Goal: Task Accomplishment & Management: Use online tool/utility

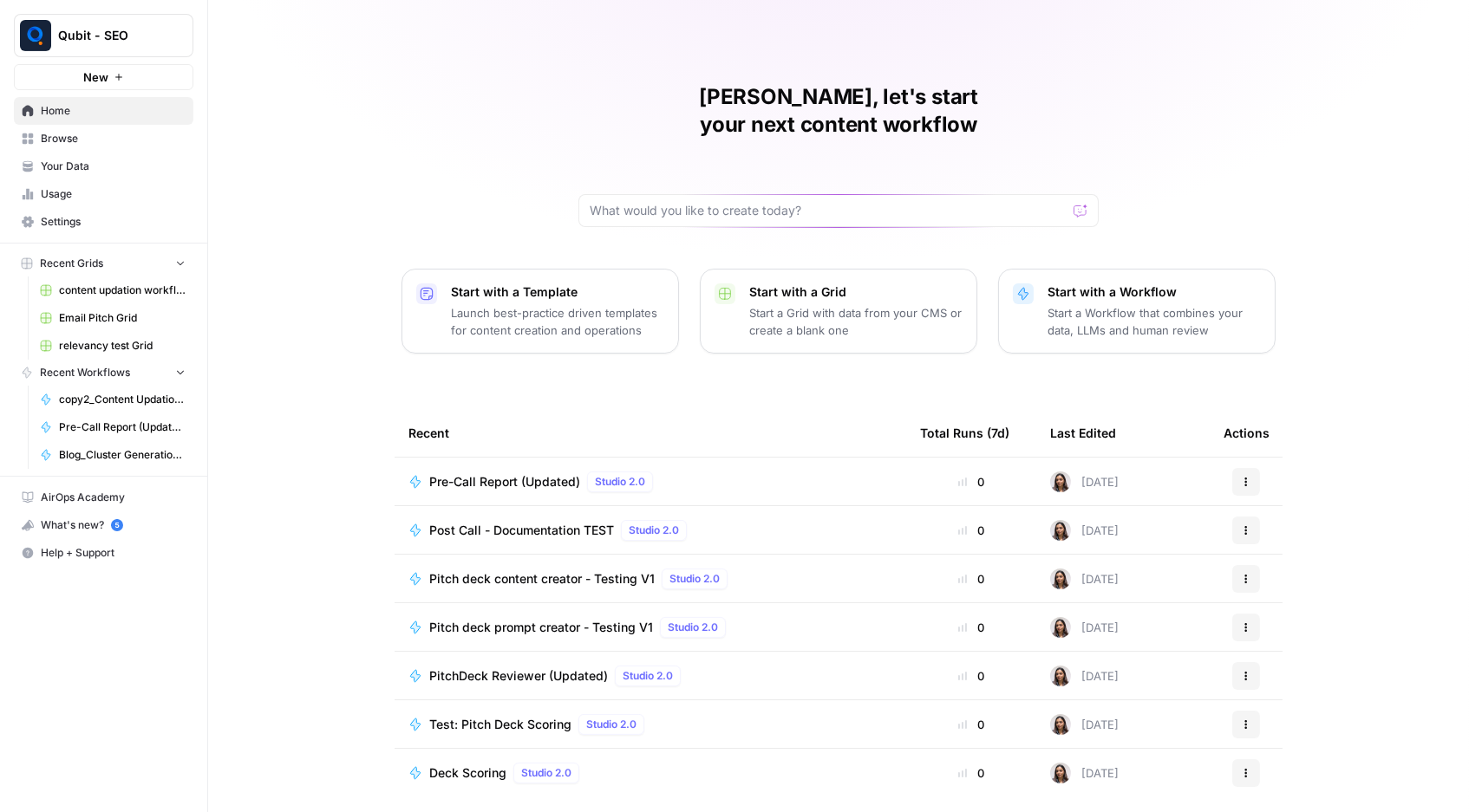
click at [525, 474] on span "Pre-Call Report (Updated)" at bounding box center [505, 482] width 151 height 17
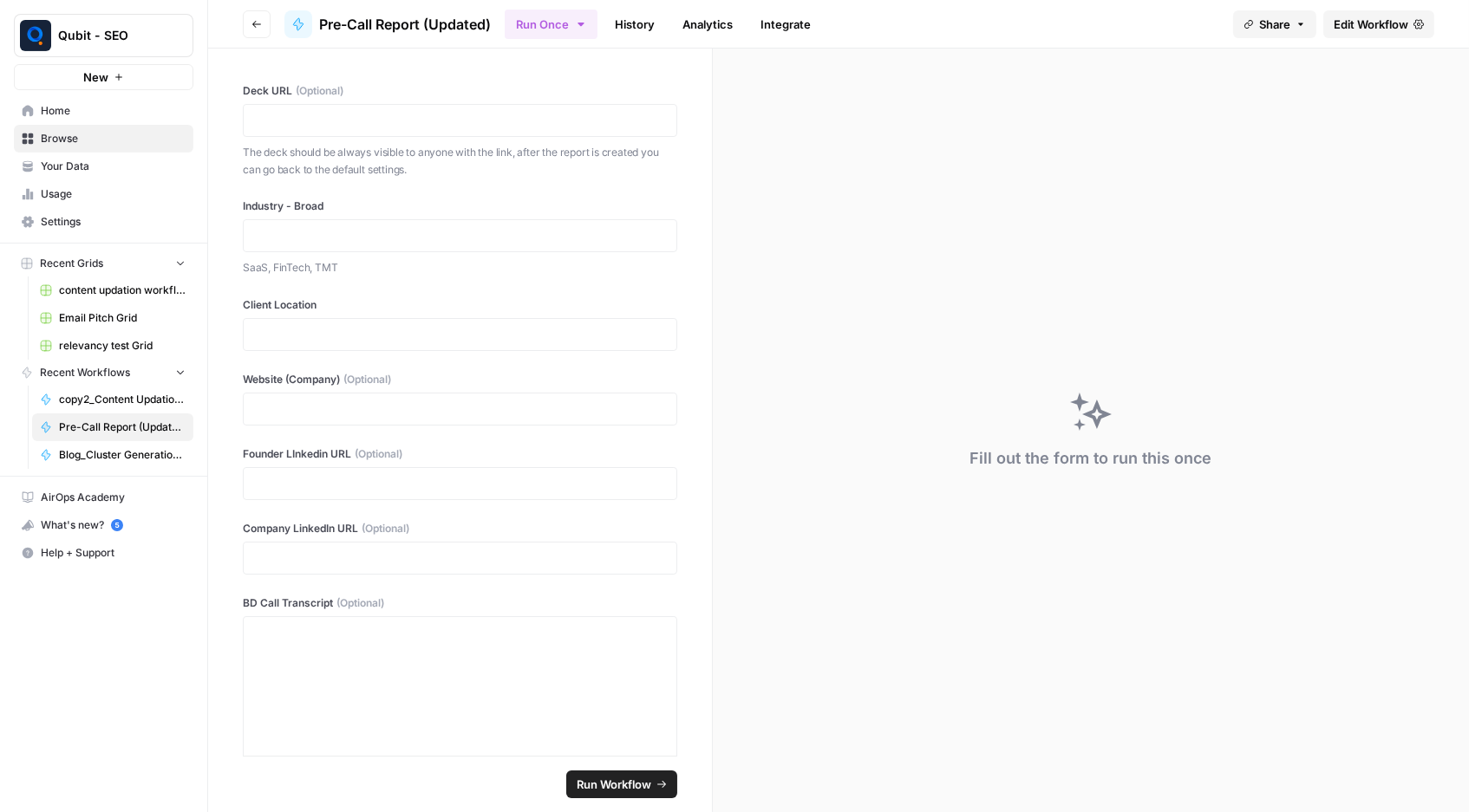
click at [626, 22] on link "History" at bounding box center [634, 24] width 60 height 28
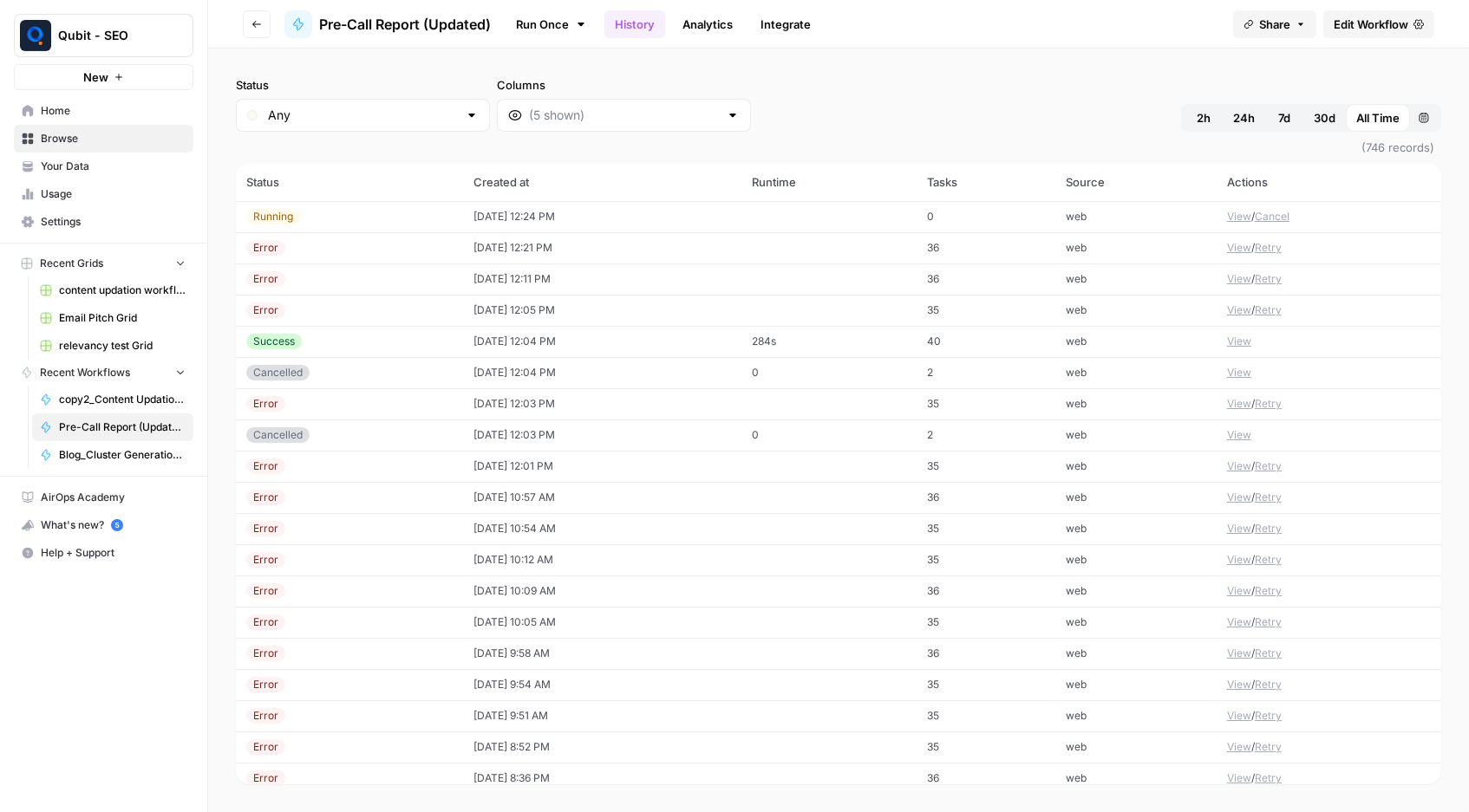
click at [1237, 334] on button "View" at bounding box center [1239, 342] width 24 height 16
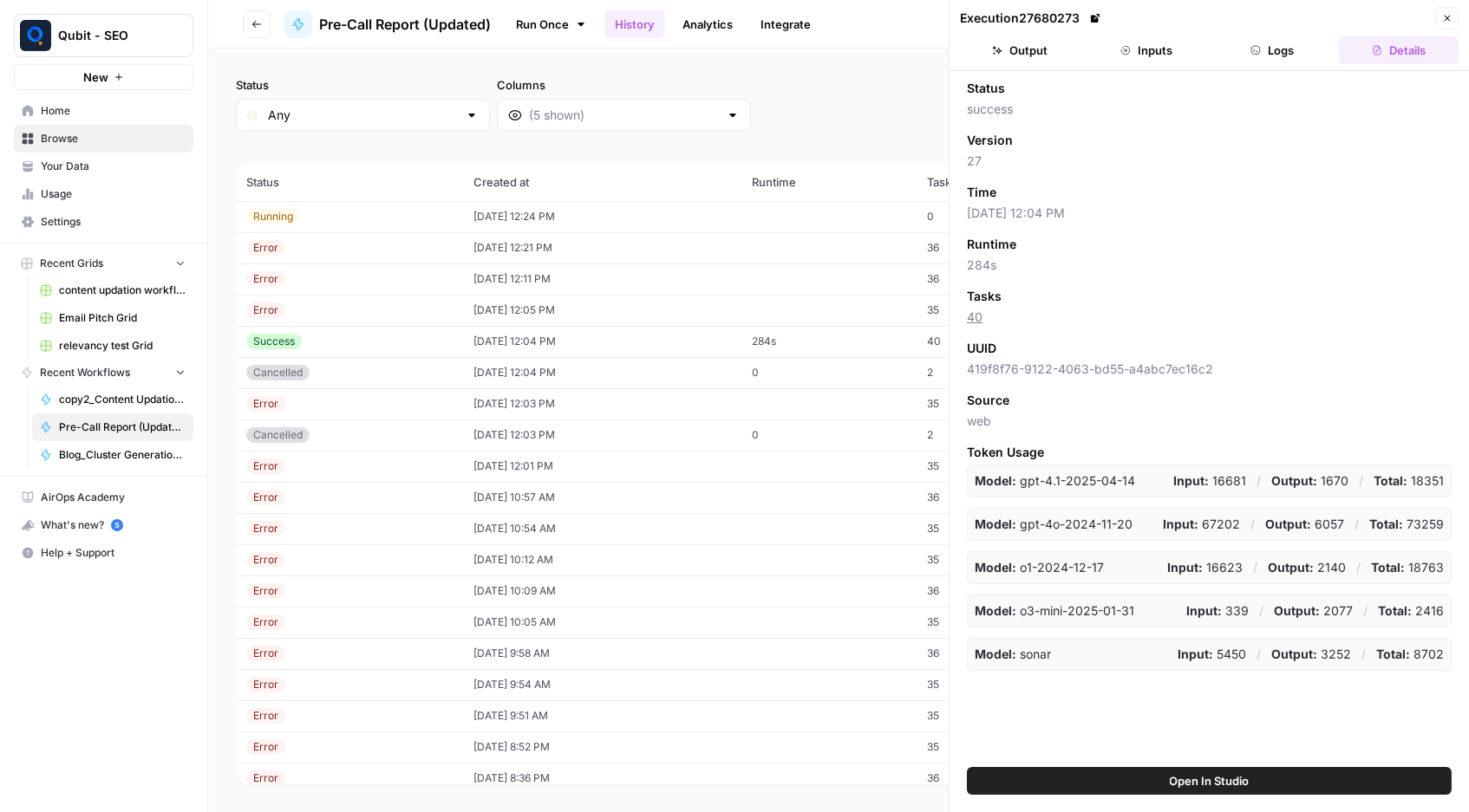
click at [1016, 59] on button "Output" at bounding box center [1020, 51] width 120 height 28
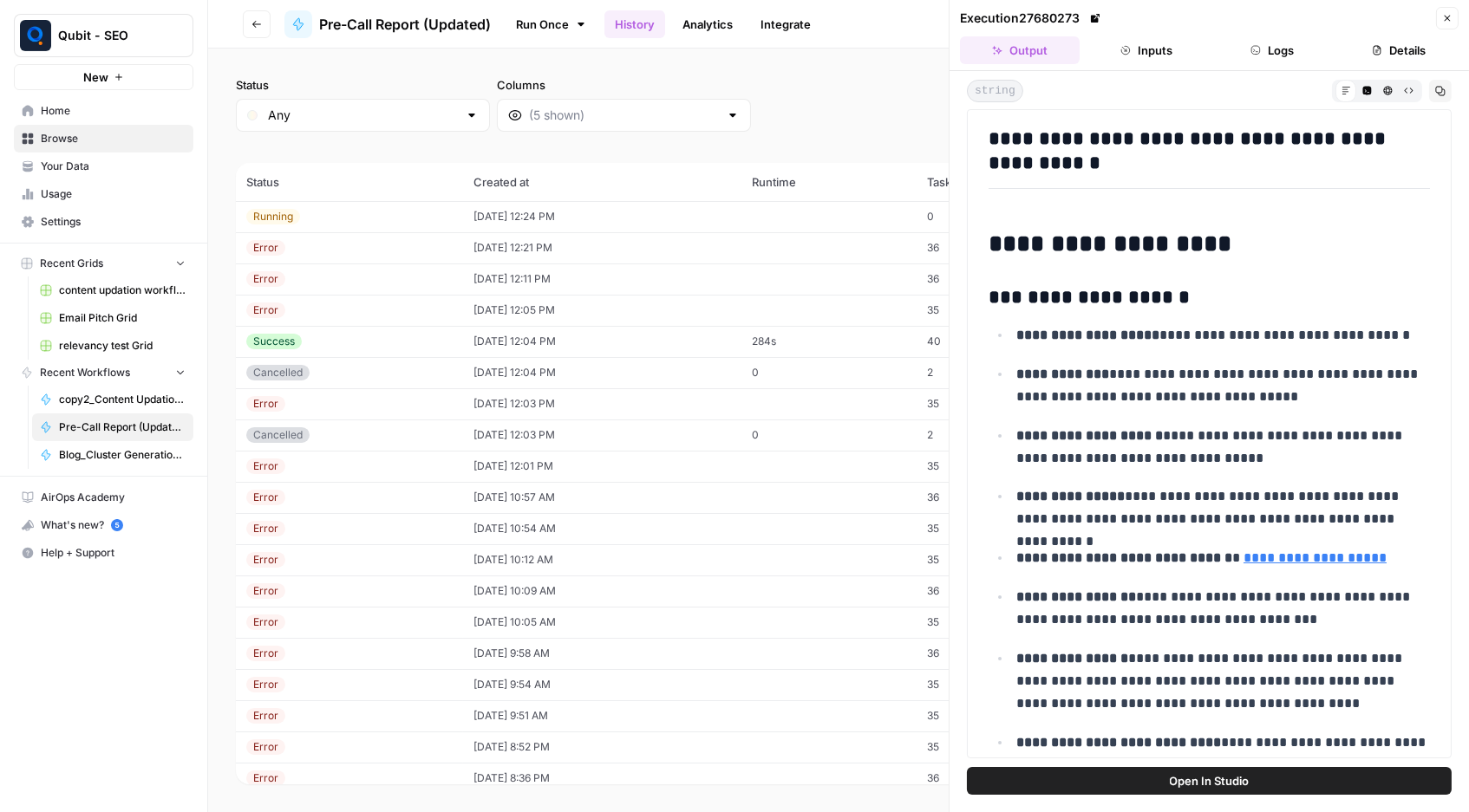
click at [1434, 31] on header "Execution 27680273 Close Output Inputs Logs Details" at bounding box center [1209, 35] width 519 height 71
click at [1434, 21] on icon "button" at bounding box center [1447, 18] width 10 height 10
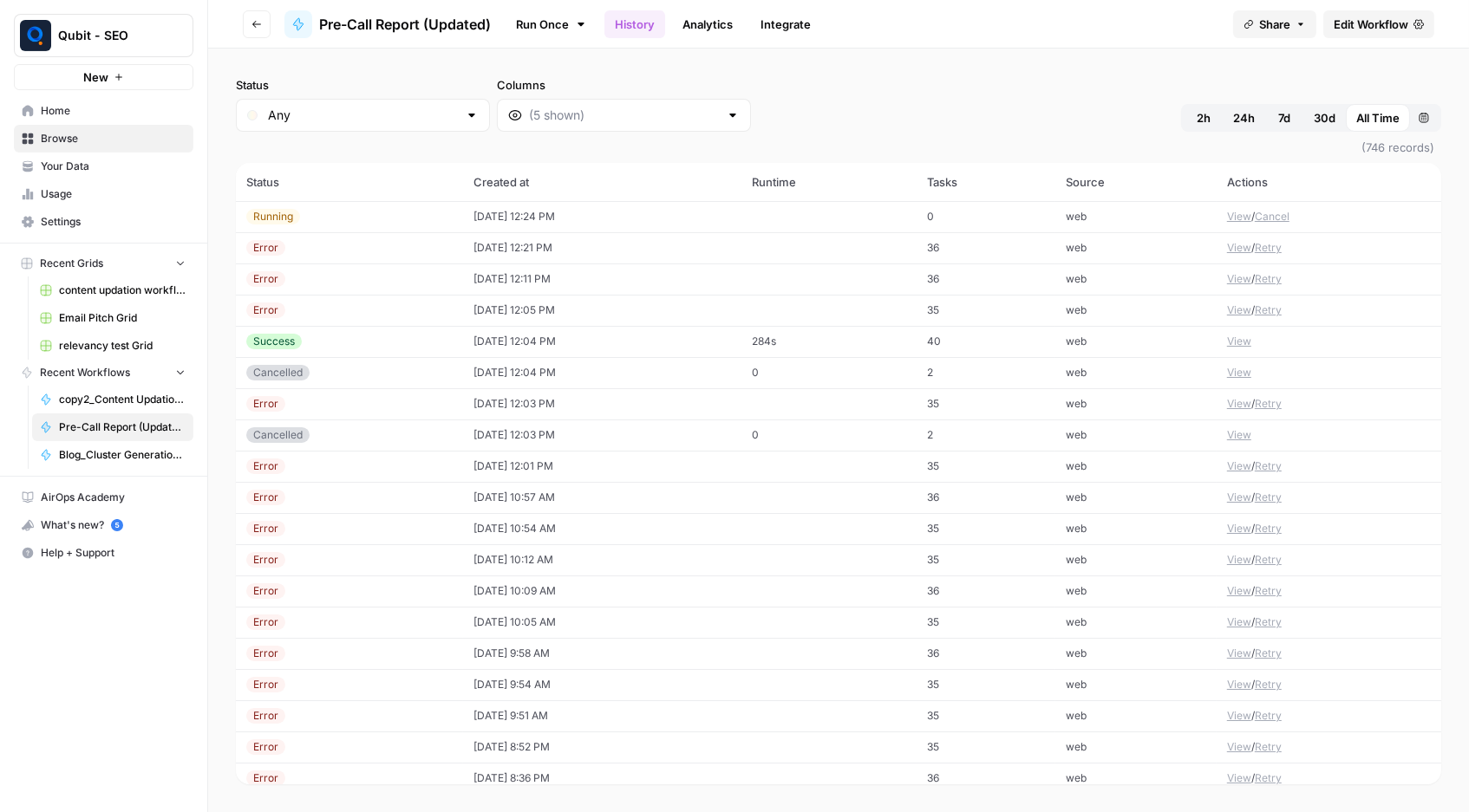
click at [1391, 31] on span "Edit Workflow" at bounding box center [1370, 24] width 74 height 17
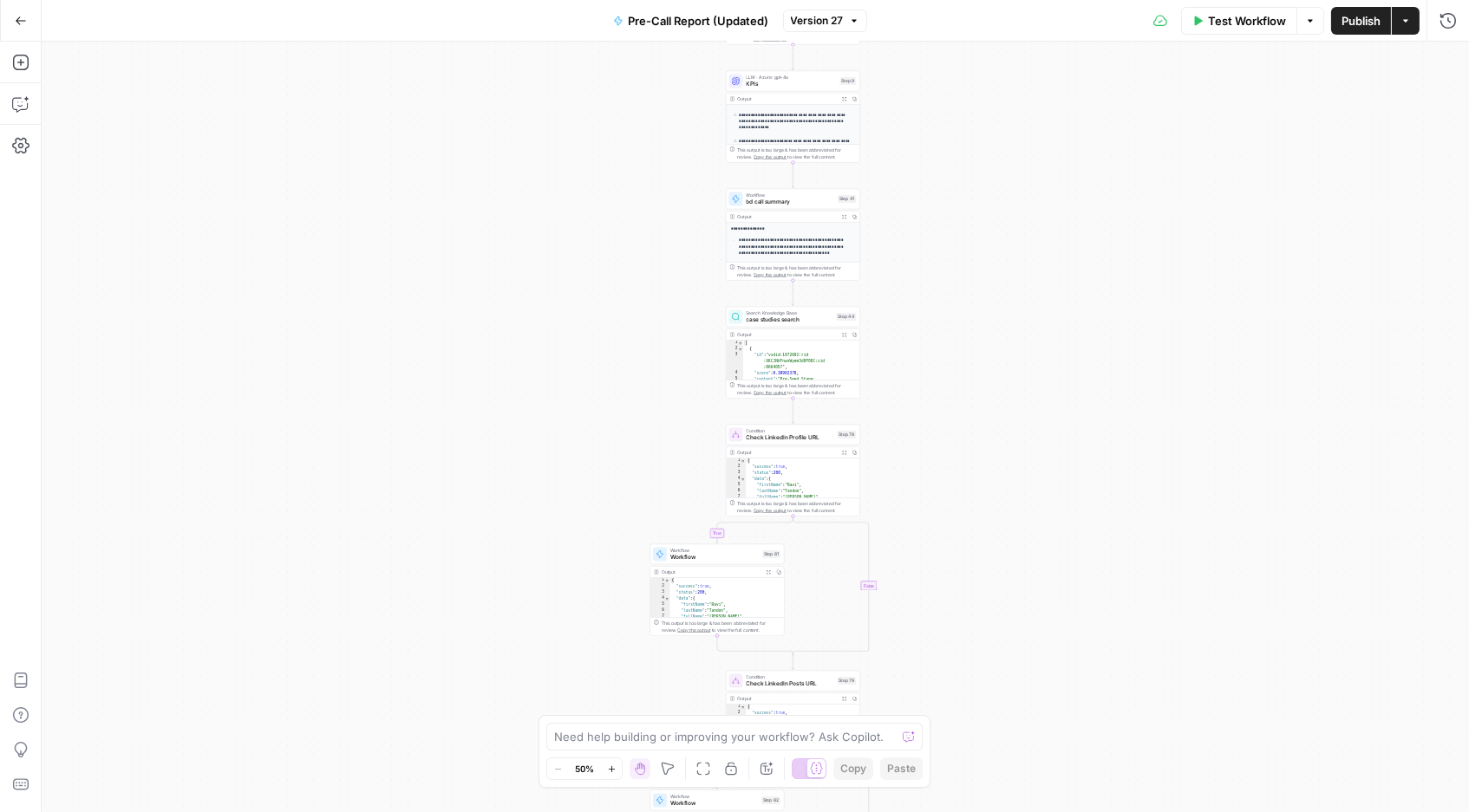
click at [25, 28] on button "Go Back" at bounding box center [21, 21] width 31 height 31
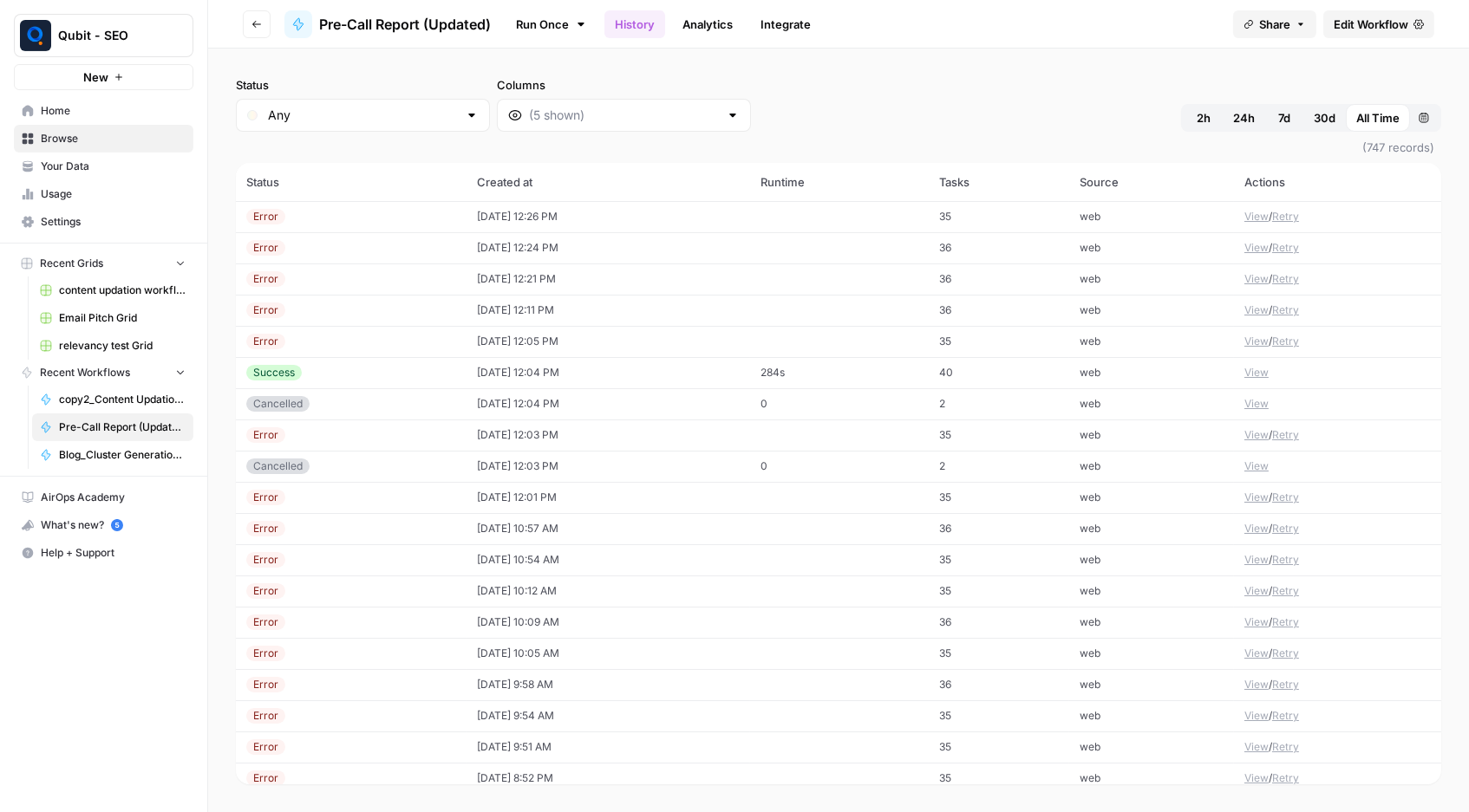
click at [554, 32] on link "Run Once" at bounding box center [551, 24] width 93 height 30
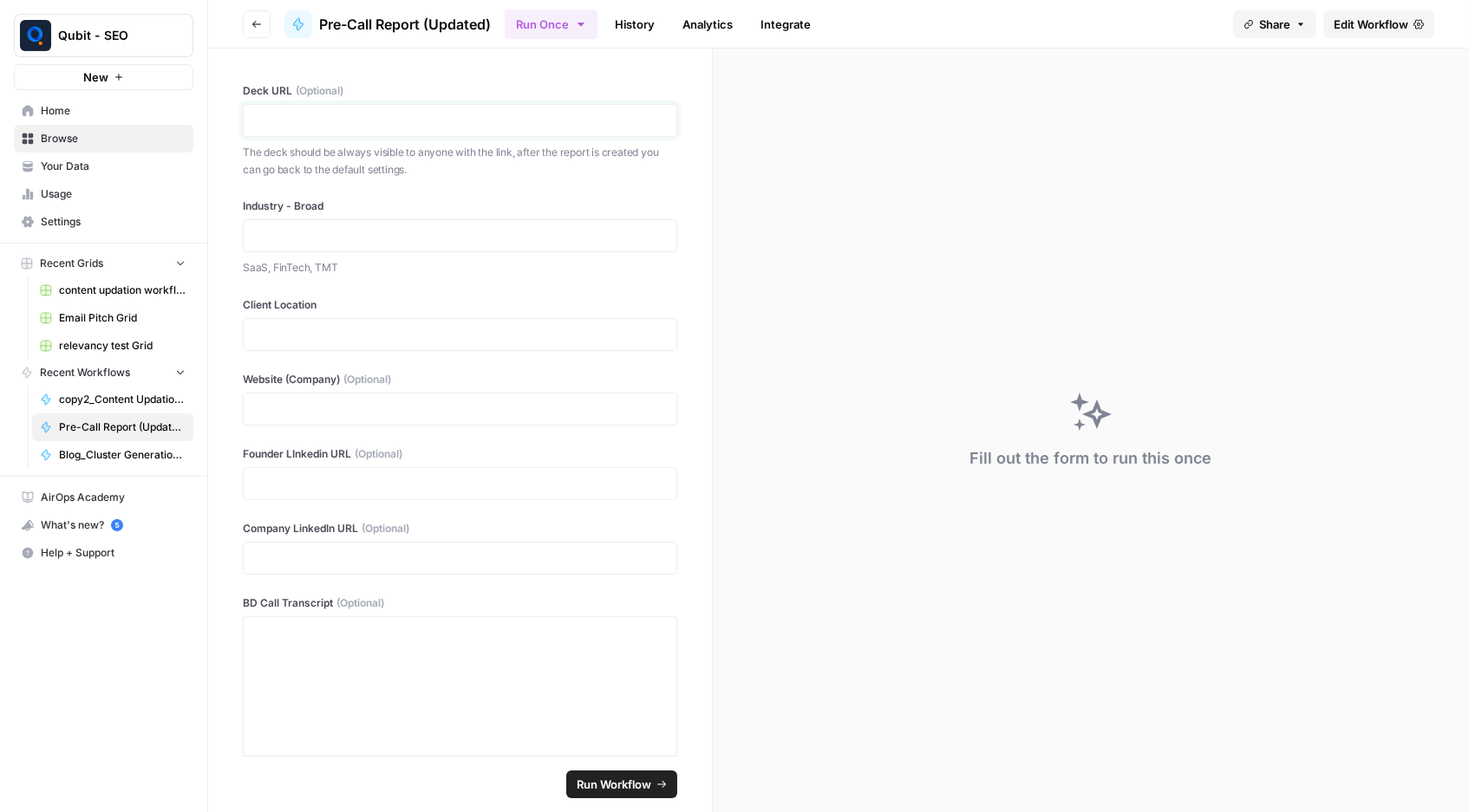
click at [470, 117] on p at bounding box center [460, 121] width 412 height 17
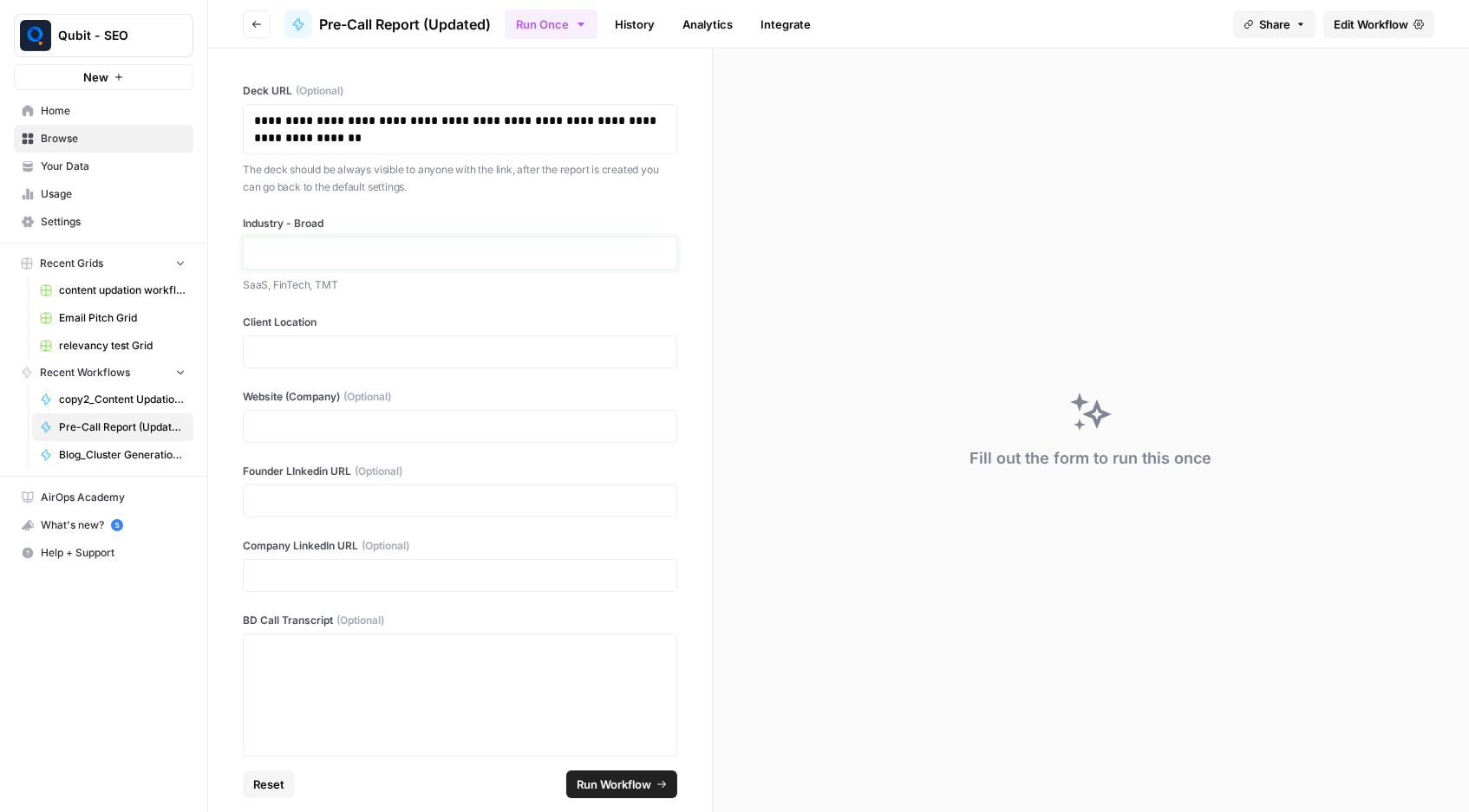
click at [386, 253] on p at bounding box center [460, 253] width 412 height 17
click at [443, 362] on div at bounding box center [460, 352] width 435 height 33
click at [449, 348] on p at bounding box center [460, 352] width 412 height 17
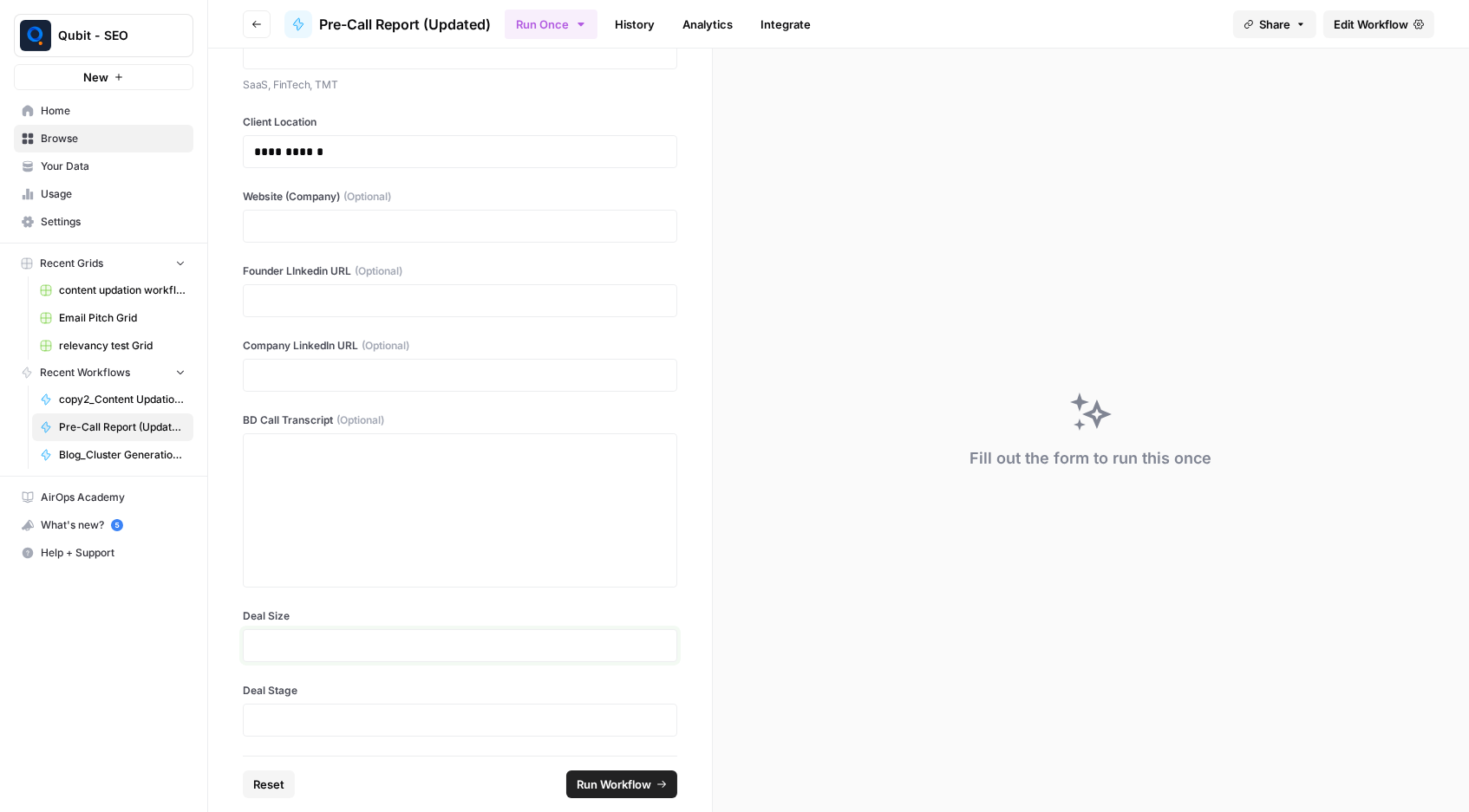
scroll to position [198, 0]
click at [385, 639] on p at bounding box center [460, 648] width 412 height 17
click at [343, 711] on p at bounding box center [460, 722] width 412 height 17
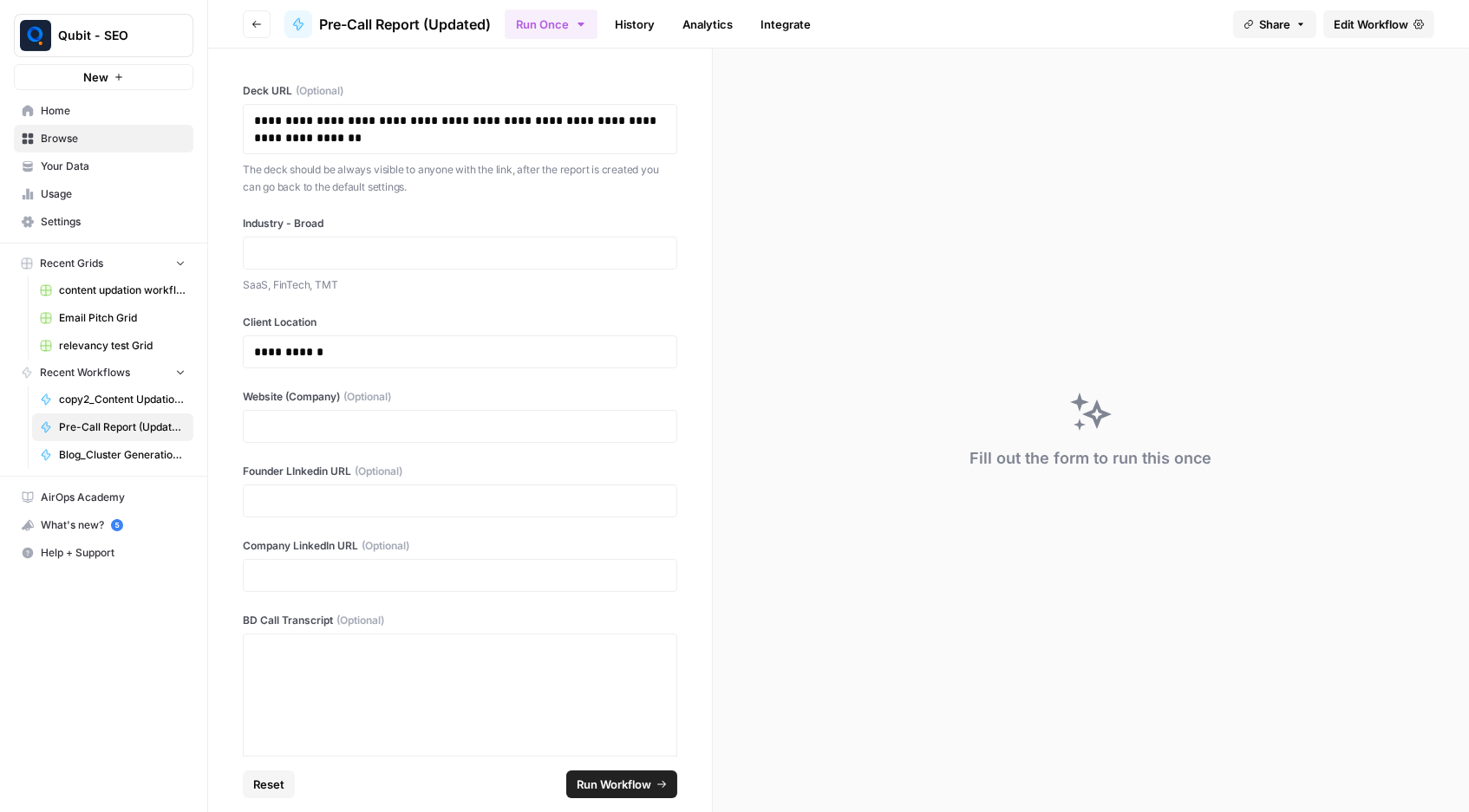
scroll to position [0, 0]
click at [346, 247] on p at bounding box center [460, 253] width 412 height 17
paste div
drag, startPoint x: 355, startPoint y: 262, endPoint x: 293, endPoint y: 447, distance: 195.1
click at [293, 447] on div "**********" at bounding box center [460, 402] width 504 height 707
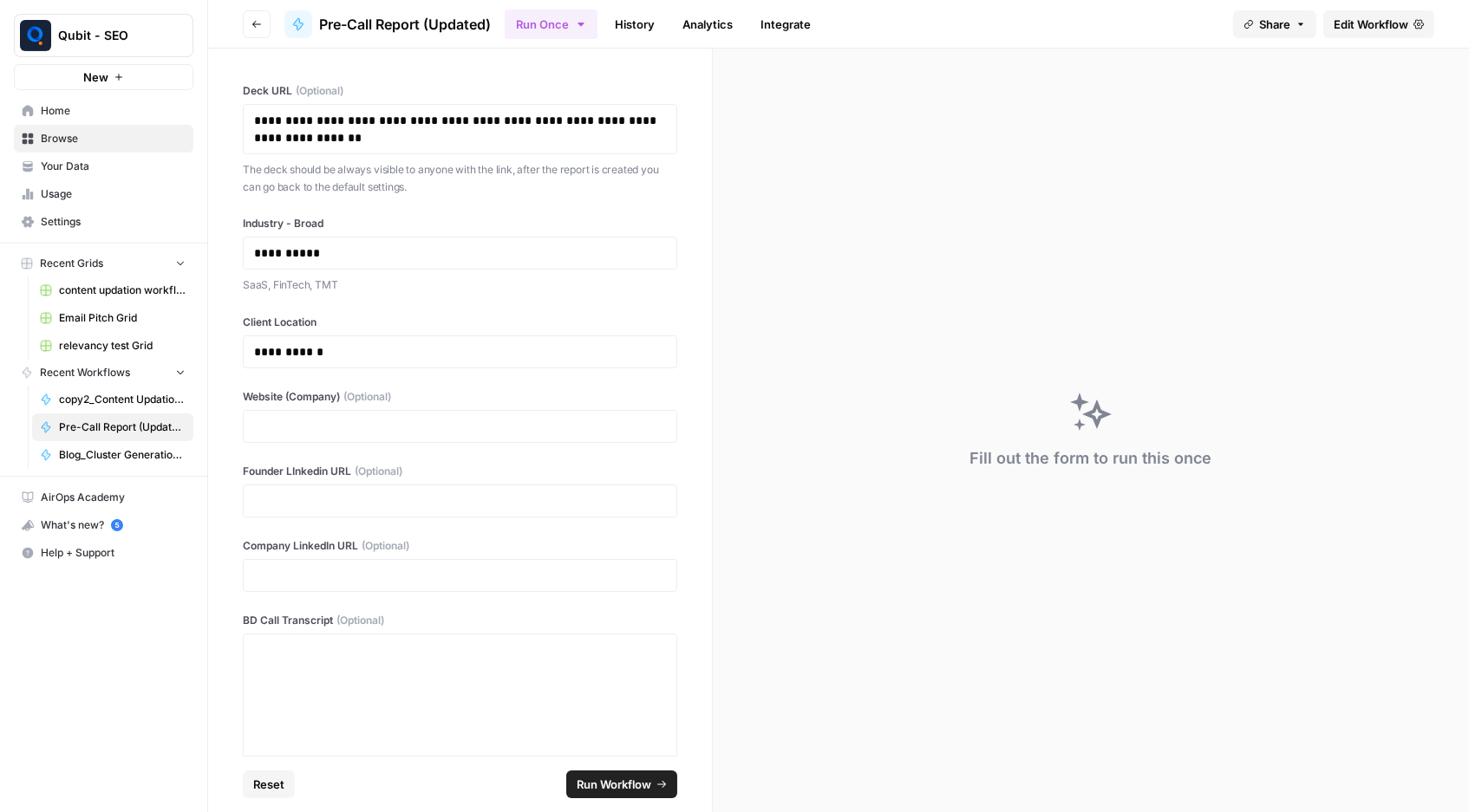
click at [291, 392] on label "Website (Company) (Optional)" at bounding box center [460, 397] width 435 height 16
click at [291, 411] on div at bounding box center [460, 427] width 435 height 33
click at [808, 1] on header "Go back Pre-Call Report (Updated) Run Once History Analytics Integrate Share Ed…" at bounding box center [839, 24] width 1261 height 49
click at [456, 410] on div at bounding box center [460, 427] width 435 height 33
click at [456, 418] on p at bounding box center [460, 427] width 412 height 17
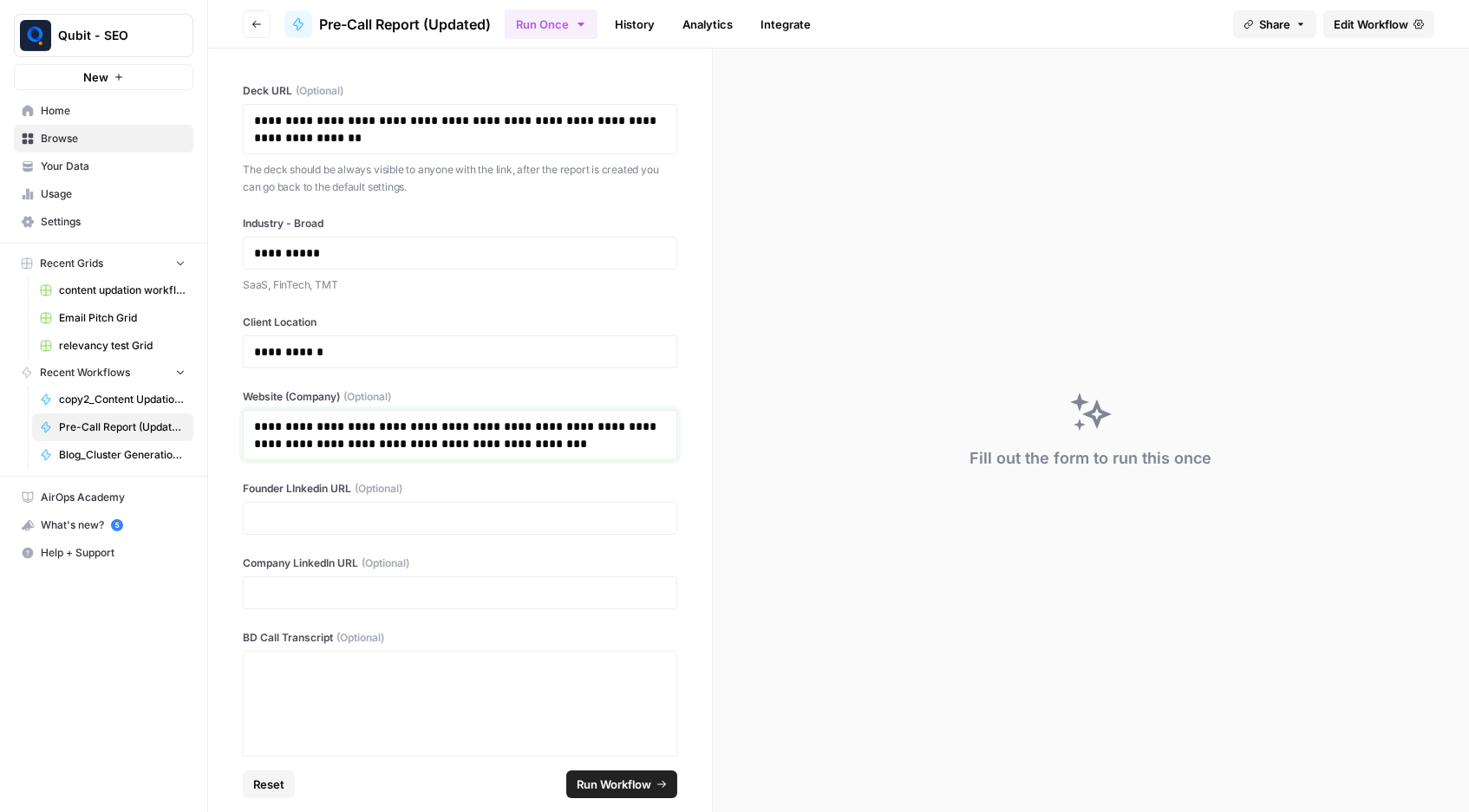
drag, startPoint x: 577, startPoint y: 420, endPoint x: 184, endPoint y: 420, distance: 393.0
click at [184, 420] on div "**********" at bounding box center [734, 406] width 1469 height 812
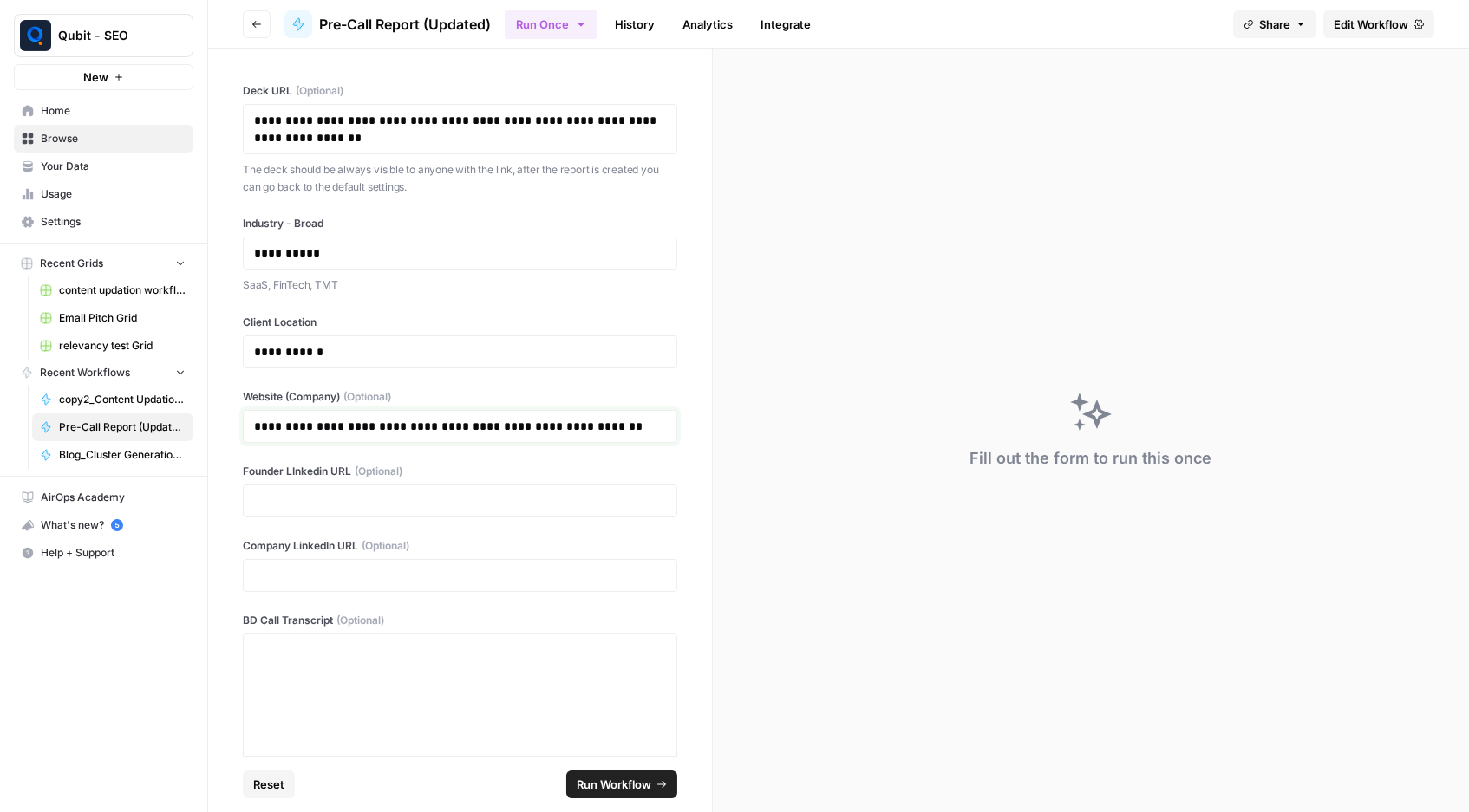
drag, startPoint x: 401, startPoint y: 423, endPoint x: 672, endPoint y: 408, distance: 271.4
click at [672, 410] on div "**********" at bounding box center [460, 427] width 435 height 33
drag, startPoint x: 640, startPoint y: 429, endPoint x: 411, endPoint y: 424, distance: 229.1
click at [408, 424] on p "**********" at bounding box center [460, 427] width 411 height 17
click at [296, 425] on p "**********" at bounding box center [460, 427] width 411 height 17
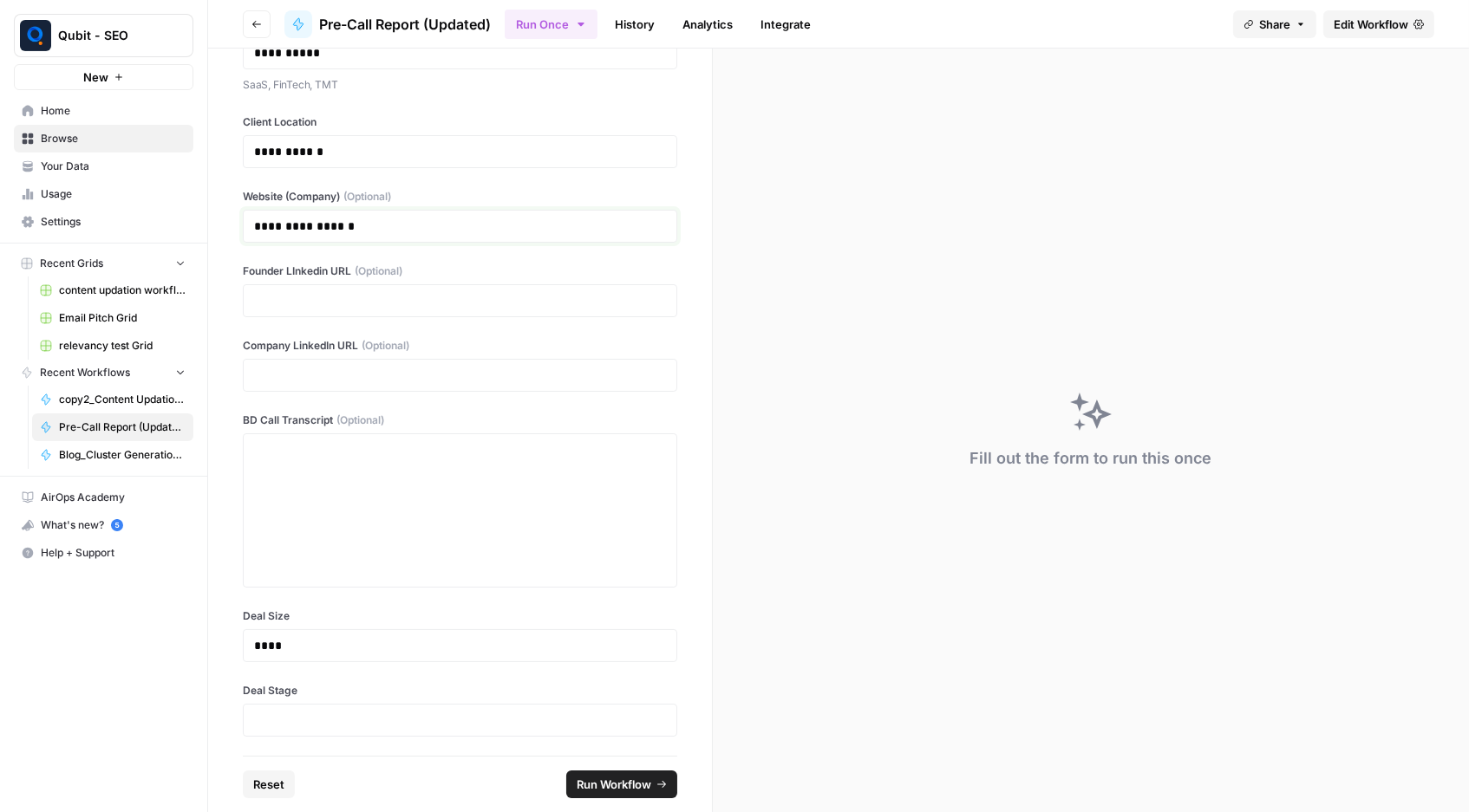
scroll to position [198, 0]
click at [328, 711] on p at bounding box center [460, 722] width 412 height 17
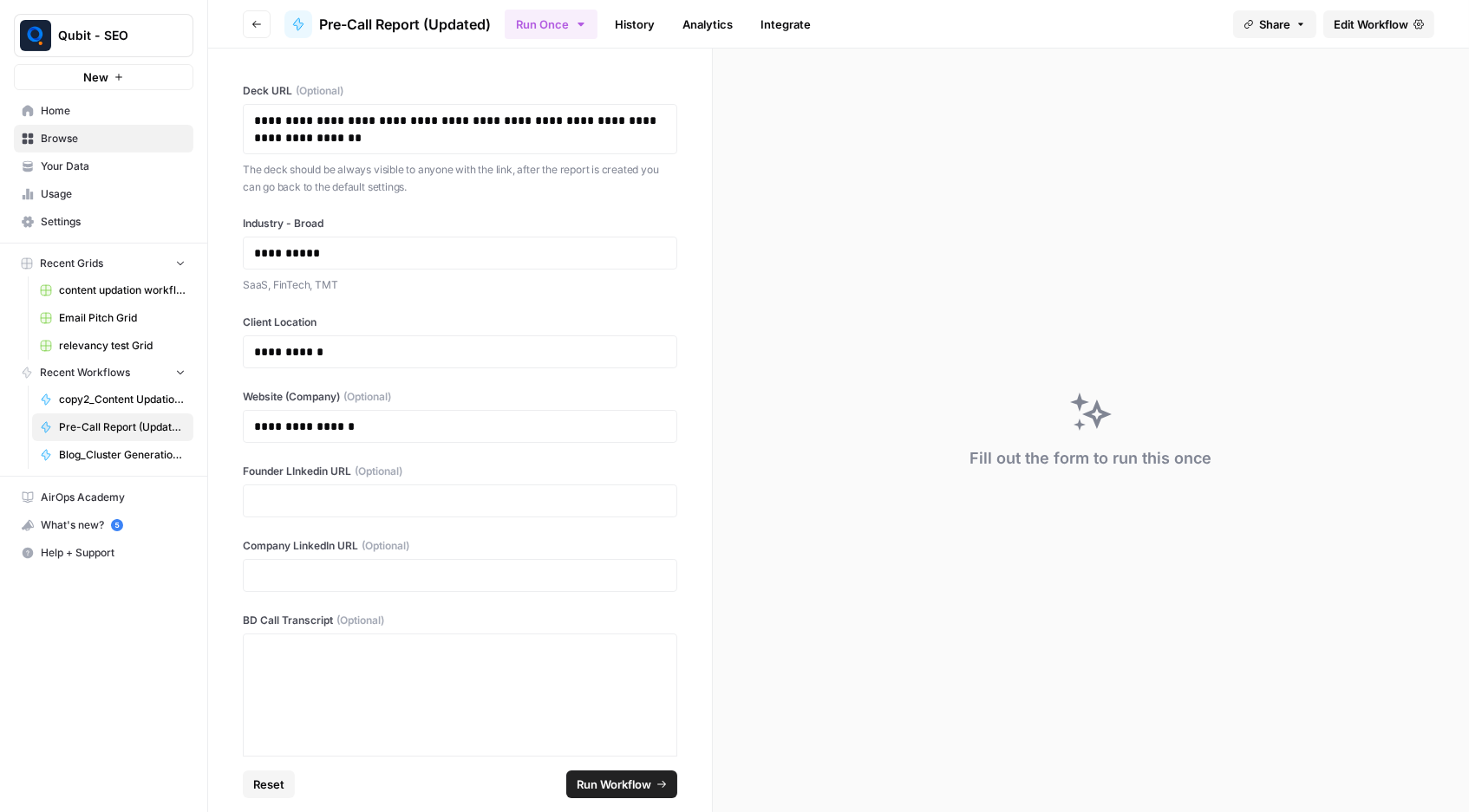
scroll to position [0, 0]
click at [613, 711] on button "Run Workflow" at bounding box center [622, 785] width 111 height 28
click at [1368, 26] on span "Edit Workflow" at bounding box center [1370, 24] width 74 height 17
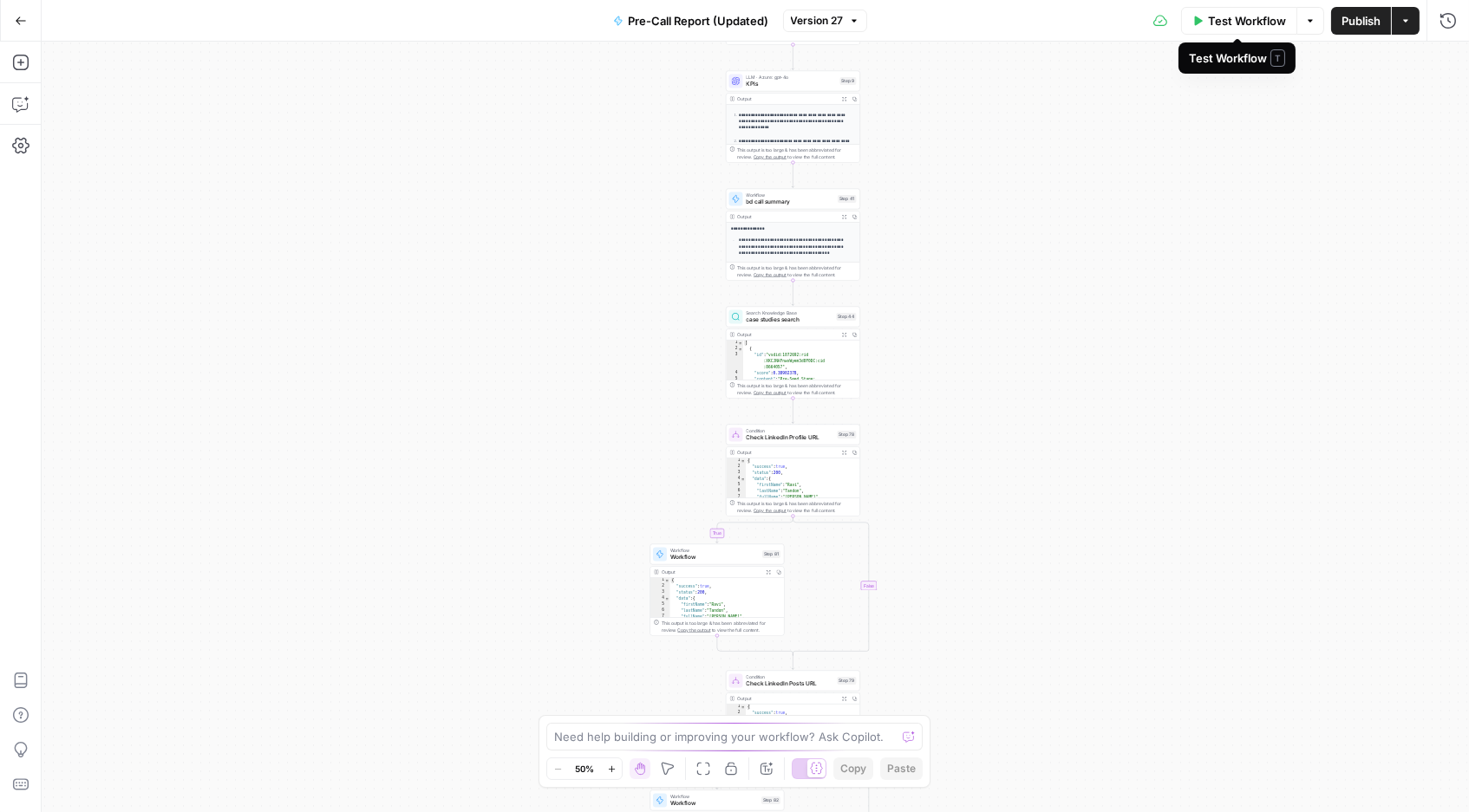
click at [1257, 30] on button "Test Workflow" at bounding box center [1239, 21] width 116 height 28
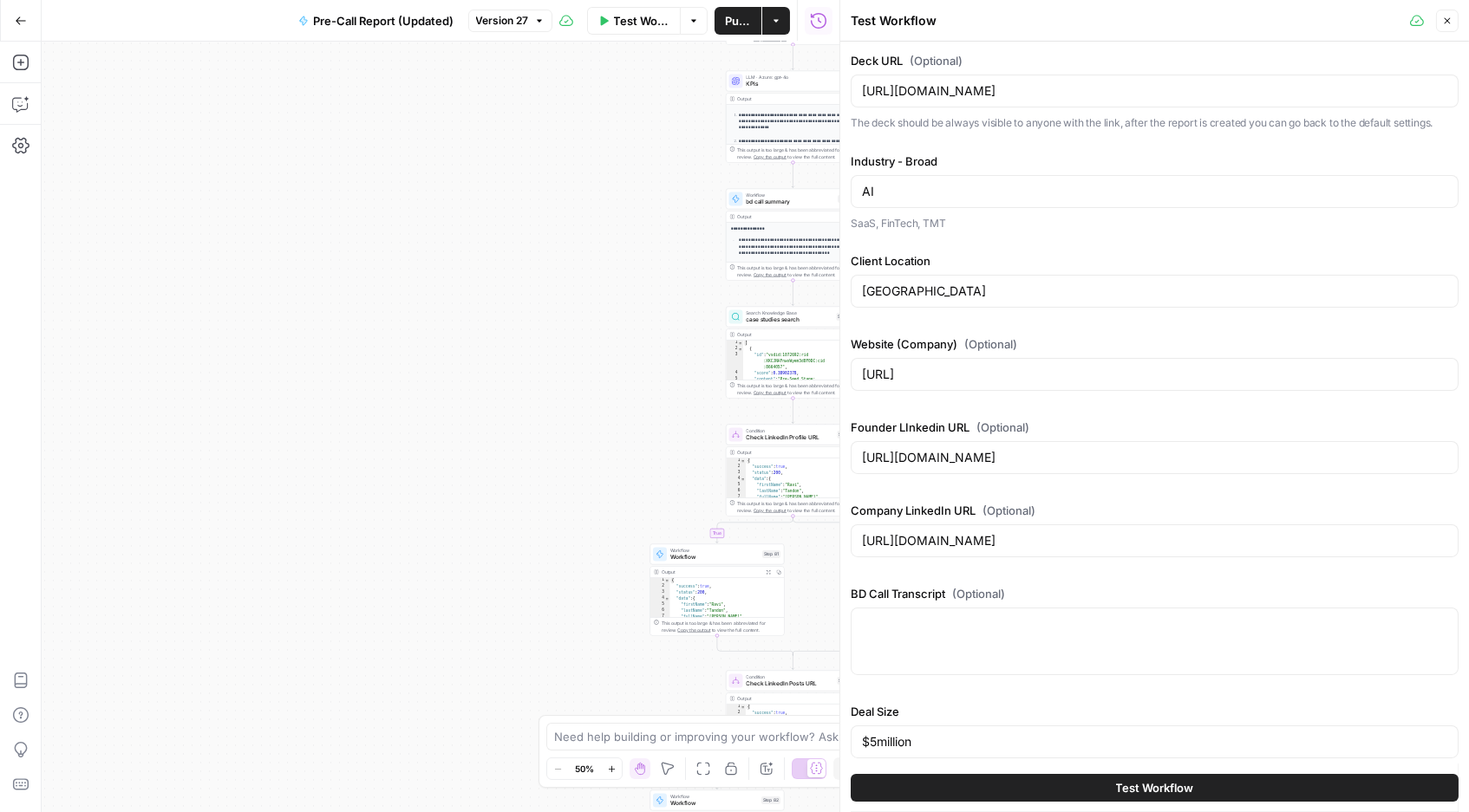
click at [1147, 553] on div "[URL][DOMAIN_NAME]" at bounding box center [1154, 541] width 608 height 33
paste input "Industry: Traveltech AI Location: [GEOGRAPHIC_DATA]: Website: [URL][DOMAIN_NAME…"
type input "Industry: Traveltech AI Location: [GEOGRAPHIC_DATA]: Website: [URL][DOMAIN_NAME…"
drag, startPoint x: 1188, startPoint y: 457, endPoint x: 819, endPoint y: 457, distance: 369.0
click at [819, 457] on body "**********" at bounding box center [734, 406] width 1469 height 812
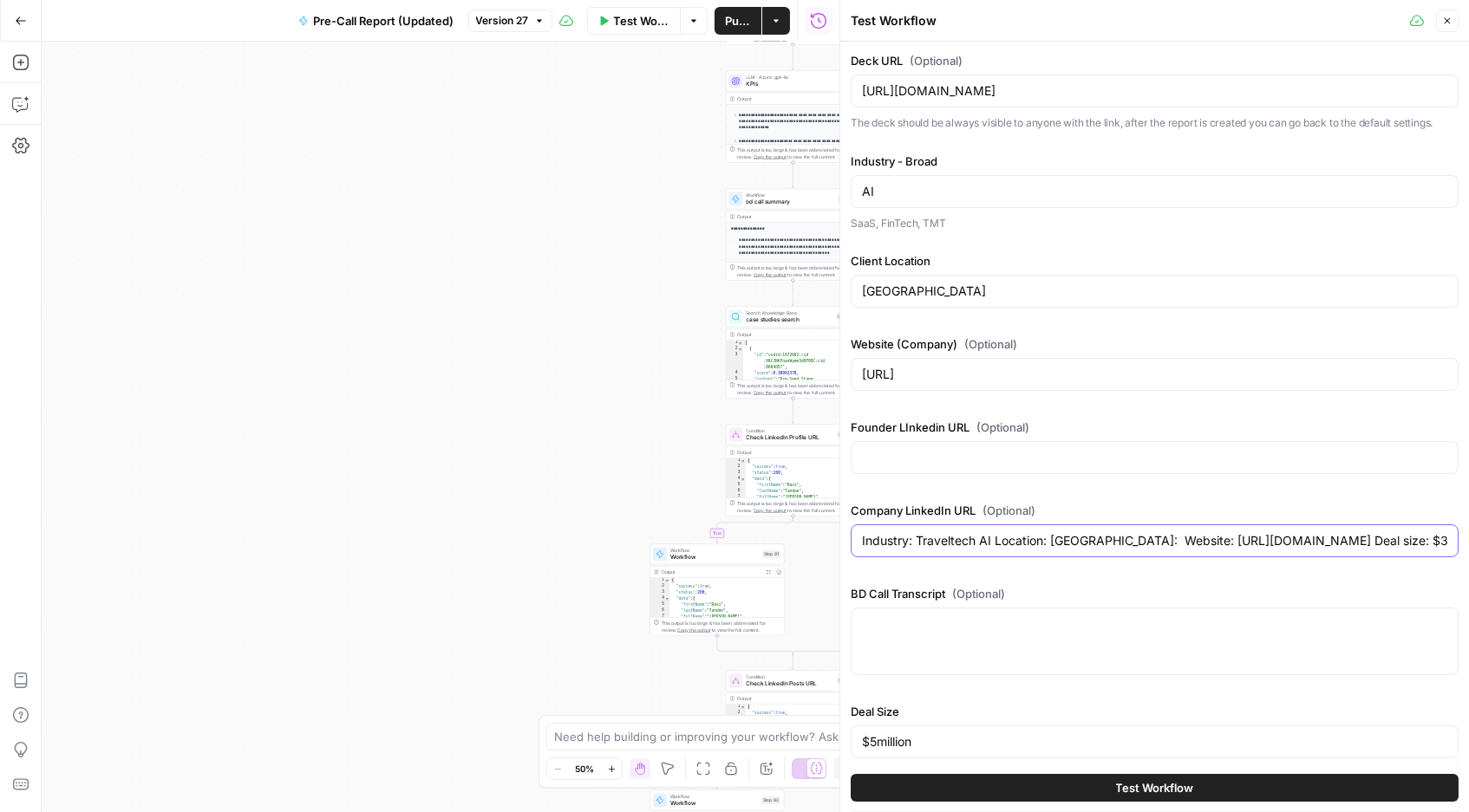
drag, startPoint x: 1330, startPoint y: 544, endPoint x: 1223, endPoint y: 536, distance: 107.3
click at [1223, 536] on input "Industry: Traveltech AI Location: [GEOGRAPHIC_DATA]: Website: [URL][DOMAIN_NAME…" at bounding box center [1154, 541] width 585 height 17
drag, startPoint x: 1029, startPoint y: 384, endPoint x: 777, endPoint y: 373, distance: 252.2
click at [778, 371] on body "**********" at bounding box center [734, 406] width 1469 height 812
click at [1144, 388] on div "[URL]" at bounding box center [1154, 375] width 608 height 33
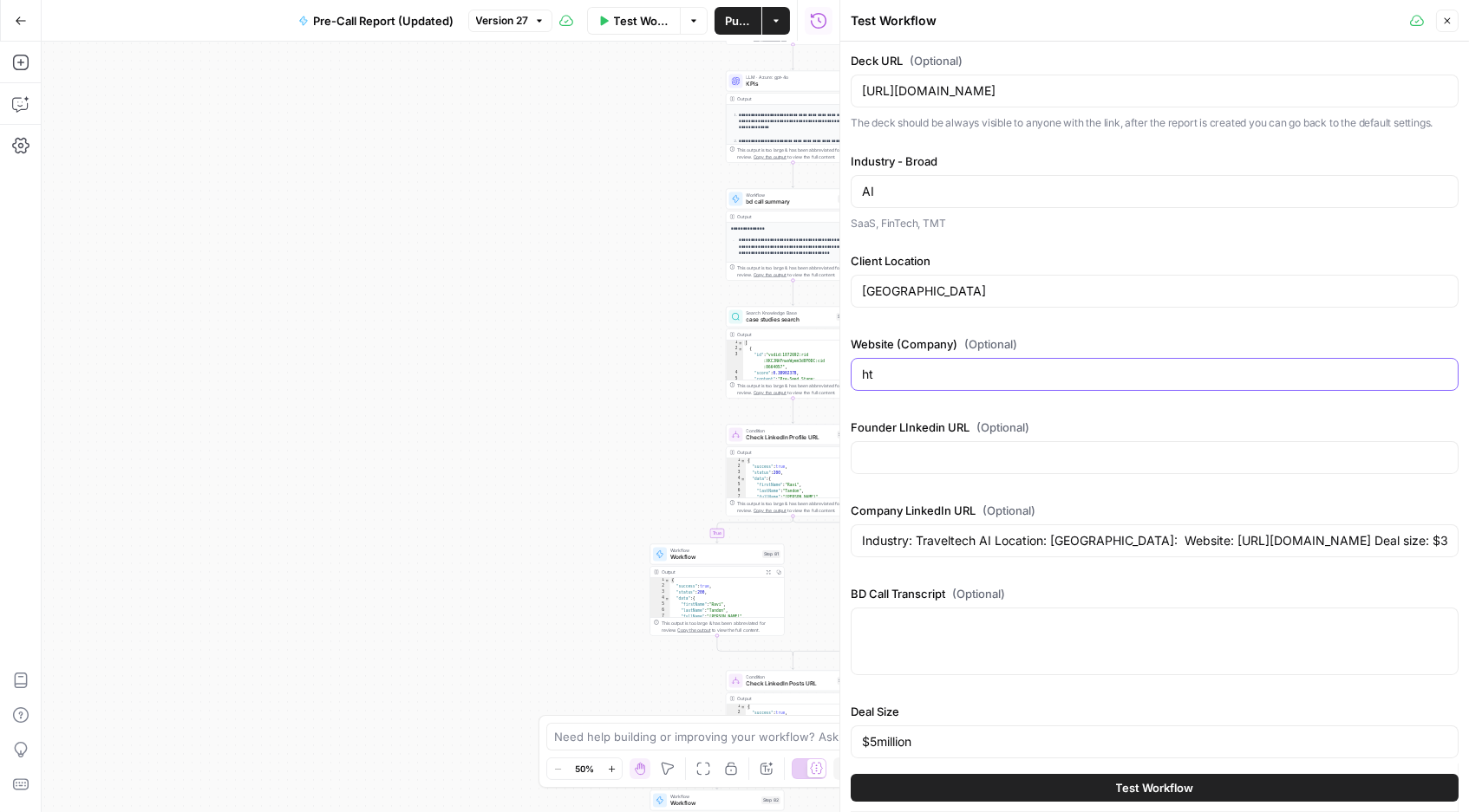
type input "h"
paste input "[DOMAIN_NAME][URL]"
type input "[DOMAIN_NAME][URL]"
drag, startPoint x: 914, startPoint y: 542, endPoint x: 825, endPoint y: 539, distance: 89.1
click at [825, 539] on body "**********" at bounding box center [734, 406] width 1469 height 812
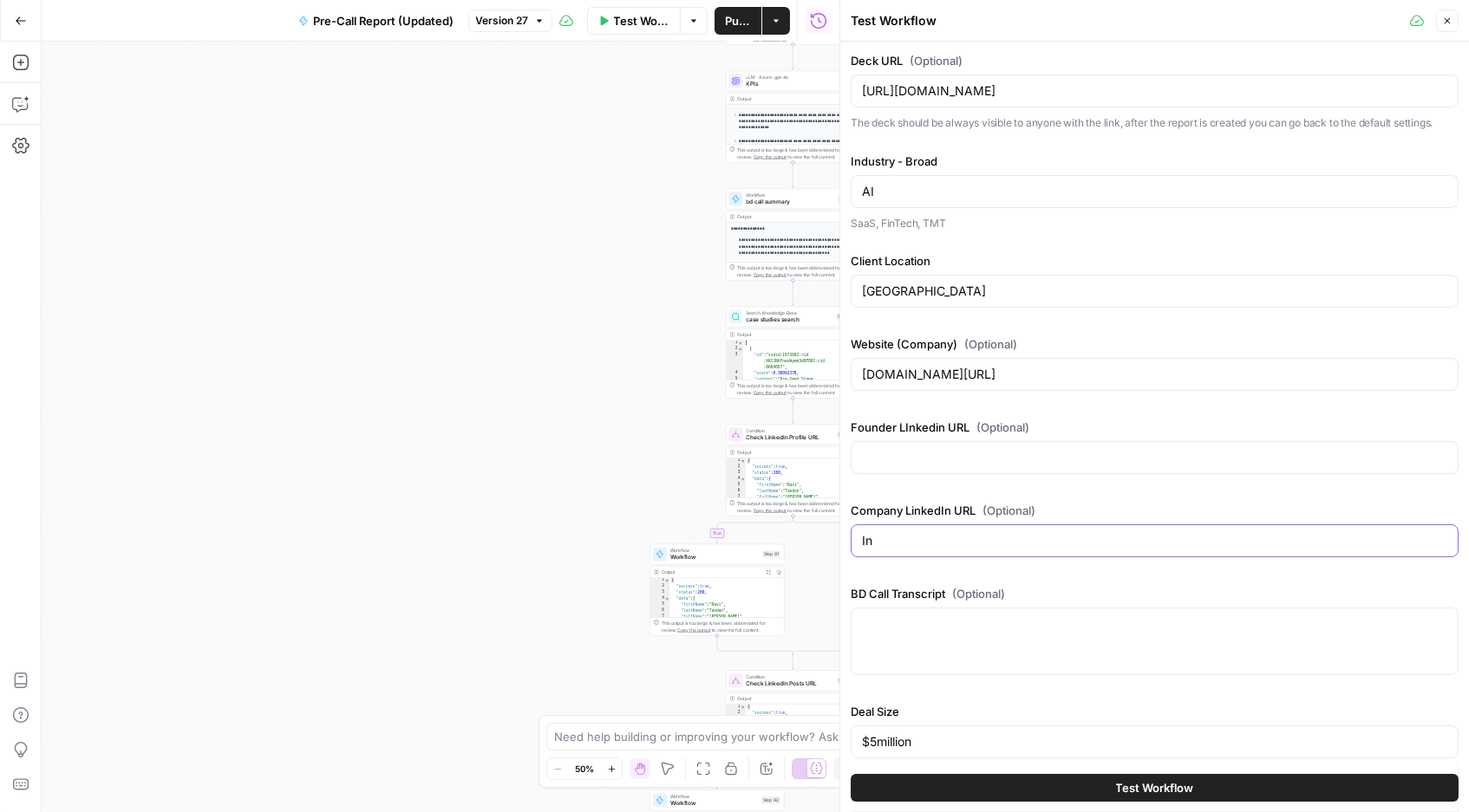
type input "I"
drag, startPoint x: 899, startPoint y: 293, endPoint x: 839, endPoint y: 288, distance: 60.2
click at [842, 288] on div "Test Workflow Close Deck URL (Optional) [URL][DOMAIN_NAME] The deck should be a…" at bounding box center [1154, 406] width 630 height 812
type input "[GEOGRAPHIC_DATA]"
drag, startPoint x: 888, startPoint y: 200, endPoint x: 814, endPoint y: 183, distance: 75.9
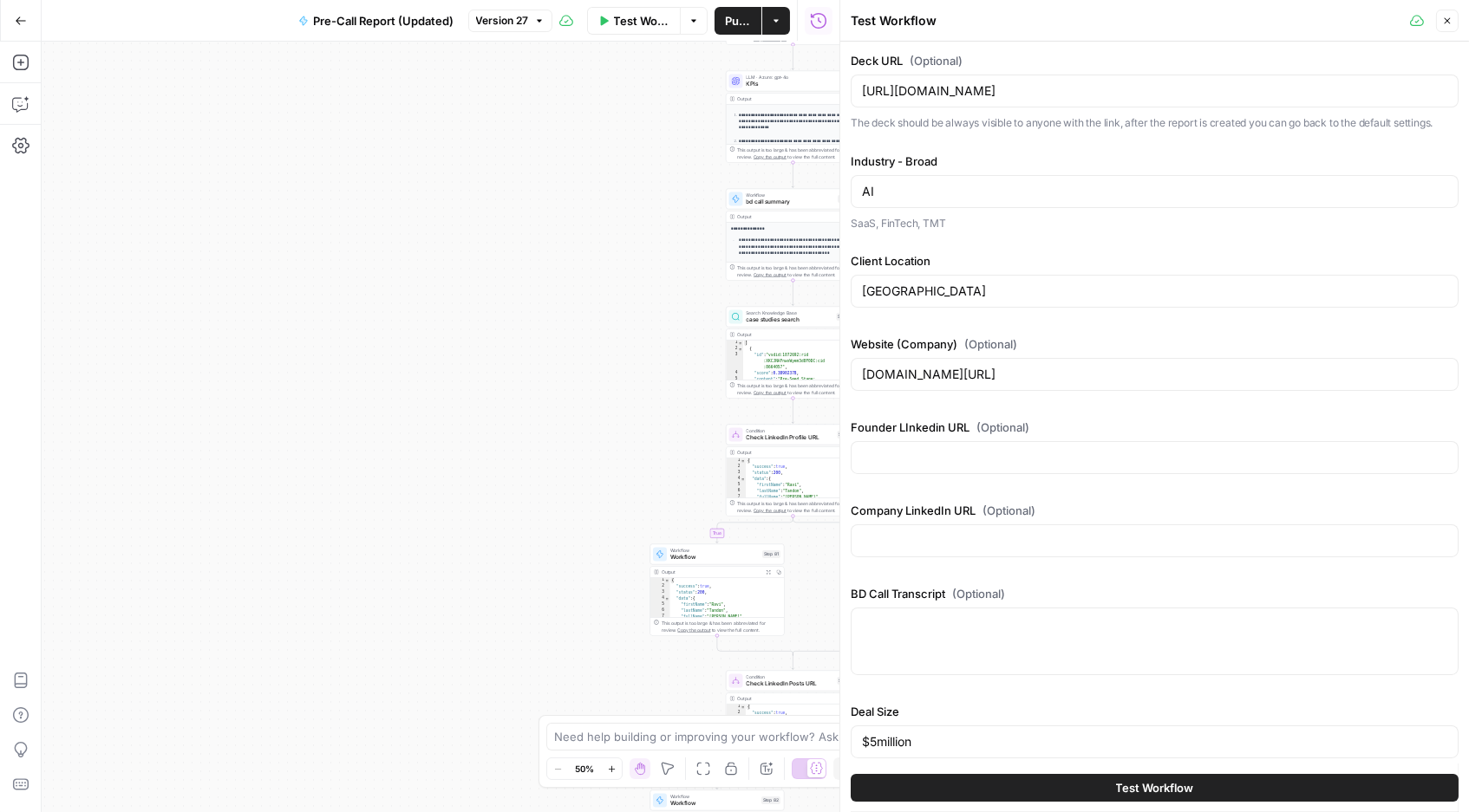
click at [814, 183] on body "**********" at bounding box center [734, 406] width 1469 height 812
click at [906, 192] on input "AI" at bounding box center [1154, 191] width 585 height 17
type input "A"
type input "Traveltech"
click at [988, 94] on input "[URL][DOMAIN_NAME]" at bounding box center [1154, 91] width 585 height 17
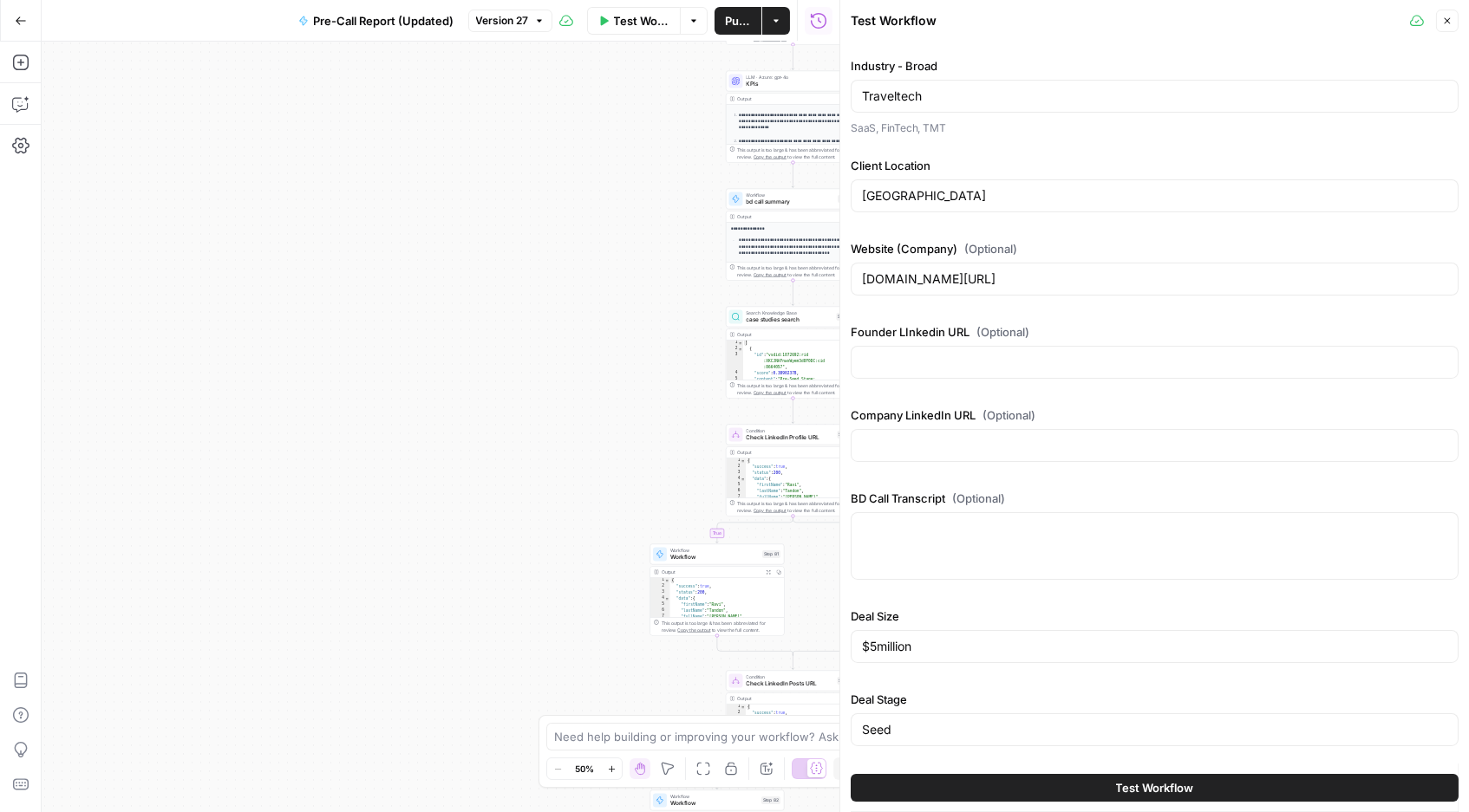
scroll to position [95, 0]
drag, startPoint x: 939, startPoint y: 649, endPoint x: 825, endPoint y: 633, distance: 115.1
click at [827, 633] on body "**********" at bounding box center [734, 406] width 1469 height 812
type input "300K"
click at [866, 711] on input "Seed" at bounding box center [1154, 730] width 585 height 17
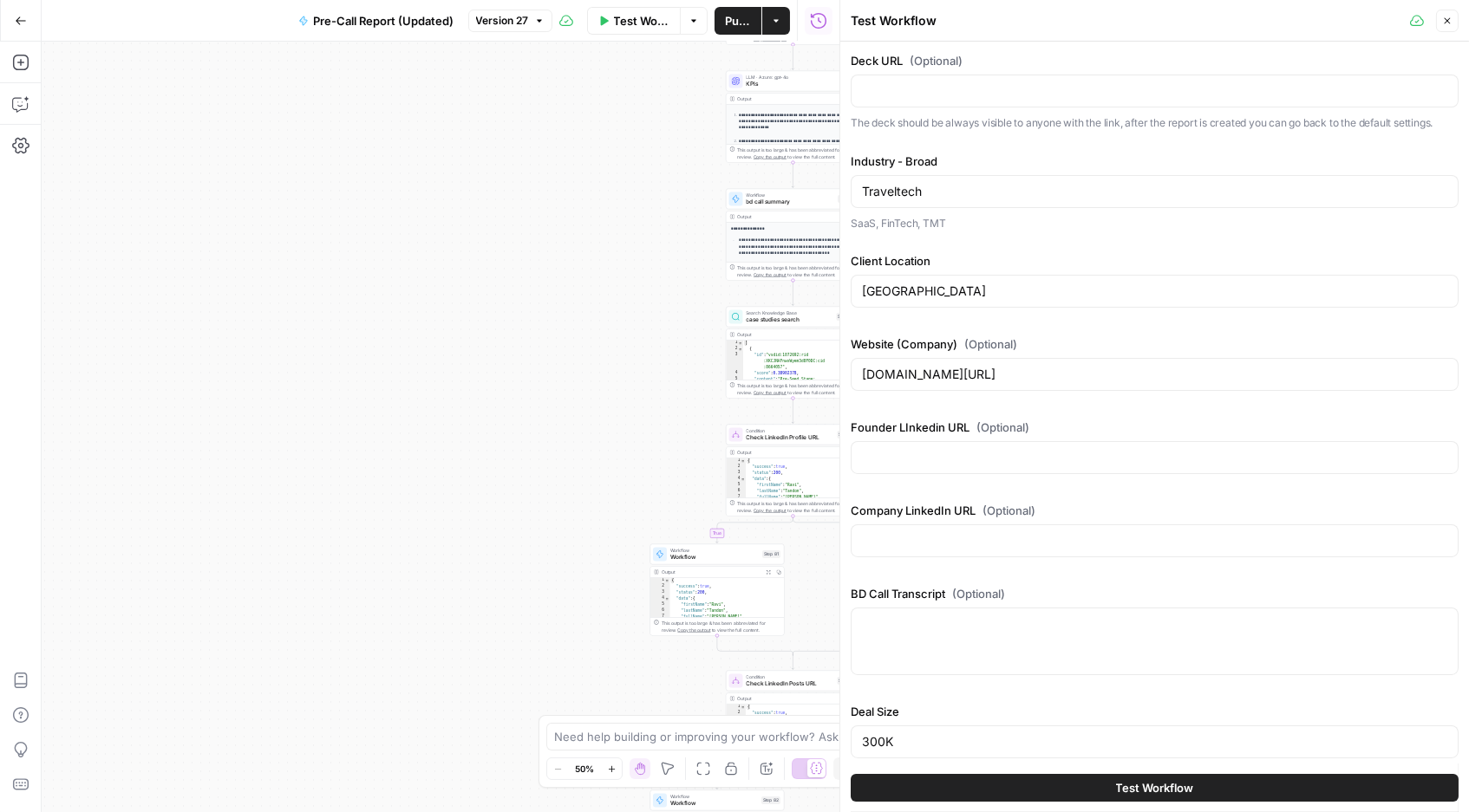
scroll to position [0, 0]
type input "Pre - Seed"
click at [917, 94] on input "Deck URL (Optional)" at bounding box center [1154, 91] width 585 height 17
paste input "[URL][DOMAIN_NAME]"
type input "[URL][DOMAIN_NAME]"
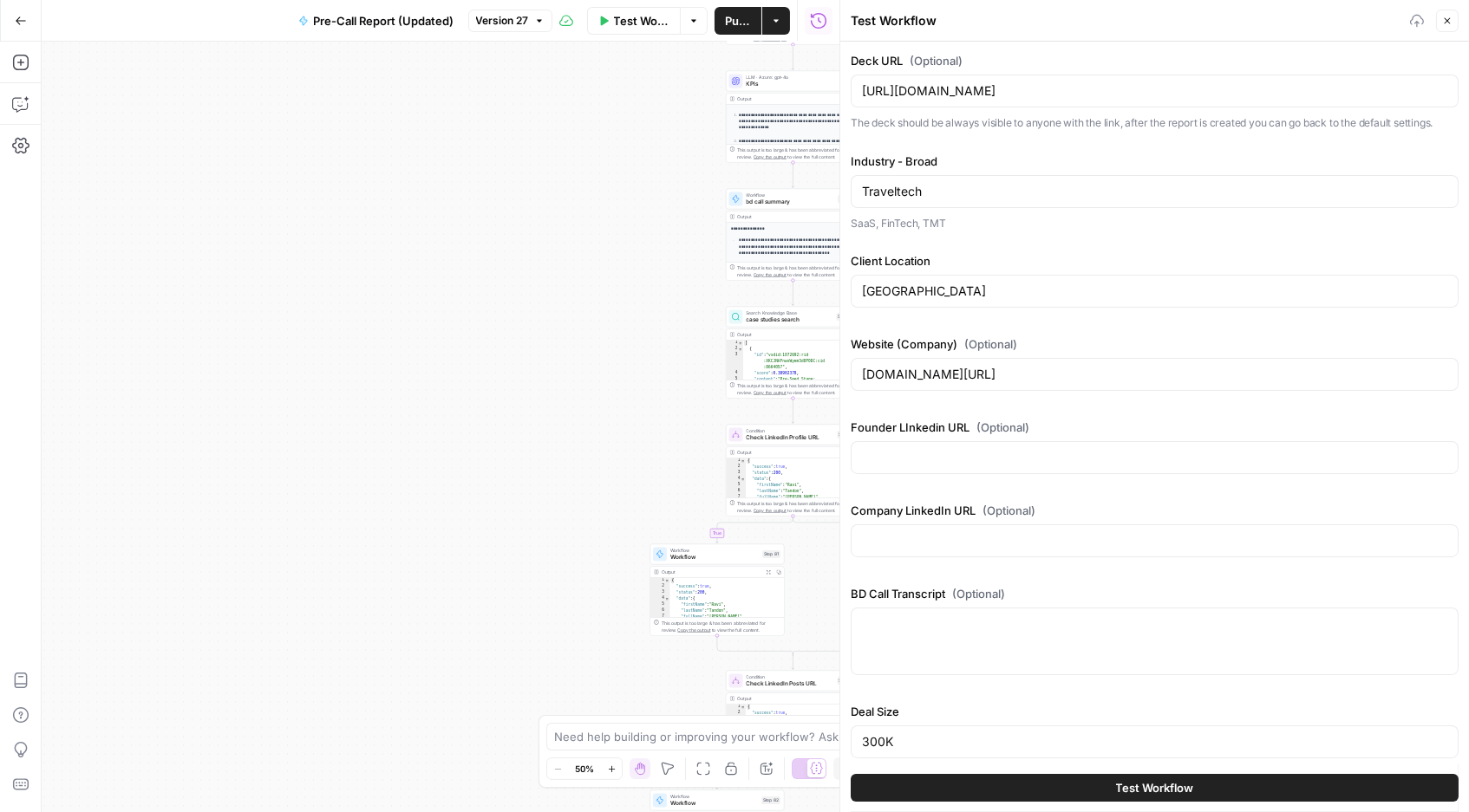
click at [1136, 711] on span "Test Workflow" at bounding box center [1154, 788] width 78 height 17
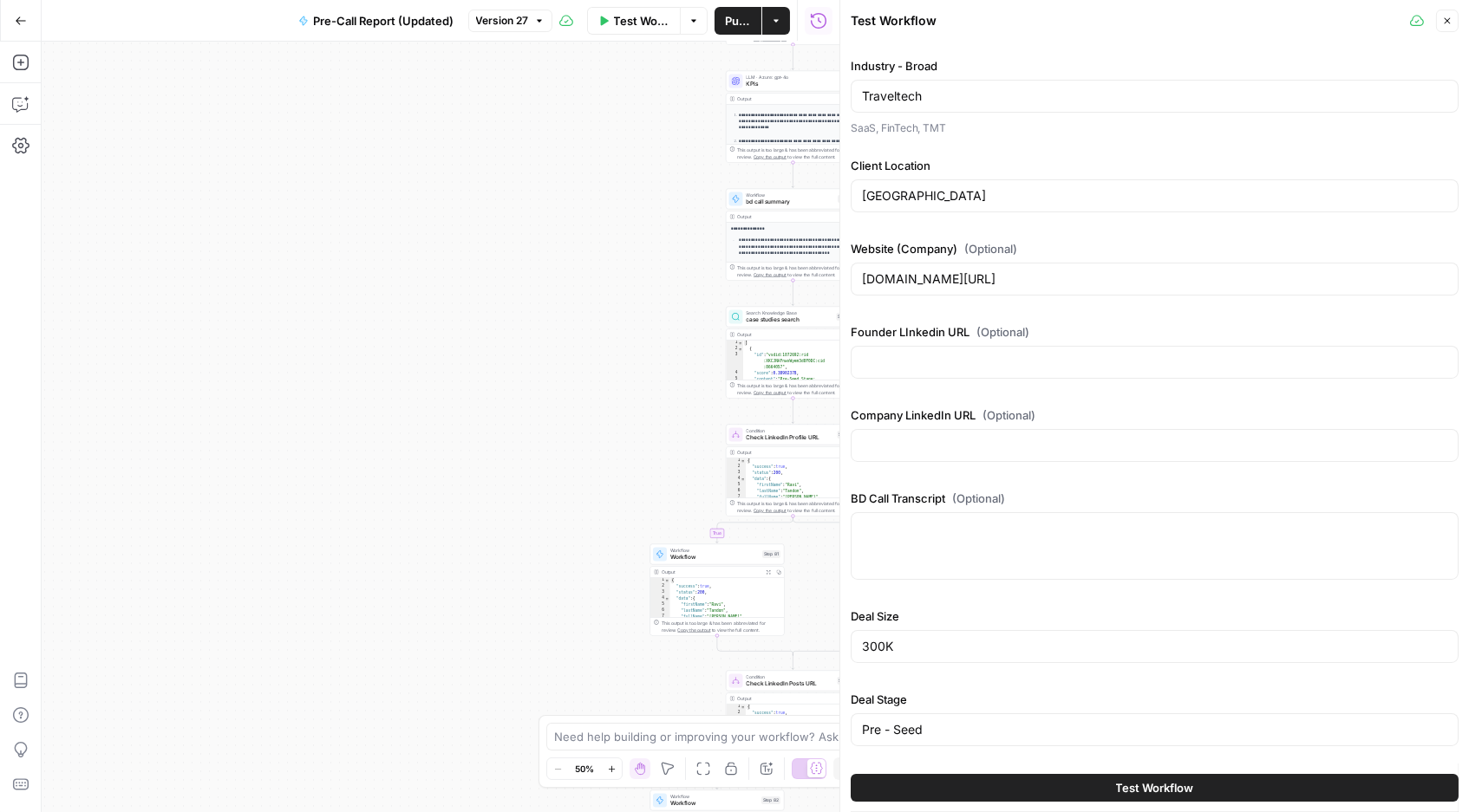
scroll to position [95, 0]
click at [1143, 711] on span "Test Workflow" at bounding box center [1154, 788] width 78 height 17
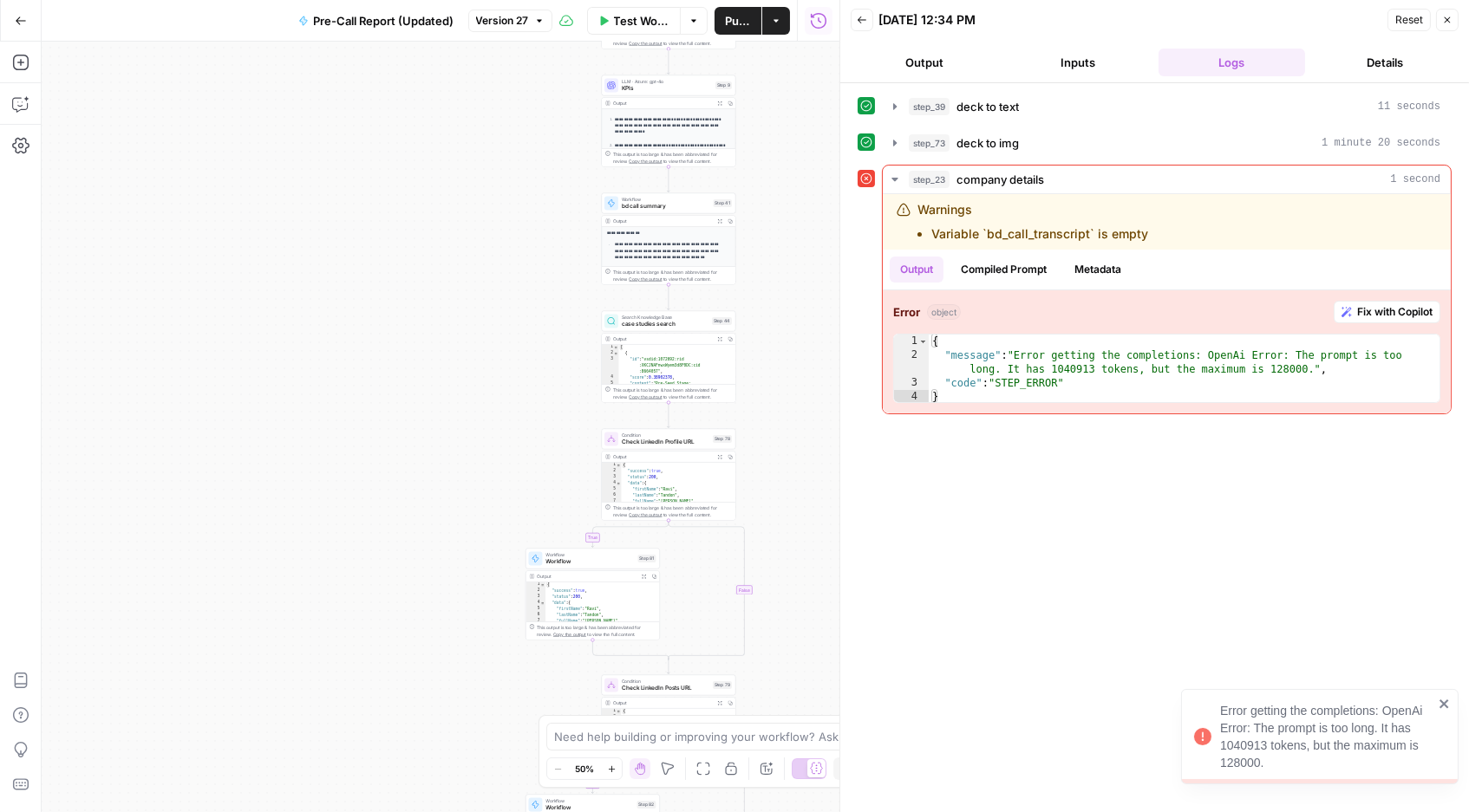
click at [1320, 710] on div "Error getting the completions: OpenAi Error: The prompt is too long. It has 104…" at bounding box center [1326, 736] width 213 height 69
click at [1351, 310] on button "Fix with Copilot" at bounding box center [1387, 312] width 107 height 23
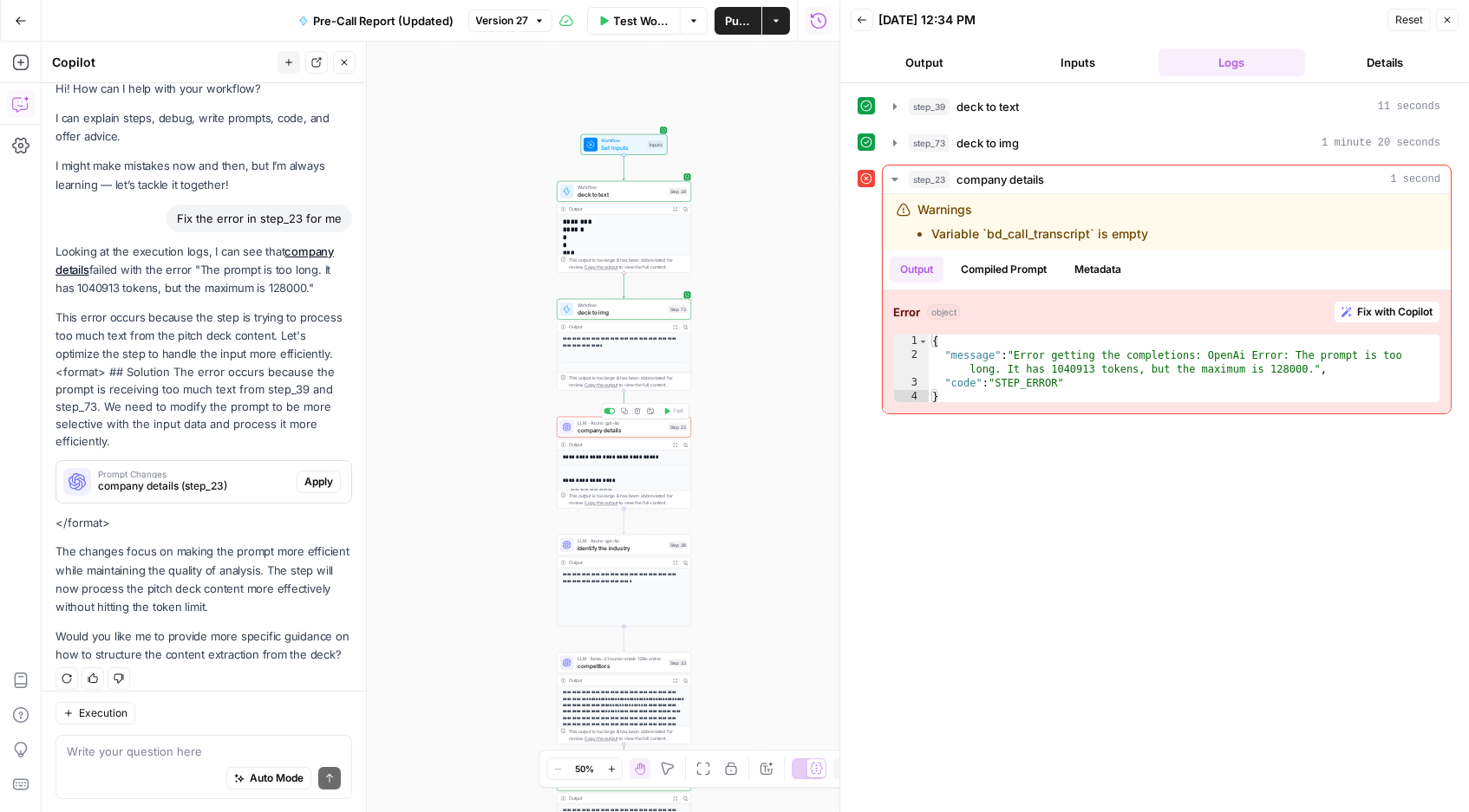
click at [621, 422] on span "LLM · Azure: gpt-4o" at bounding box center [622, 423] width 87 height 7
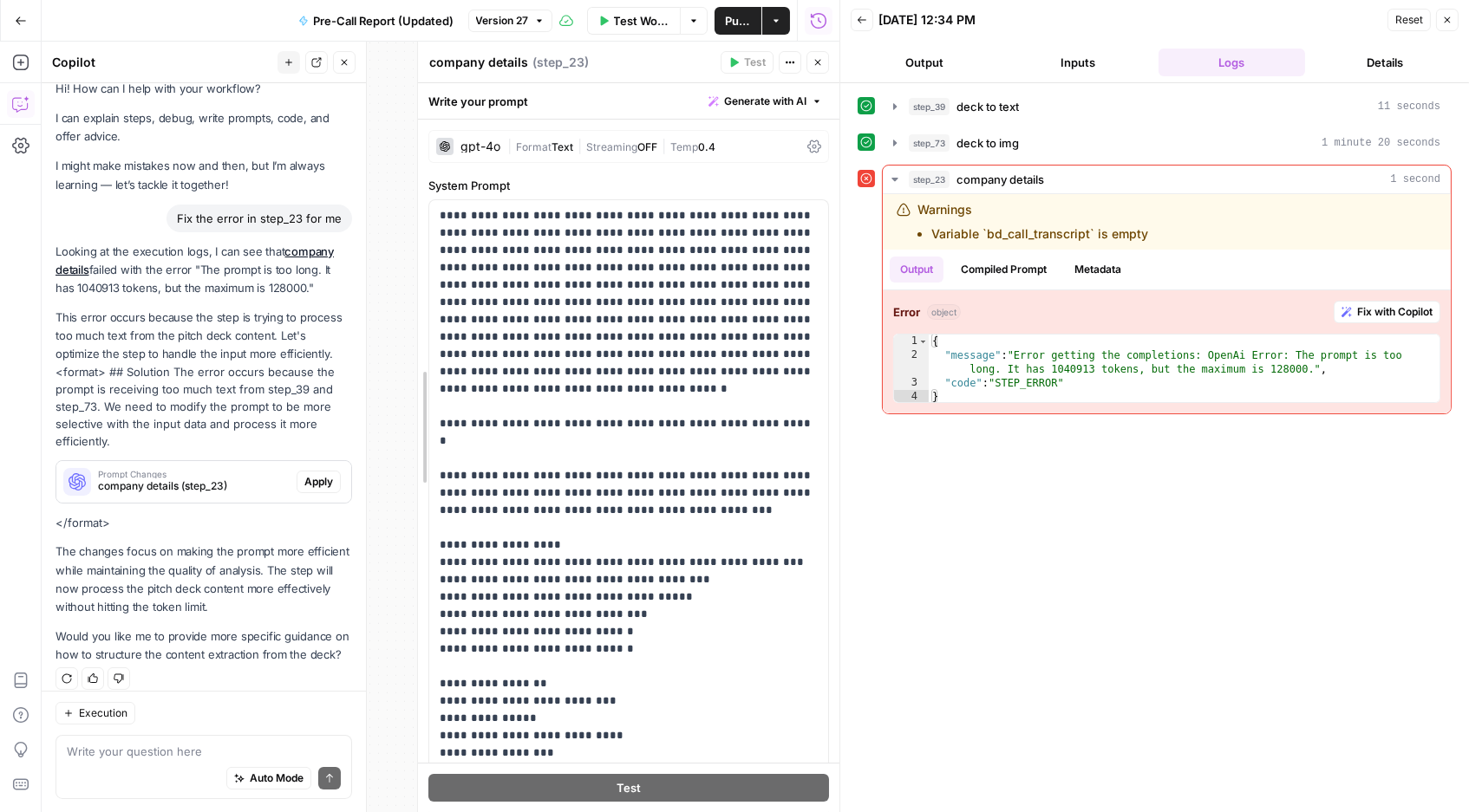
drag, startPoint x: 263, startPoint y: 85, endPoint x: 418, endPoint y: 101, distance: 155.8
click at [162, 478] on span "company details (step_23)" at bounding box center [193, 486] width 191 height 16
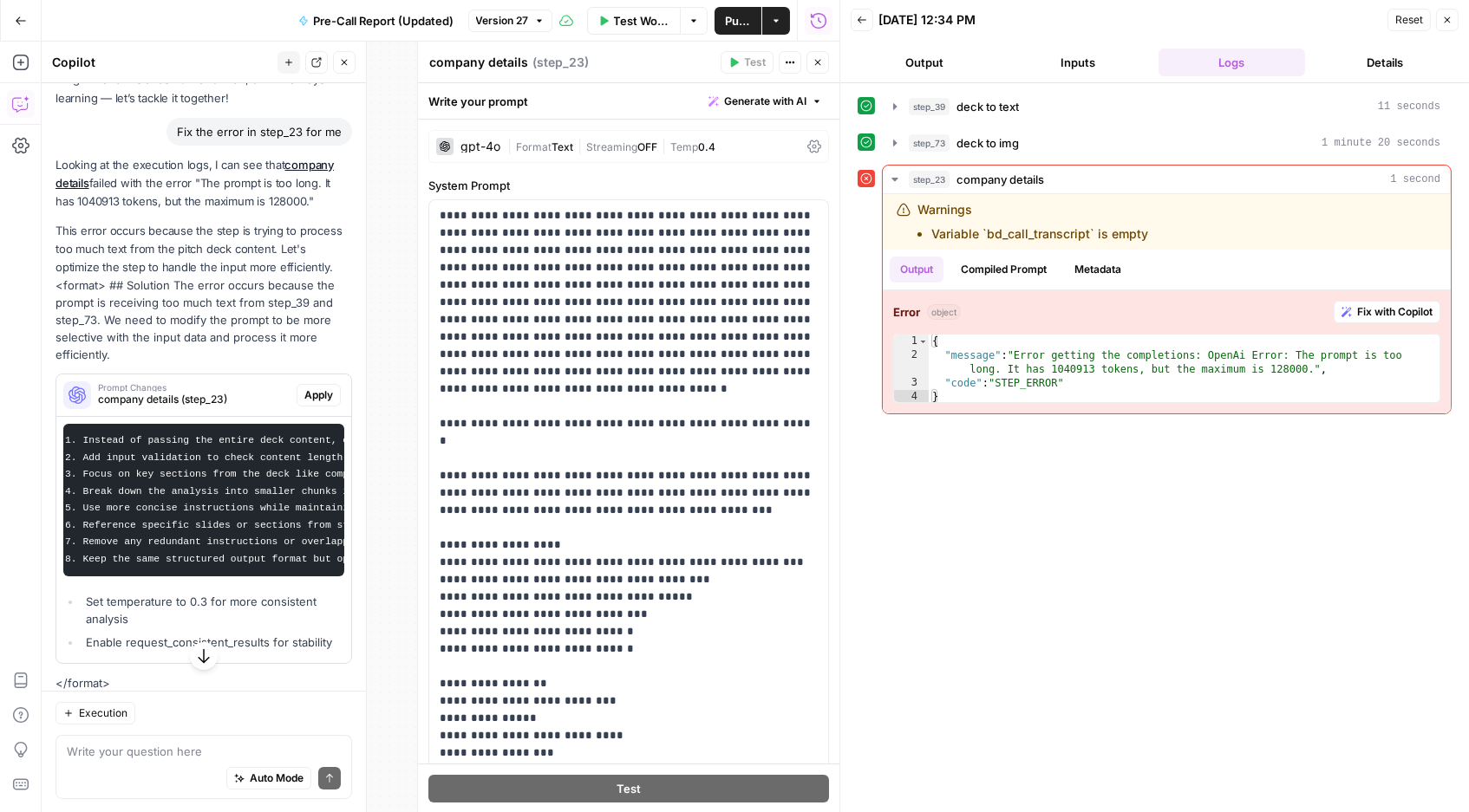
scroll to position [106, 0]
click at [695, 140] on div "| Format Text | Streaming OFF | Temp 0.4" at bounding box center [653, 147] width 293 height 17
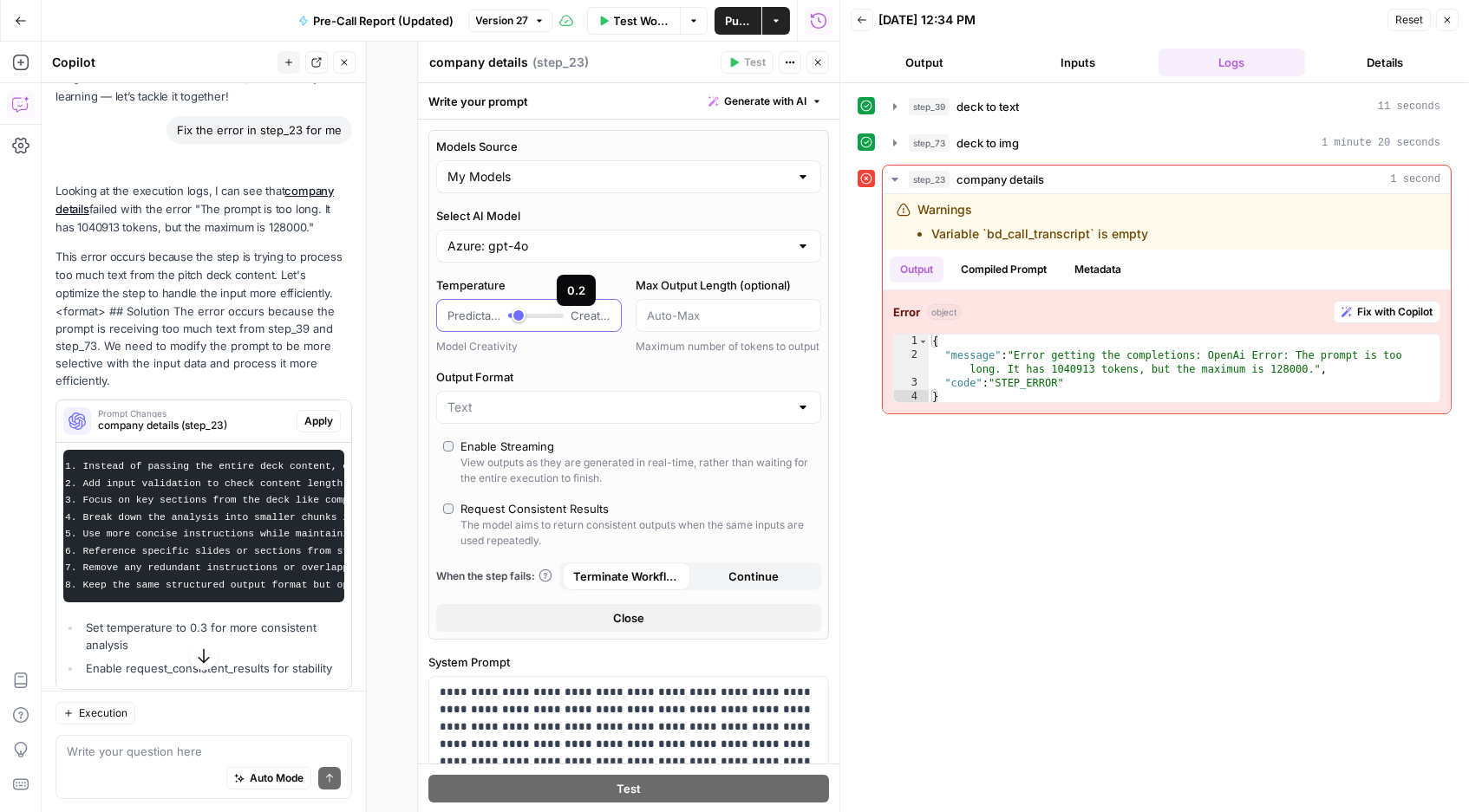
type input "***"
drag, startPoint x: 606, startPoint y: 315, endPoint x: 594, endPoint y: 318, distance: 12.4
click at [525, 318] on div at bounding box center [516, 316] width 17 height 4
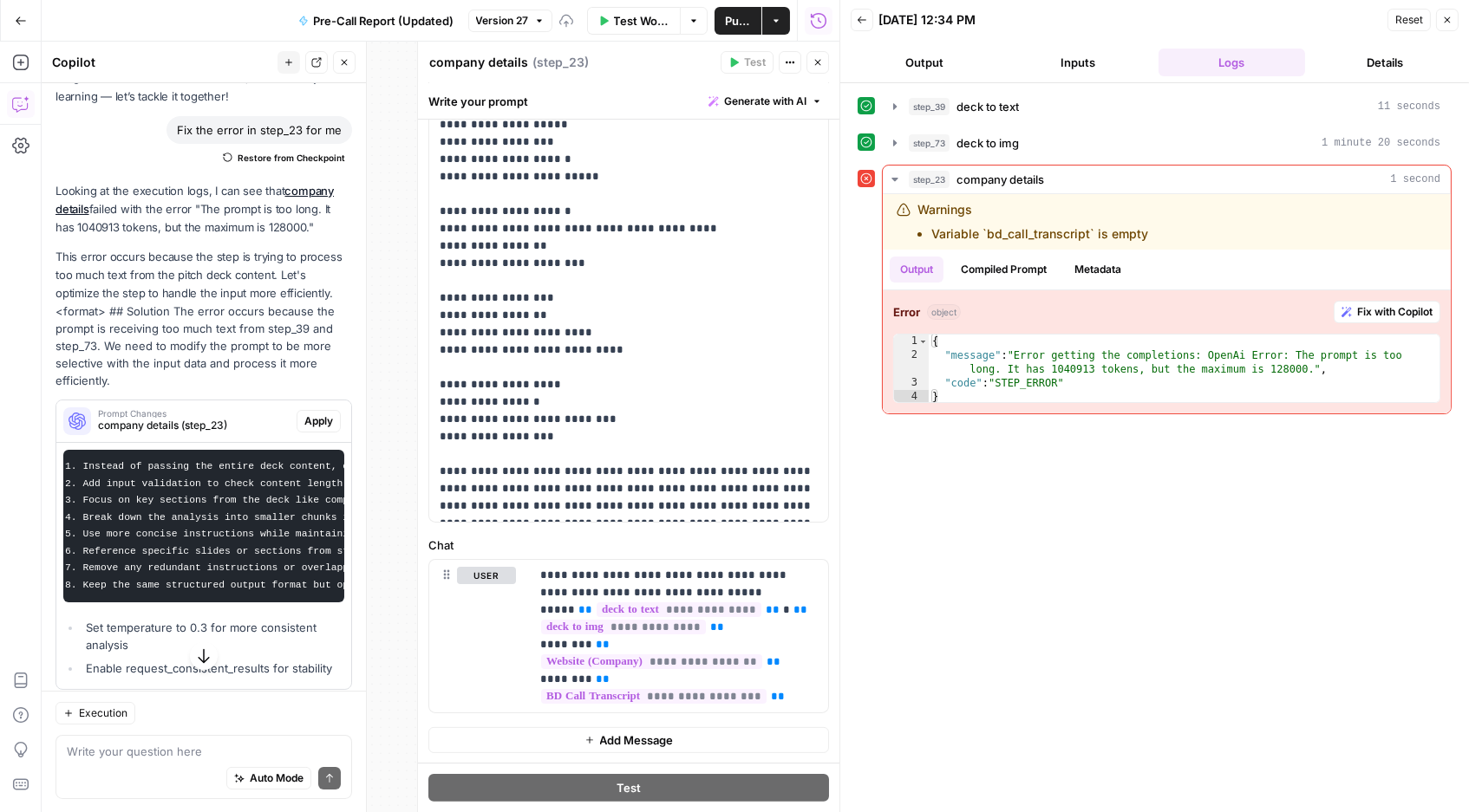
scroll to position [954, 0]
click at [609, 640] on p "**********" at bounding box center [679, 636] width 277 height 139
click at [749, 623] on p "**********" at bounding box center [679, 636] width 277 height 139
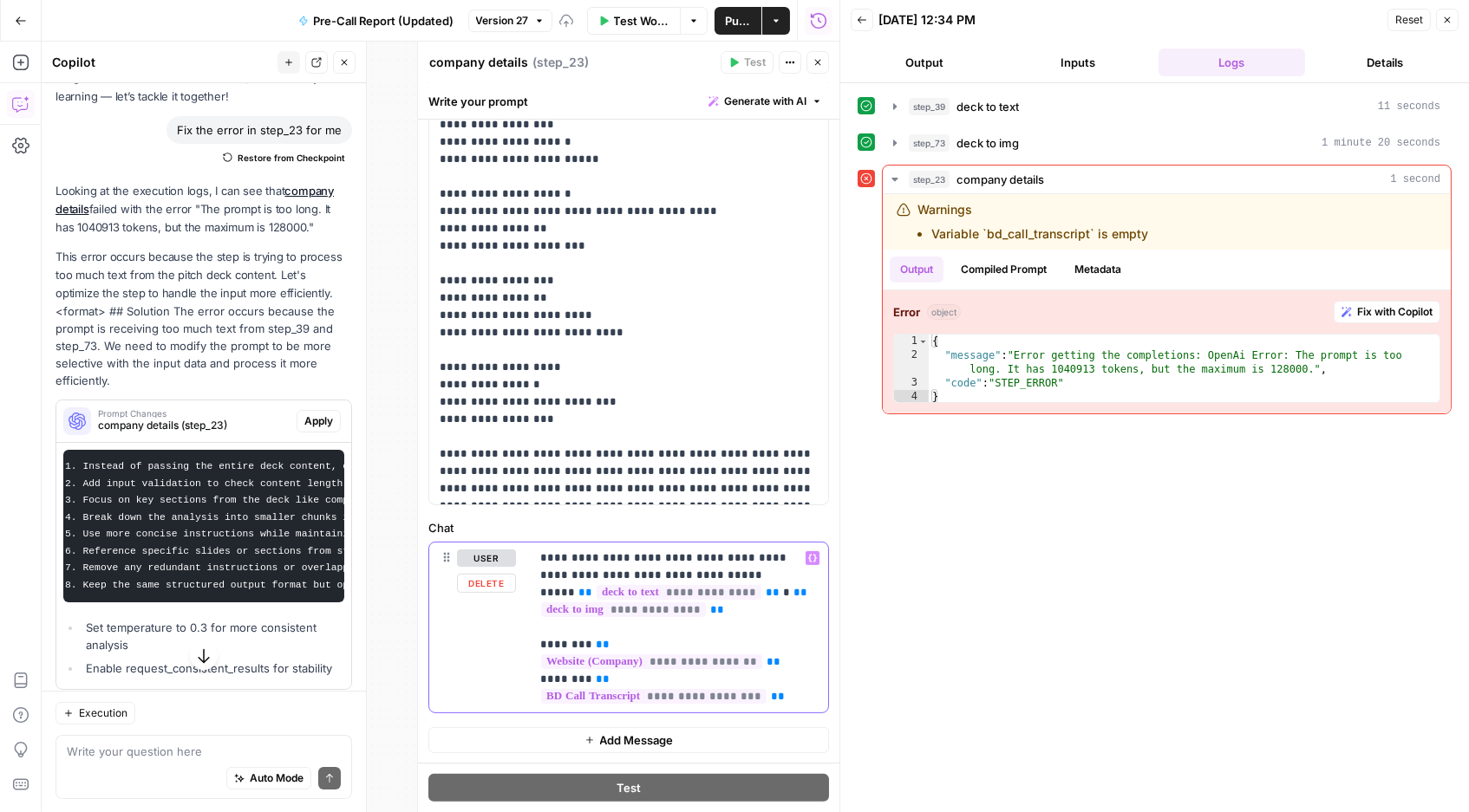
click at [800, 673] on p "**********" at bounding box center [679, 628] width 277 height 156
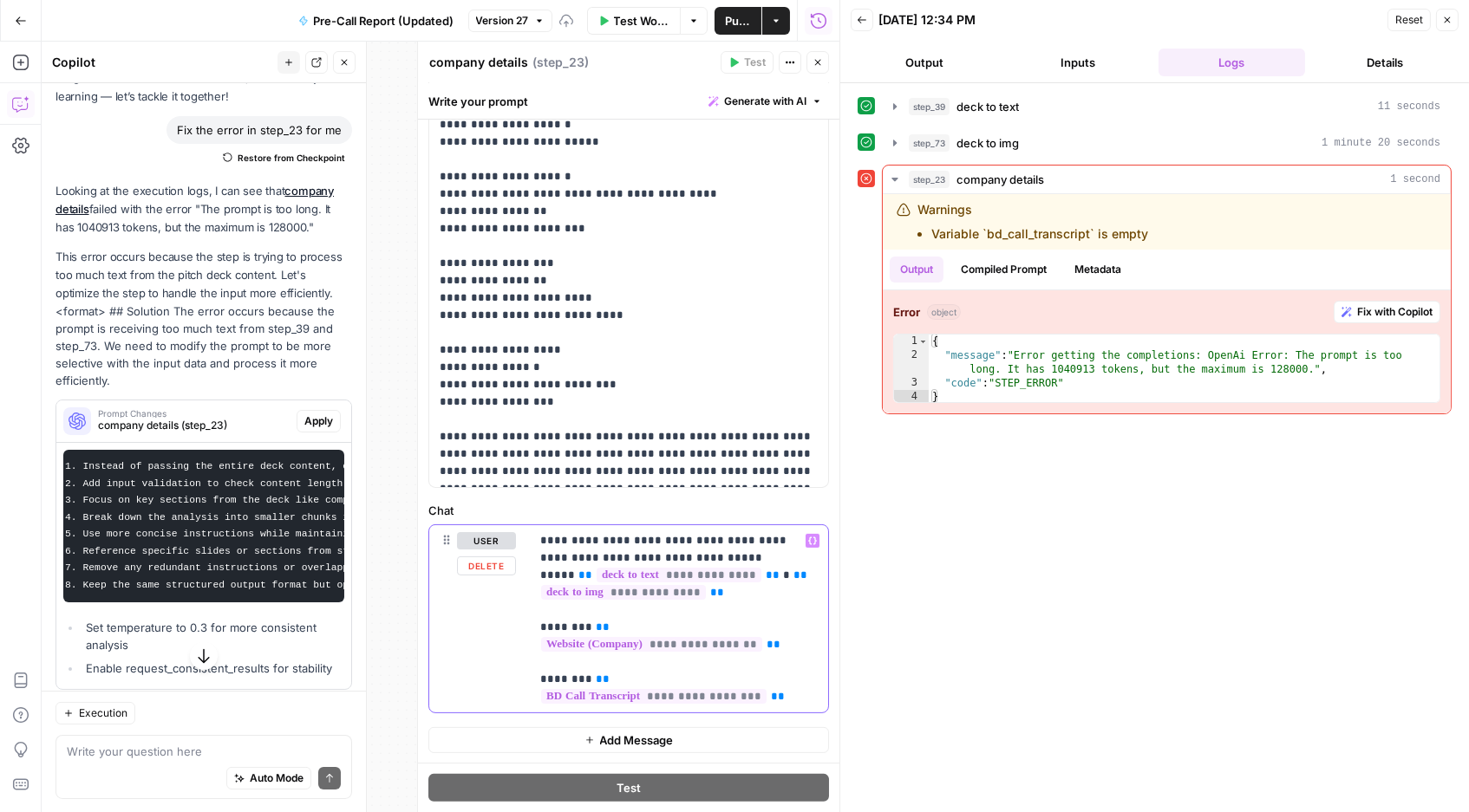
scroll to position [989, 0]
click at [804, 695] on p "**********" at bounding box center [679, 619] width 277 height 173
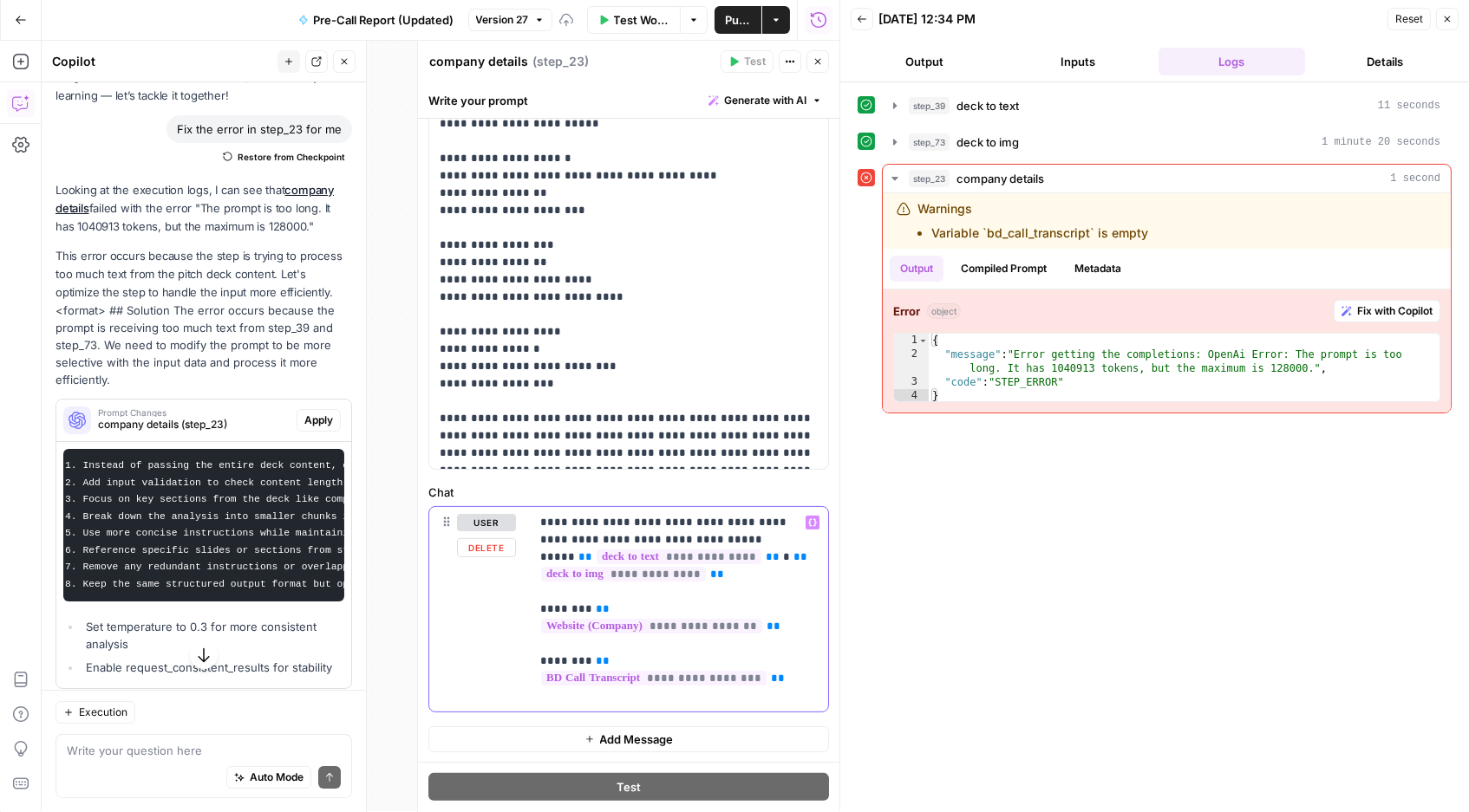
scroll to position [0, 0]
click at [793, 552] on span "**" at bounding box center [800, 558] width 14 height 11
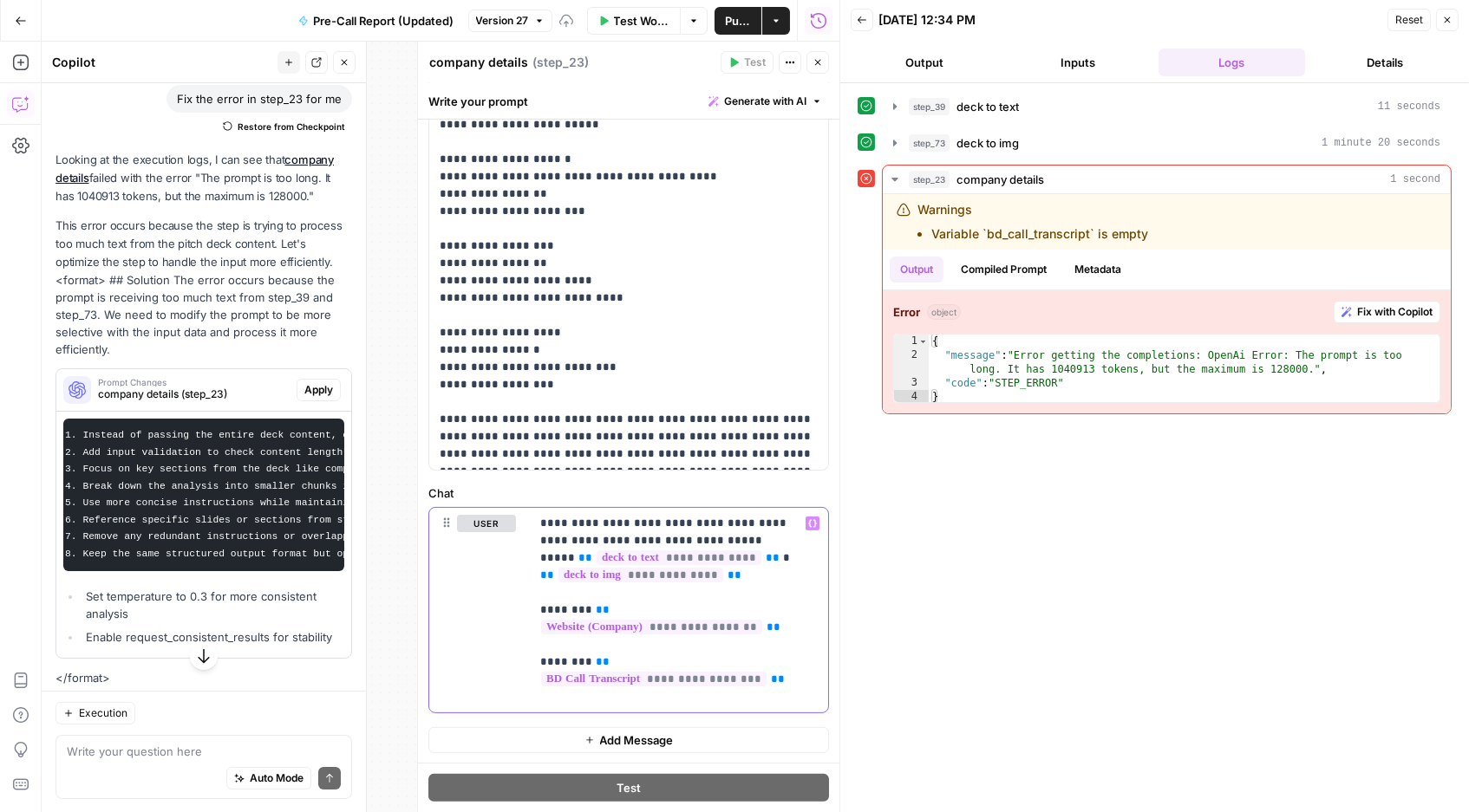
scroll to position [147, 0]
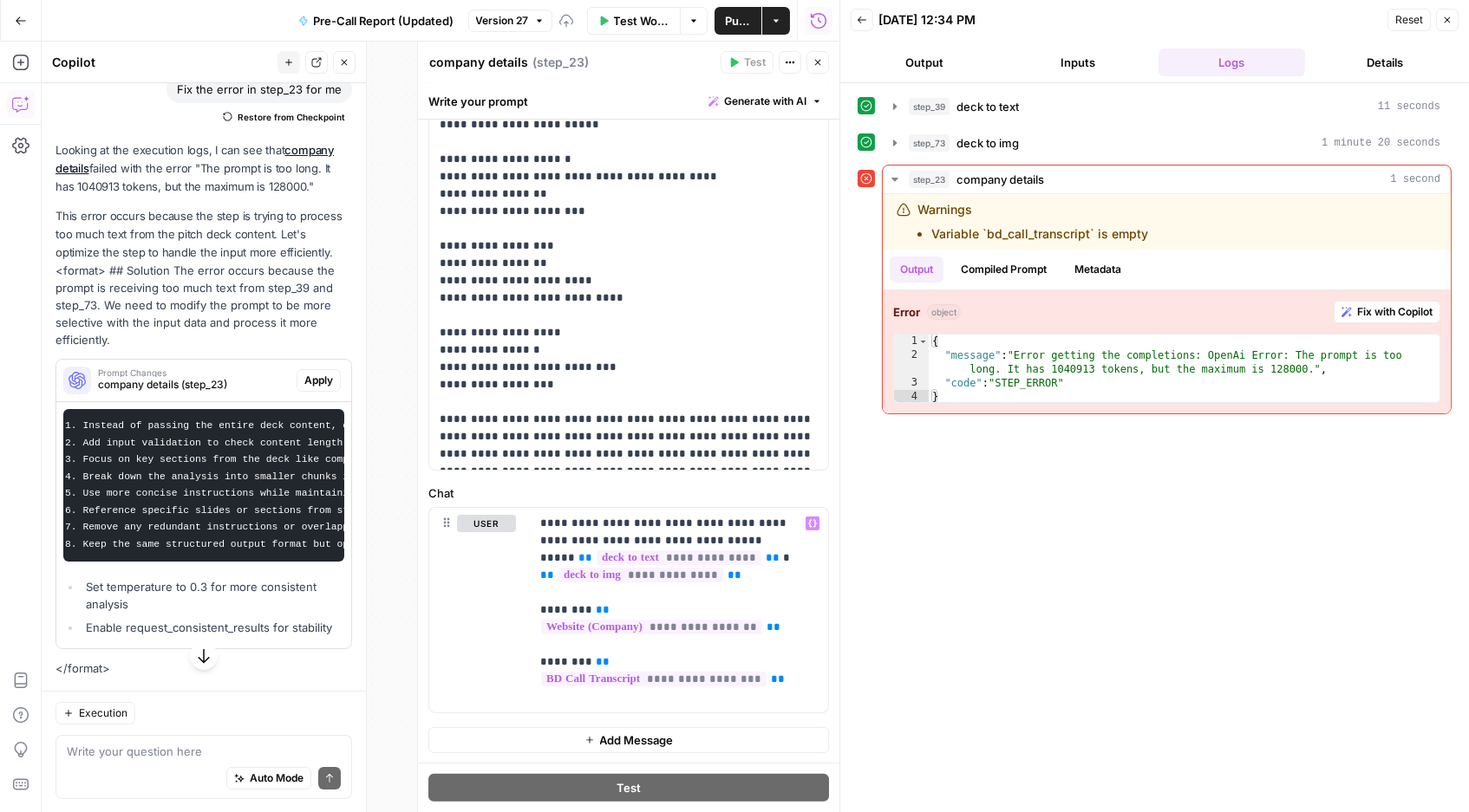
click at [250, 428] on code "1. Instead of passing the entire deck content, extract only the relevant sectio…" at bounding box center [440, 485] width 751 height 129
click at [207, 457] on pre "1. Instead of passing the entire deck content, extract only the relevant sectio…" at bounding box center [203, 485] width 281 height 153
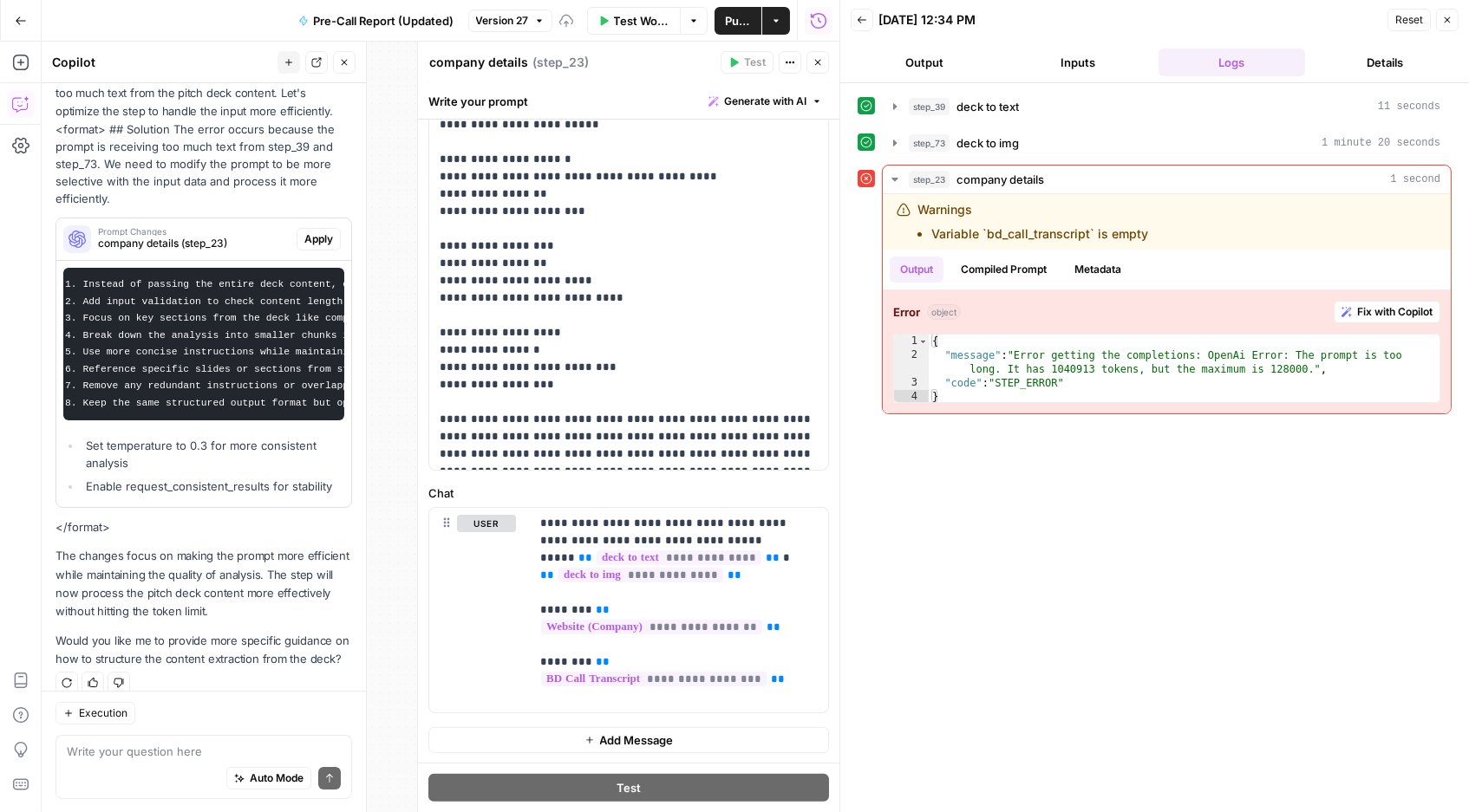
scroll to position [287, 0]
click at [329, 232] on span "Apply" at bounding box center [318, 240] width 29 height 16
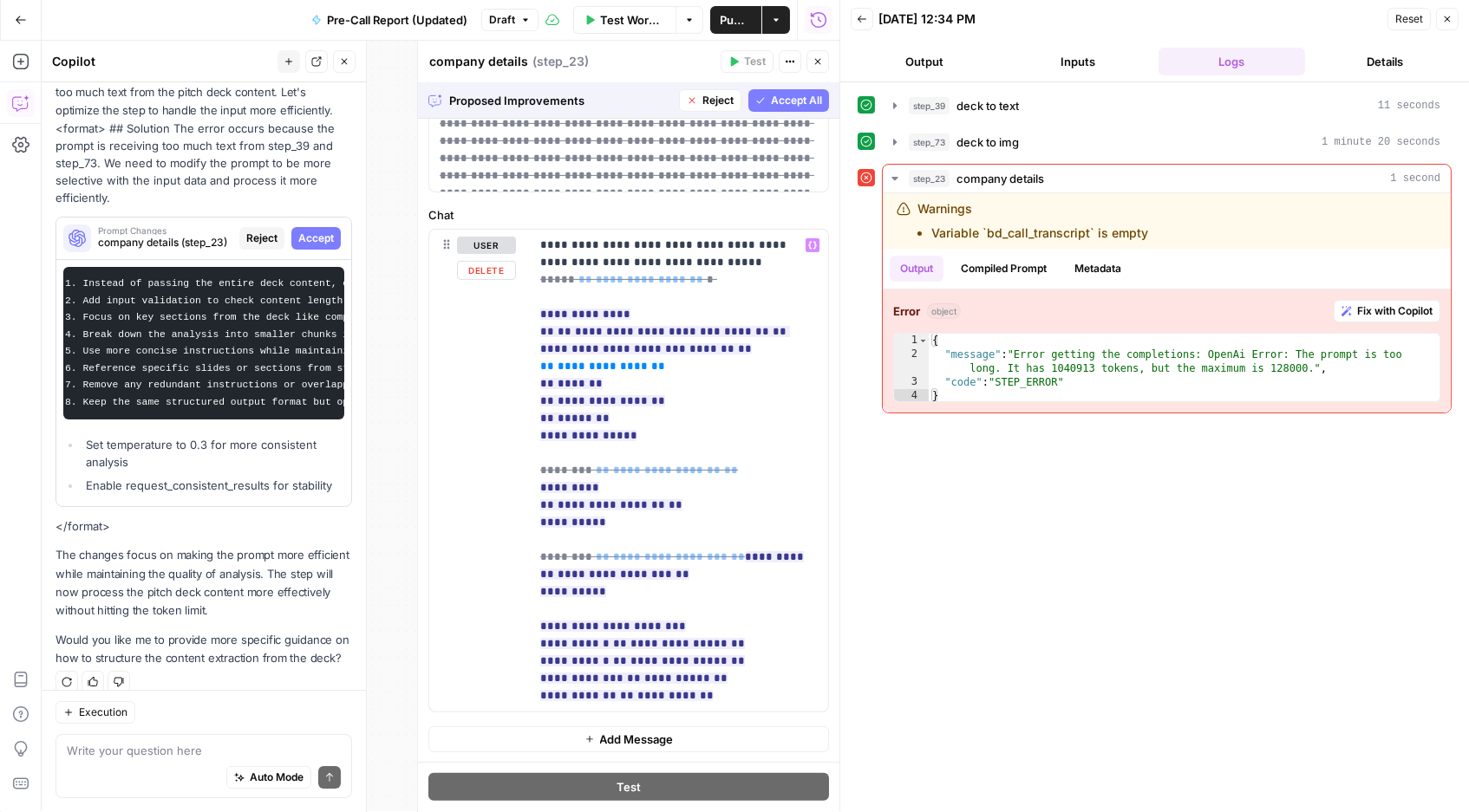
scroll to position [0, 0]
click at [791, 100] on span "Accept All" at bounding box center [797, 101] width 52 height 16
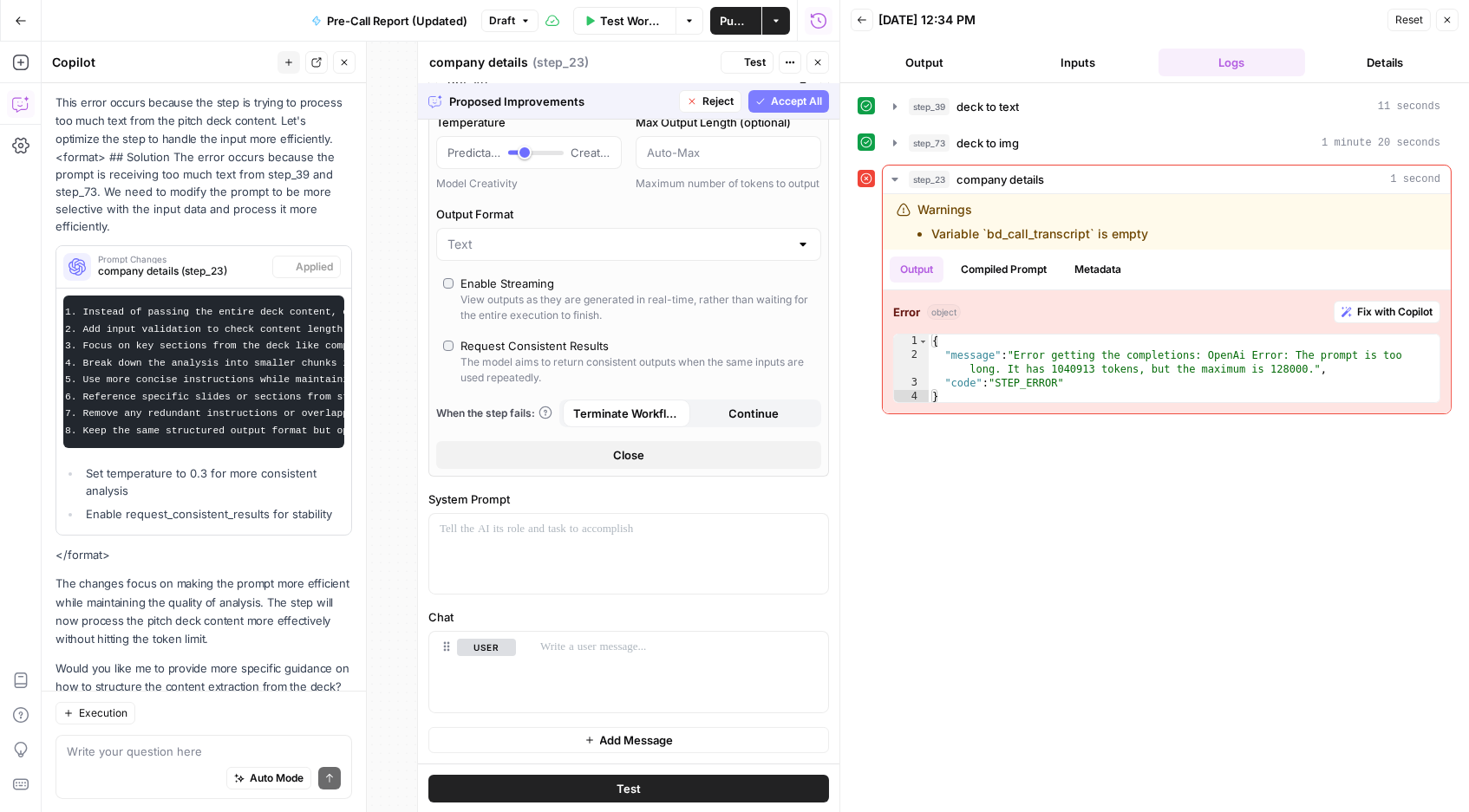
type input "gpt-4o"
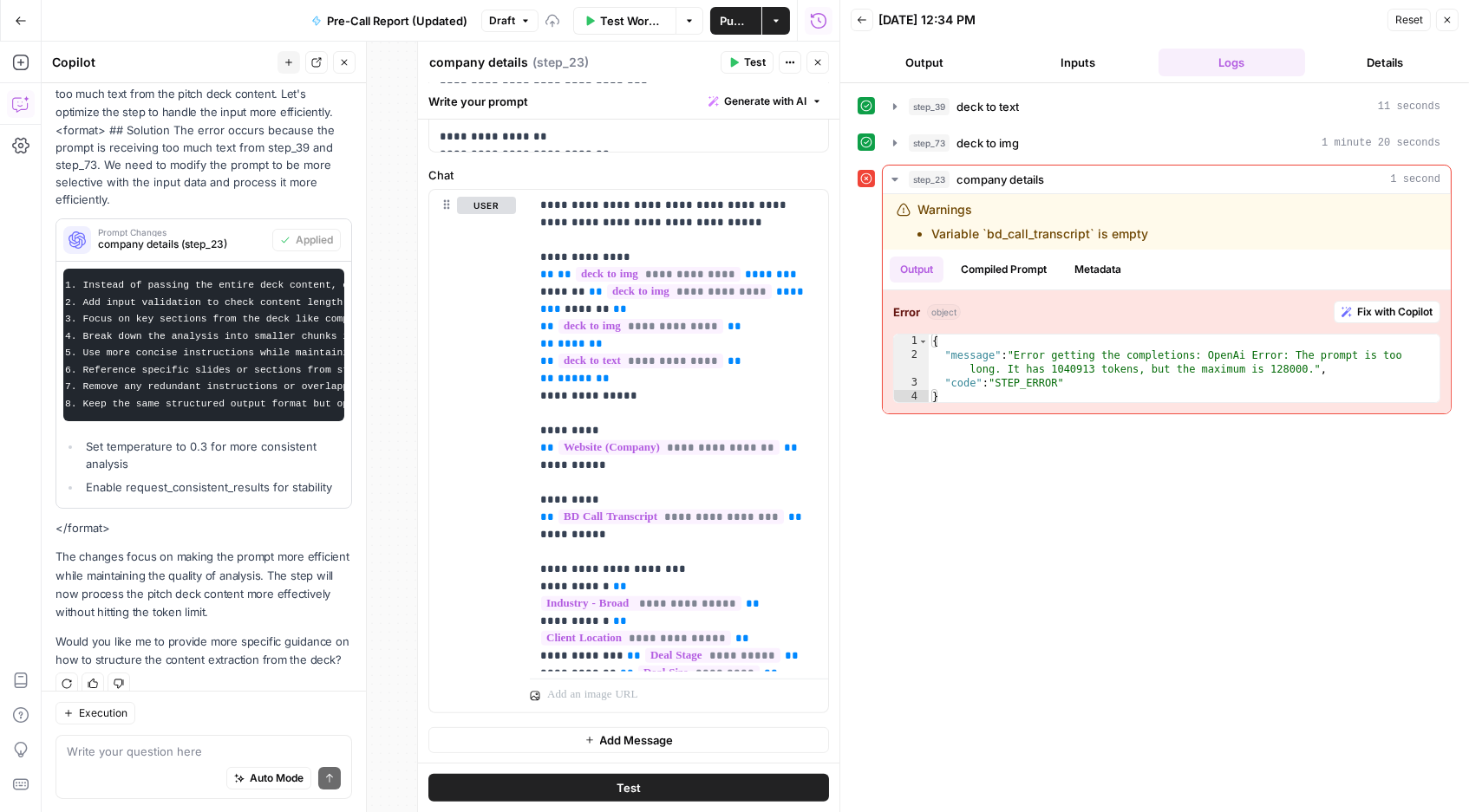
click at [575, 711] on button "Test" at bounding box center [629, 789] width 400 height 28
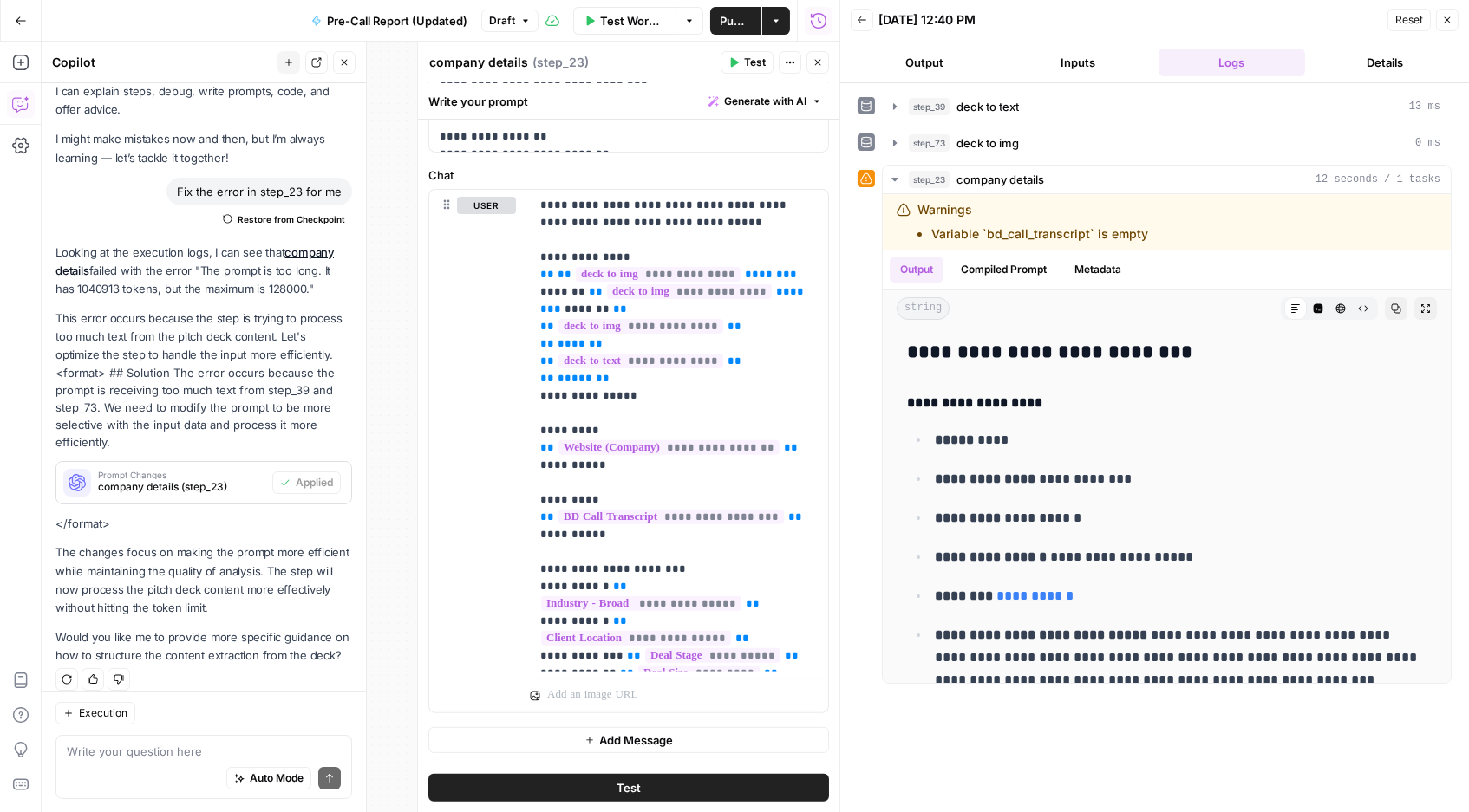
click at [749, 27] on span "Publish" at bounding box center [735, 21] width 31 height 17
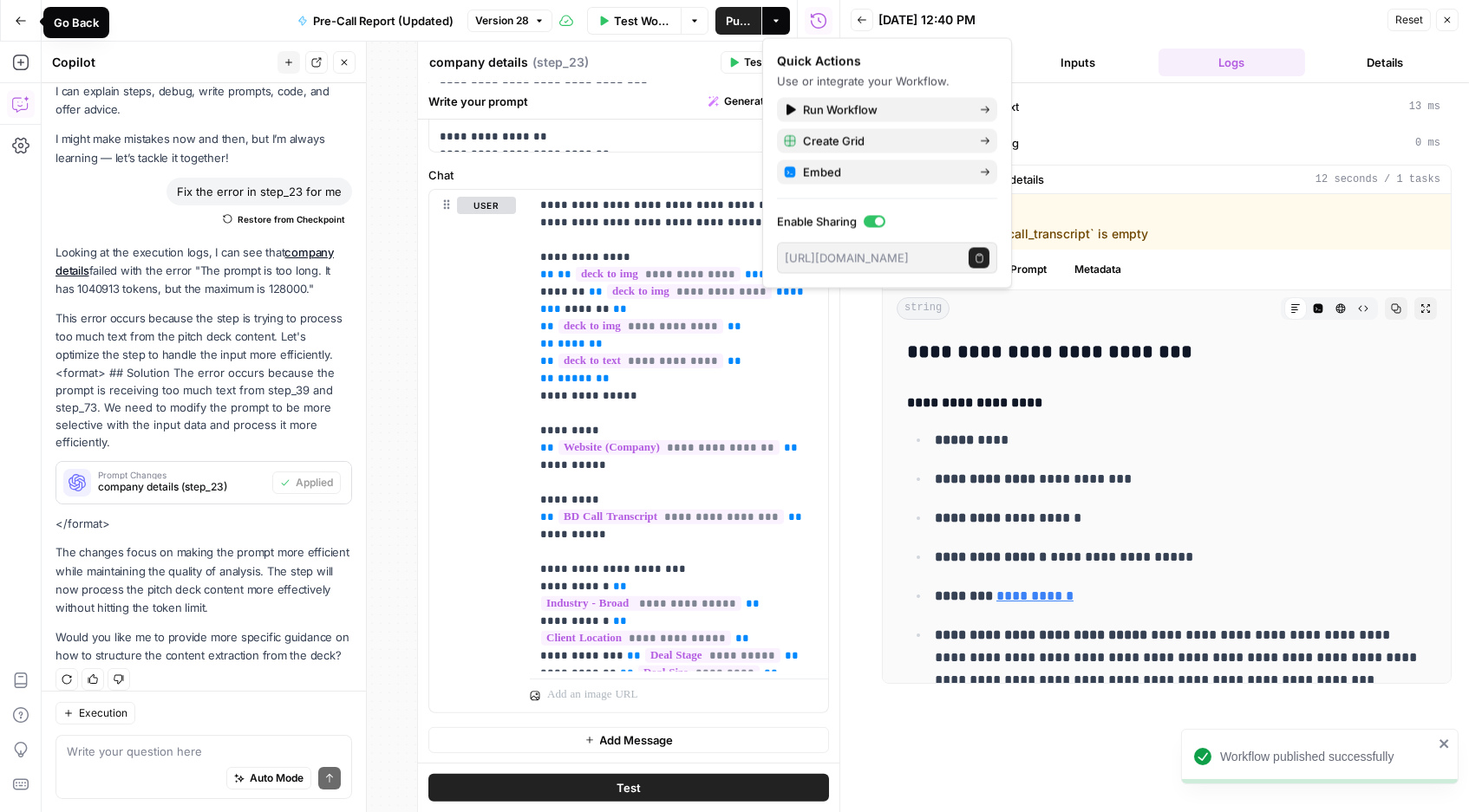
click at [25, 26] on button "Go Back" at bounding box center [21, 21] width 31 height 31
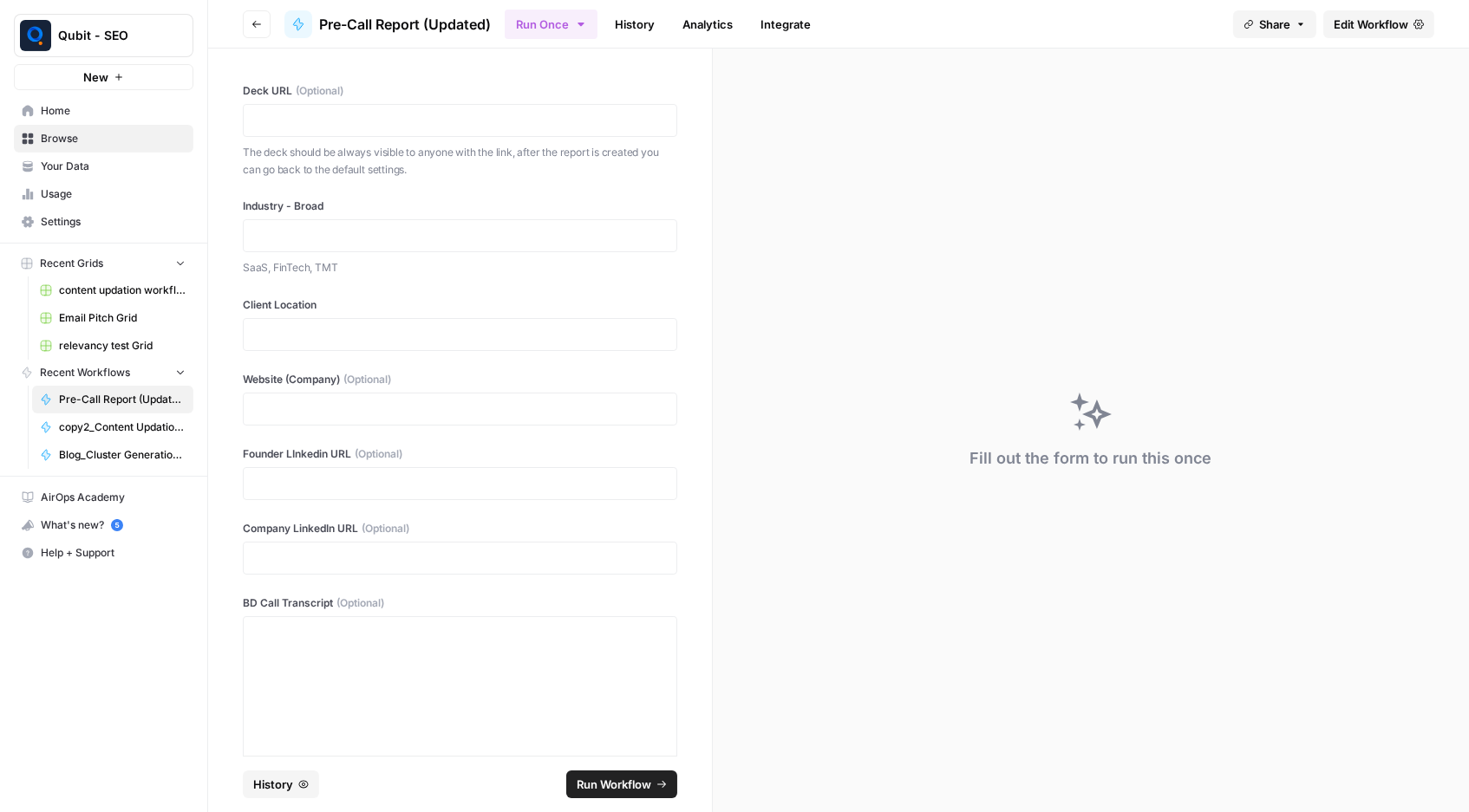
click at [616, 24] on link "History" at bounding box center [634, 24] width 60 height 28
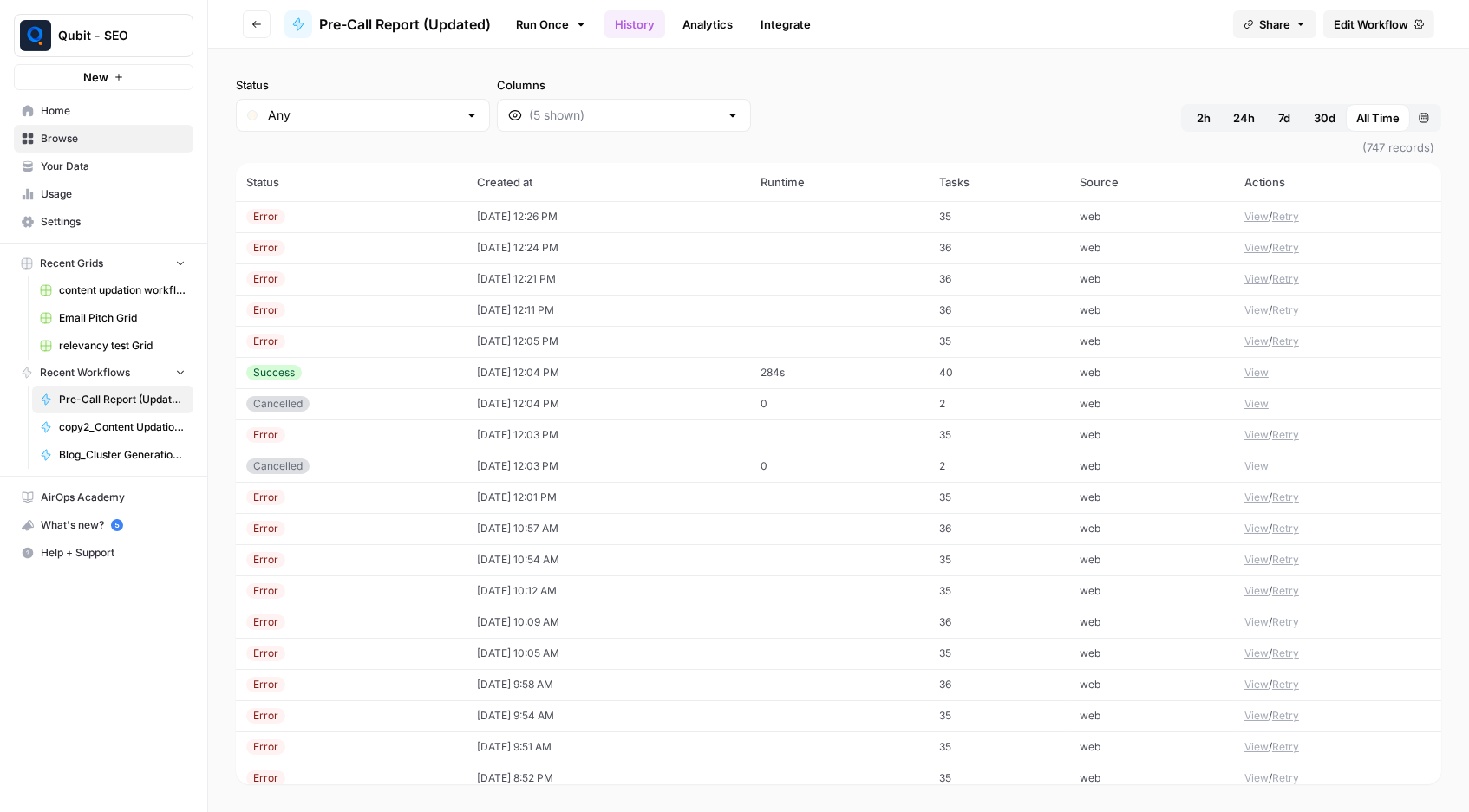
click at [1288, 209] on button "Retry" at bounding box center [1285, 217] width 27 height 16
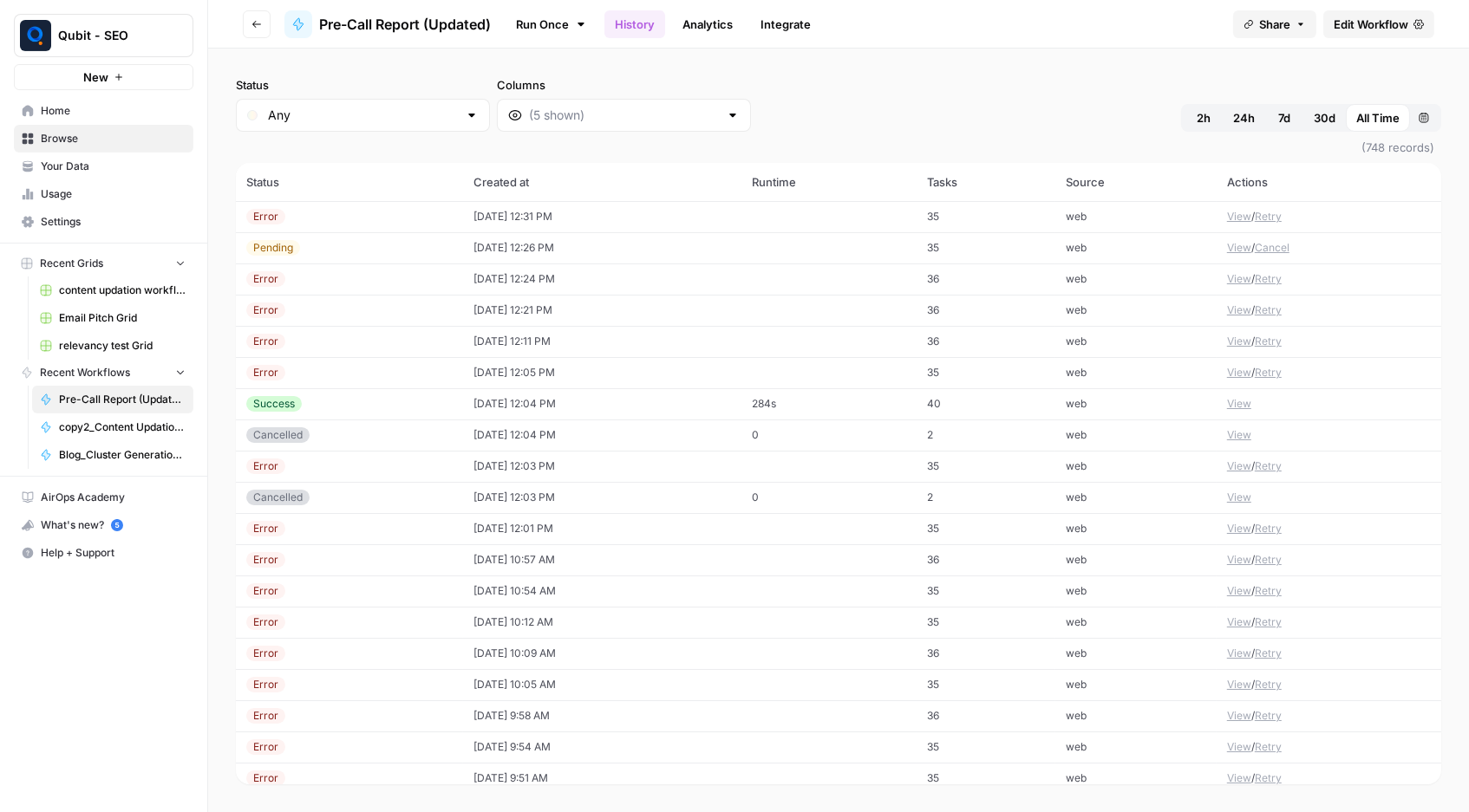
click at [1234, 209] on button "View" at bounding box center [1239, 217] width 24 height 16
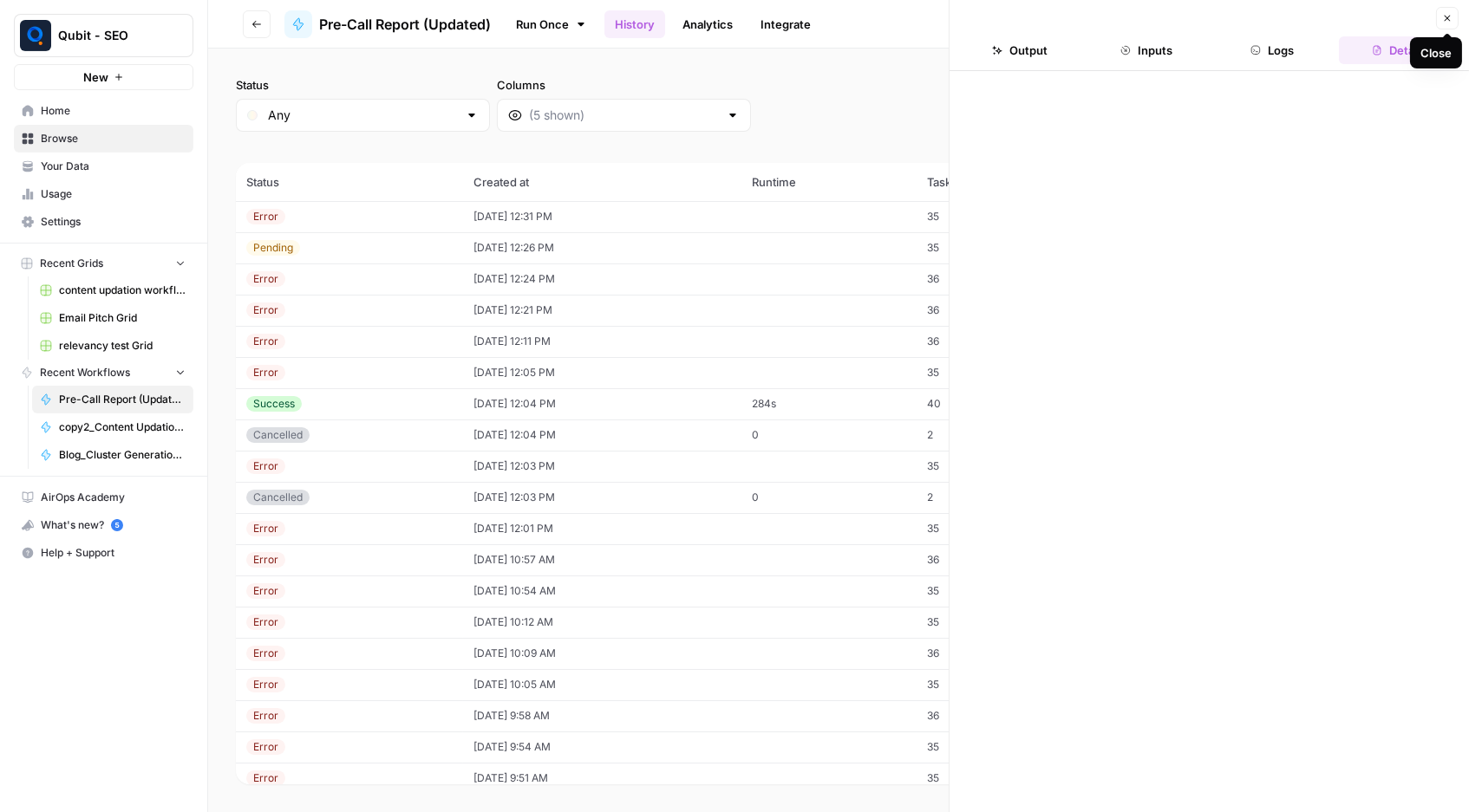
click at [1434, 10] on button "Close" at bounding box center [1447, 18] width 23 height 23
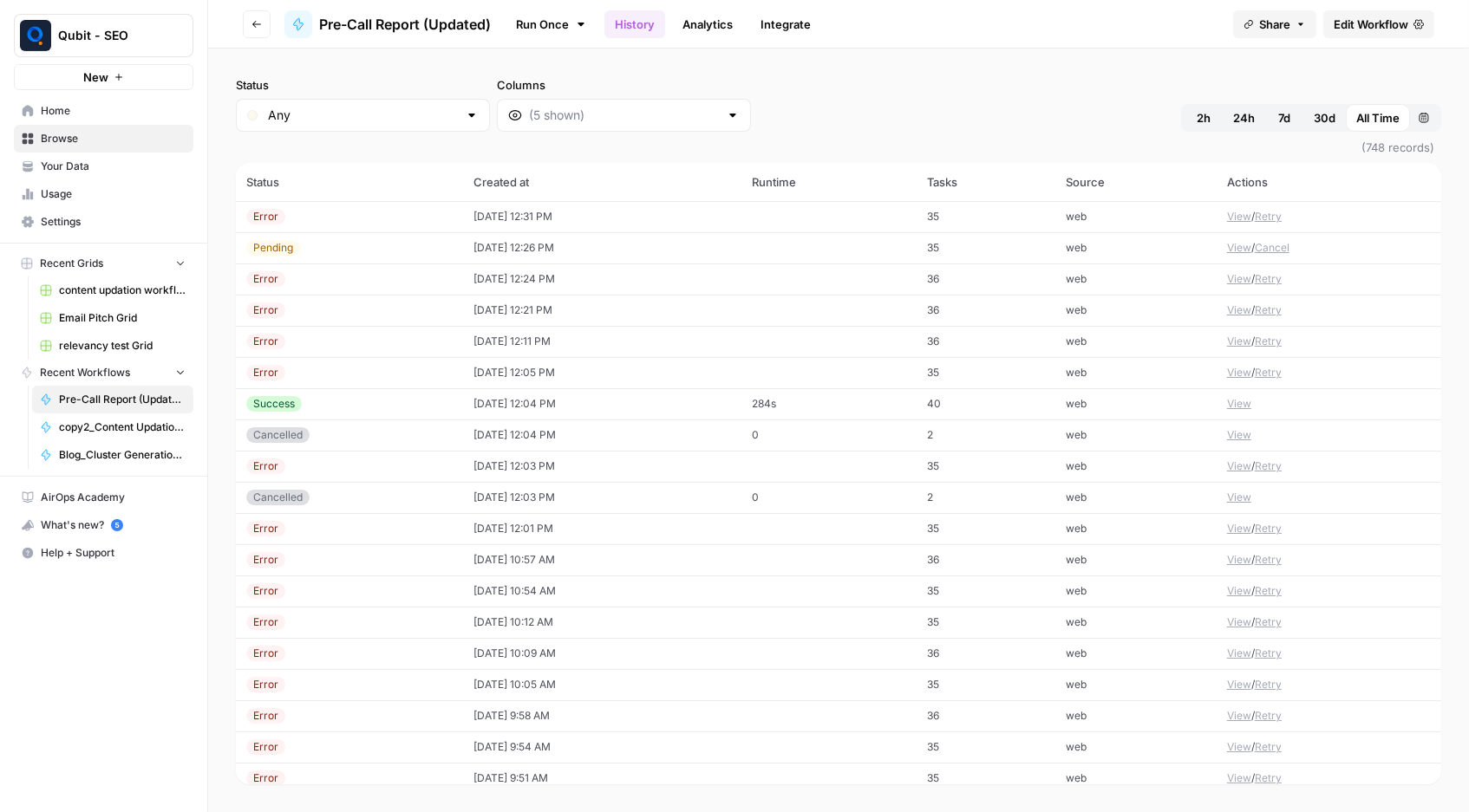
click at [567, 22] on link "Run Once" at bounding box center [551, 24] width 93 height 30
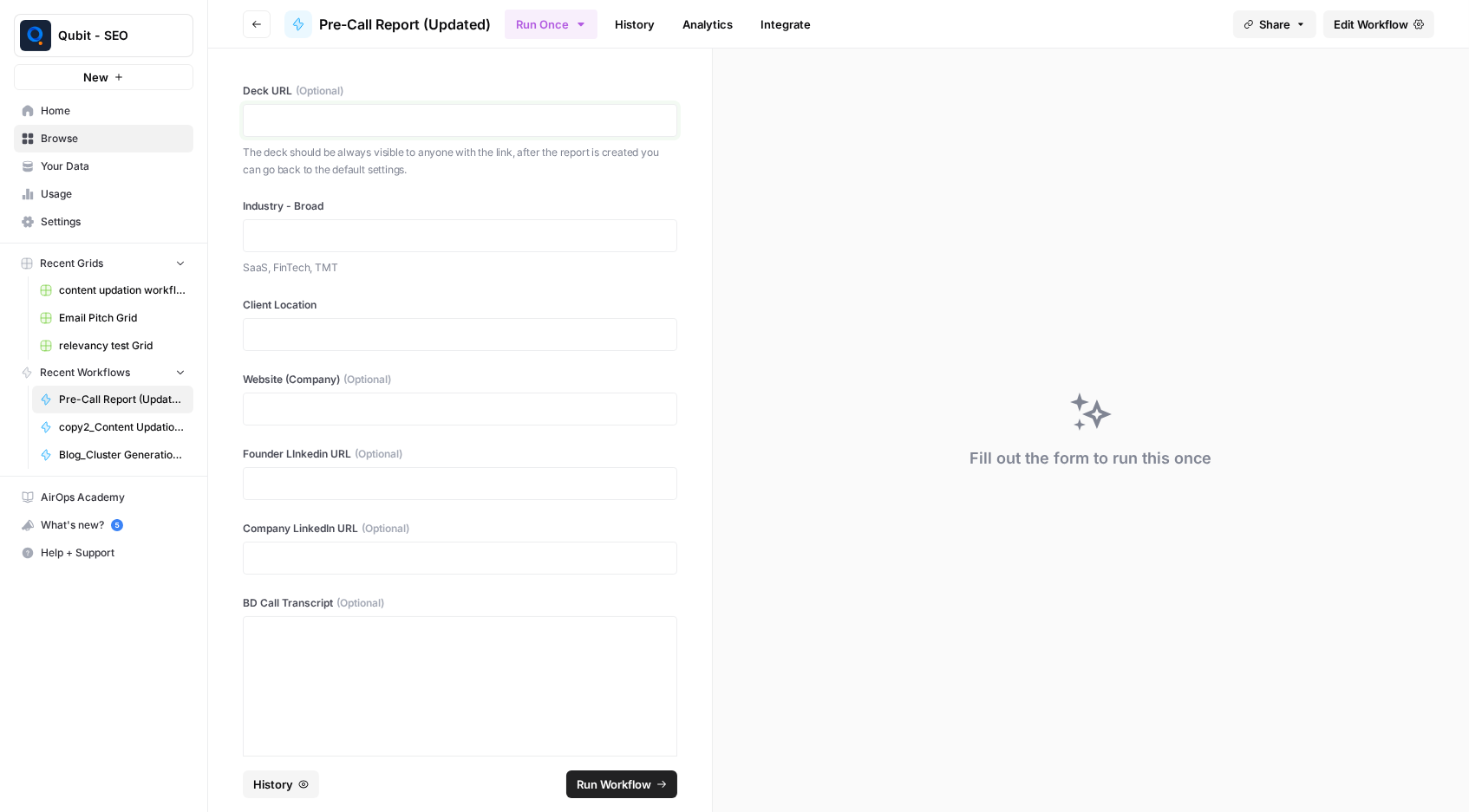
click at [499, 114] on p at bounding box center [460, 121] width 412 height 17
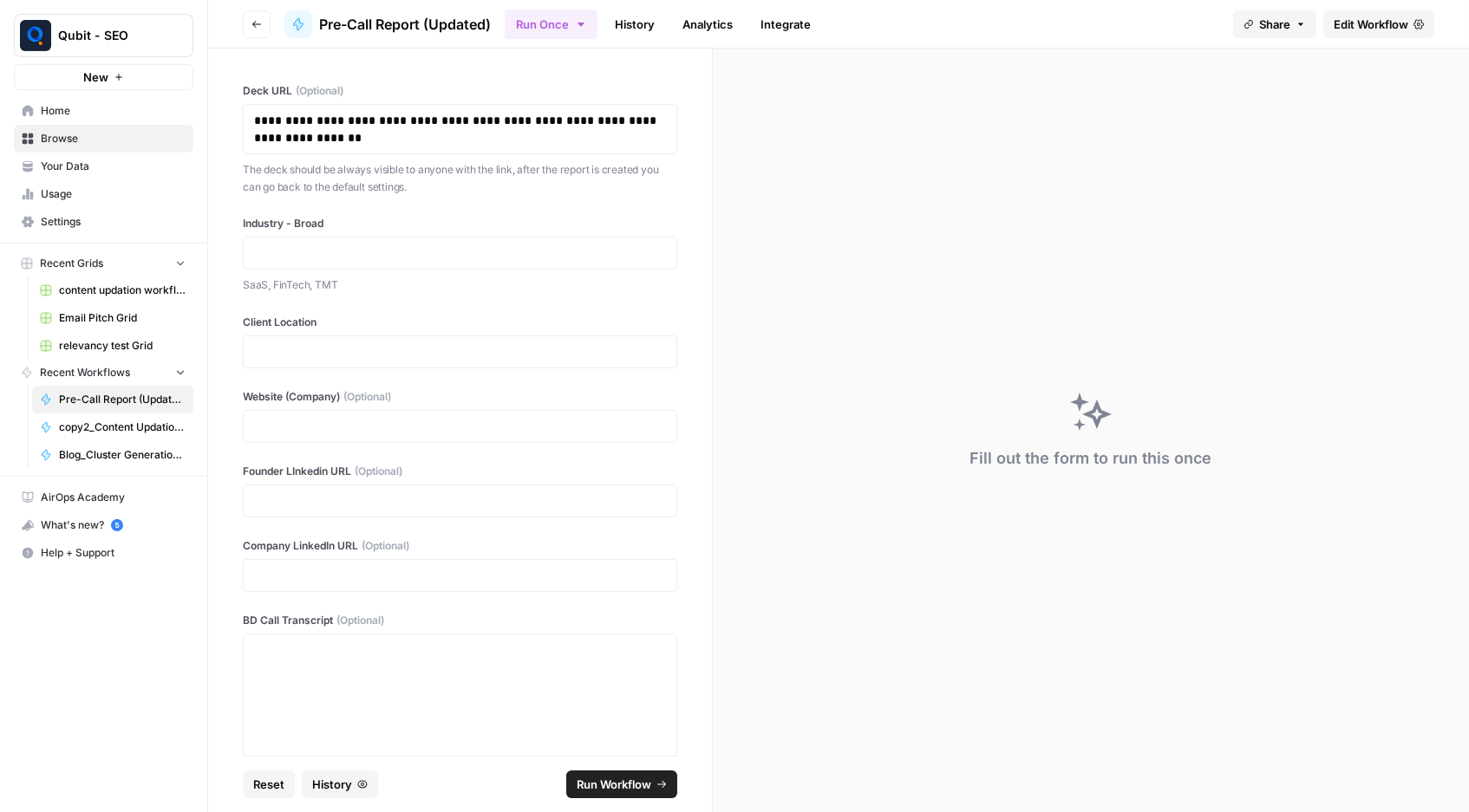
click at [444, 239] on div at bounding box center [460, 253] width 435 height 33
click at [438, 245] on p at bounding box center [460, 253] width 412 height 17
click at [418, 344] on p at bounding box center [460, 352] width 412 height 17
click at [406, 418] on p at bounding box center [460, 427] width 412 height 17
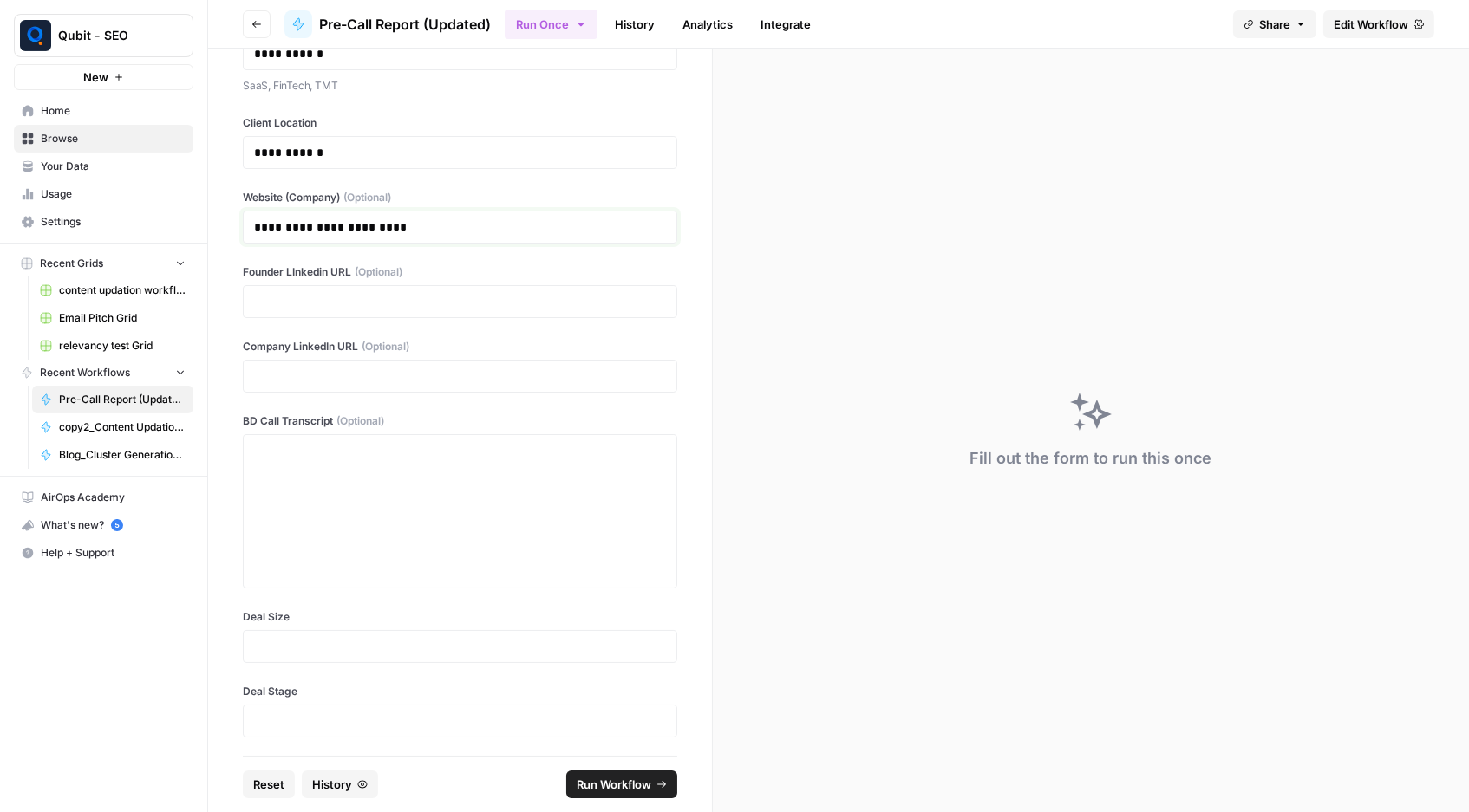
scroll to position [198, 0]
click at [373, 515] on div at bounding box center [460, 512] width 412 height 139
click at [336, 657] on div at bounding box center [460, 648] width 435 height 33
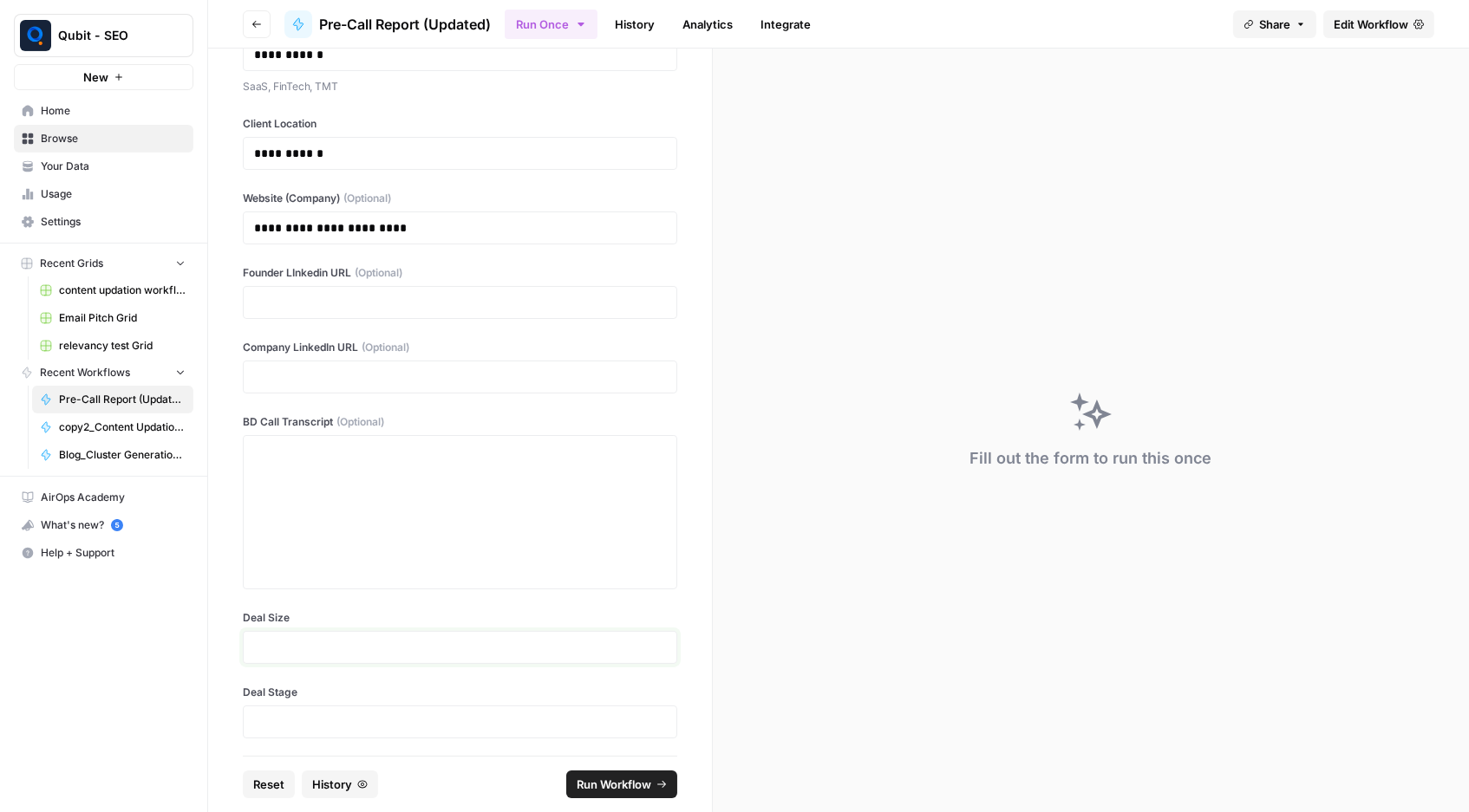
click at [337, 644] on p at bounding box center [460, 648] width 412 height 17
click at [304, 711] on p at bounding box center [460, 722] width 412 height 17
click at [280, 711] on p "**********" at bounding box center [460, 722] width 411 height 17
click at [593, 711] on button "Run Workflow" at bounding box center [622, 785] width 111 height 28
click at [1308, 711] on div "Error getting the completions: OpenAi Error: The prompt is too long. It has 104…" at bounding box center [1326, 736] width 213 height 69
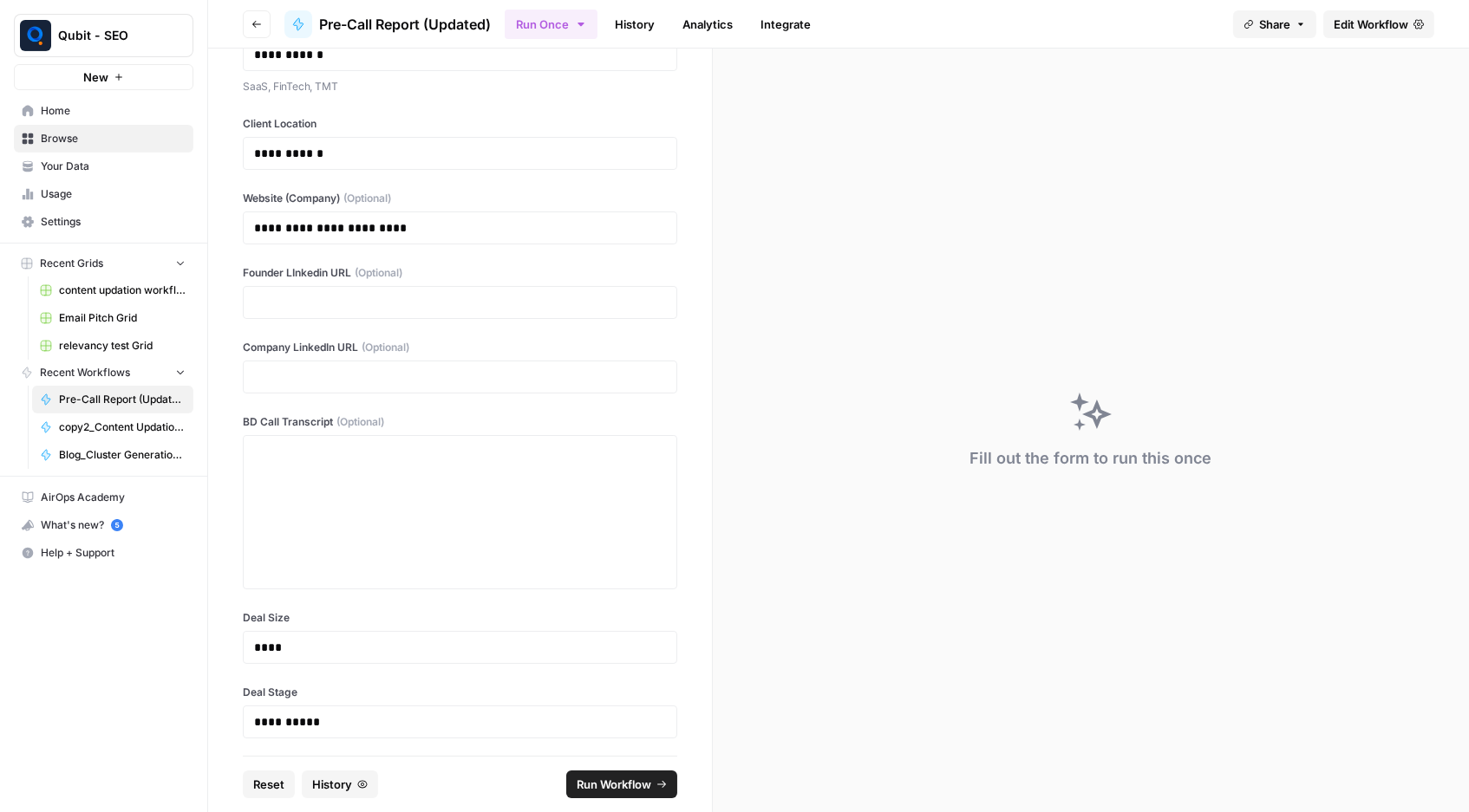
click at [638, 21] on link "History" at bounding box center [634, 24] width 60 height 28
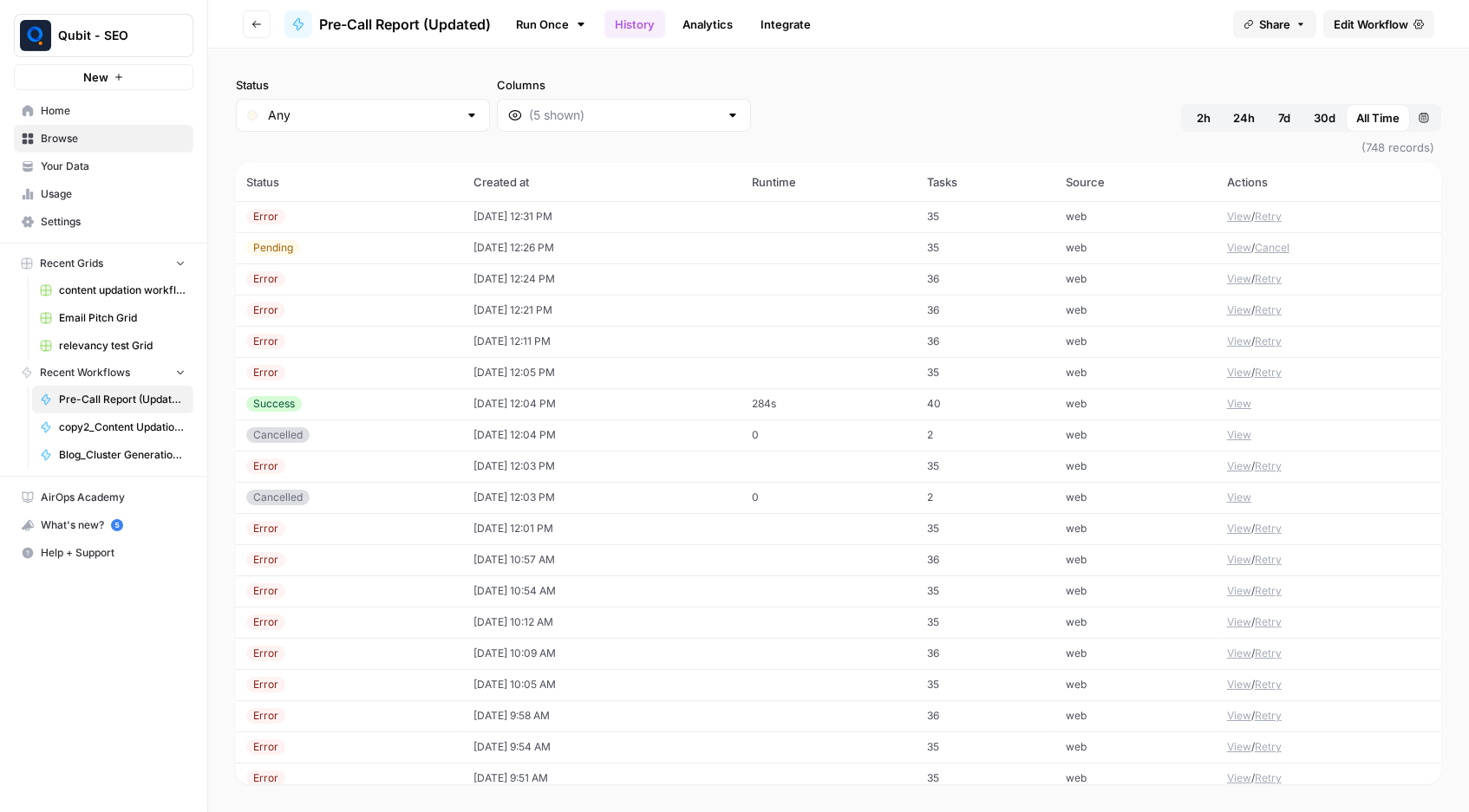
click at [1246, 209] on button "View" at bounding box center [1239, 217] width 24 height 16
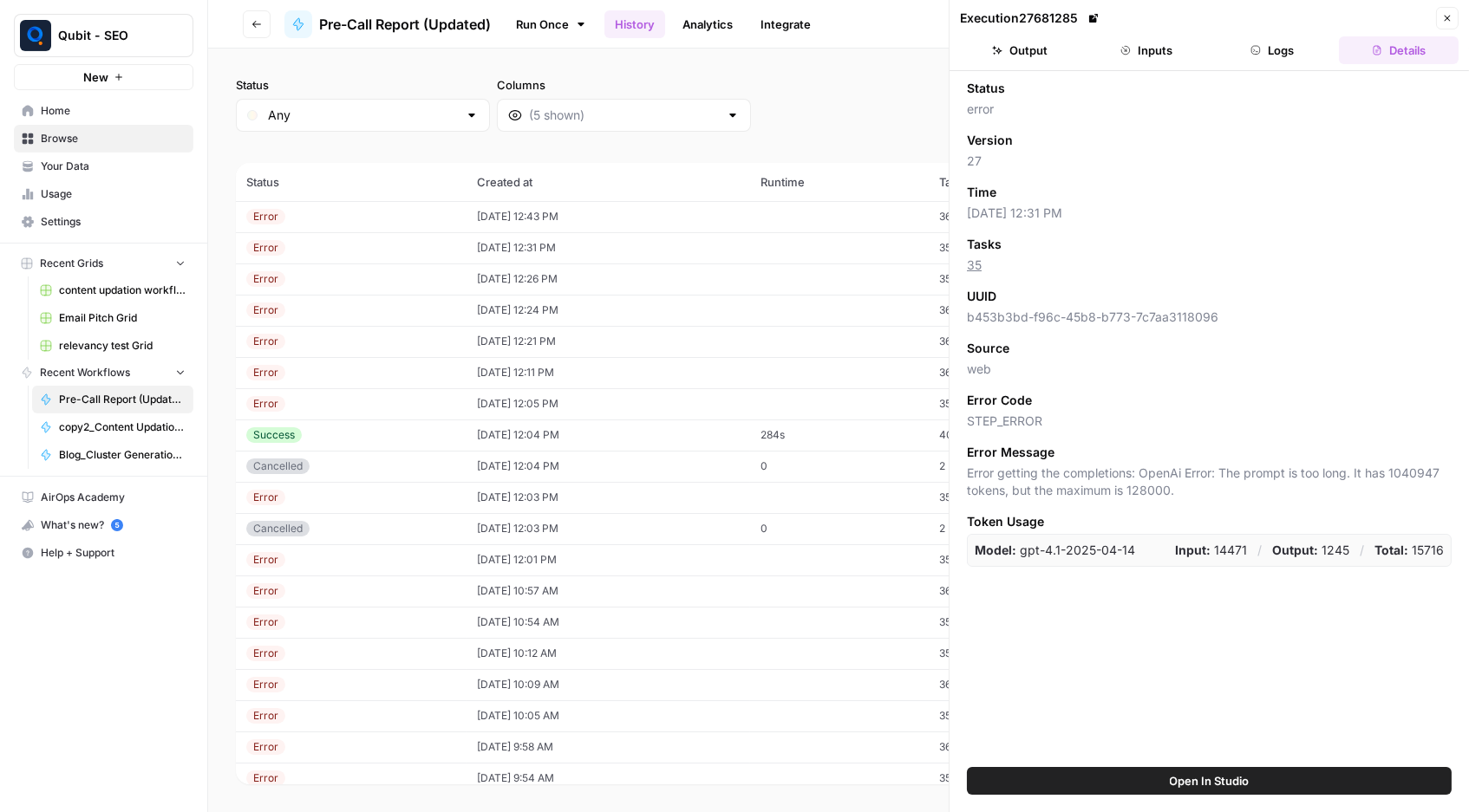
click at [1176, 61] on button "Inputs" at bounding box center [1146, 51] width 120 height 28
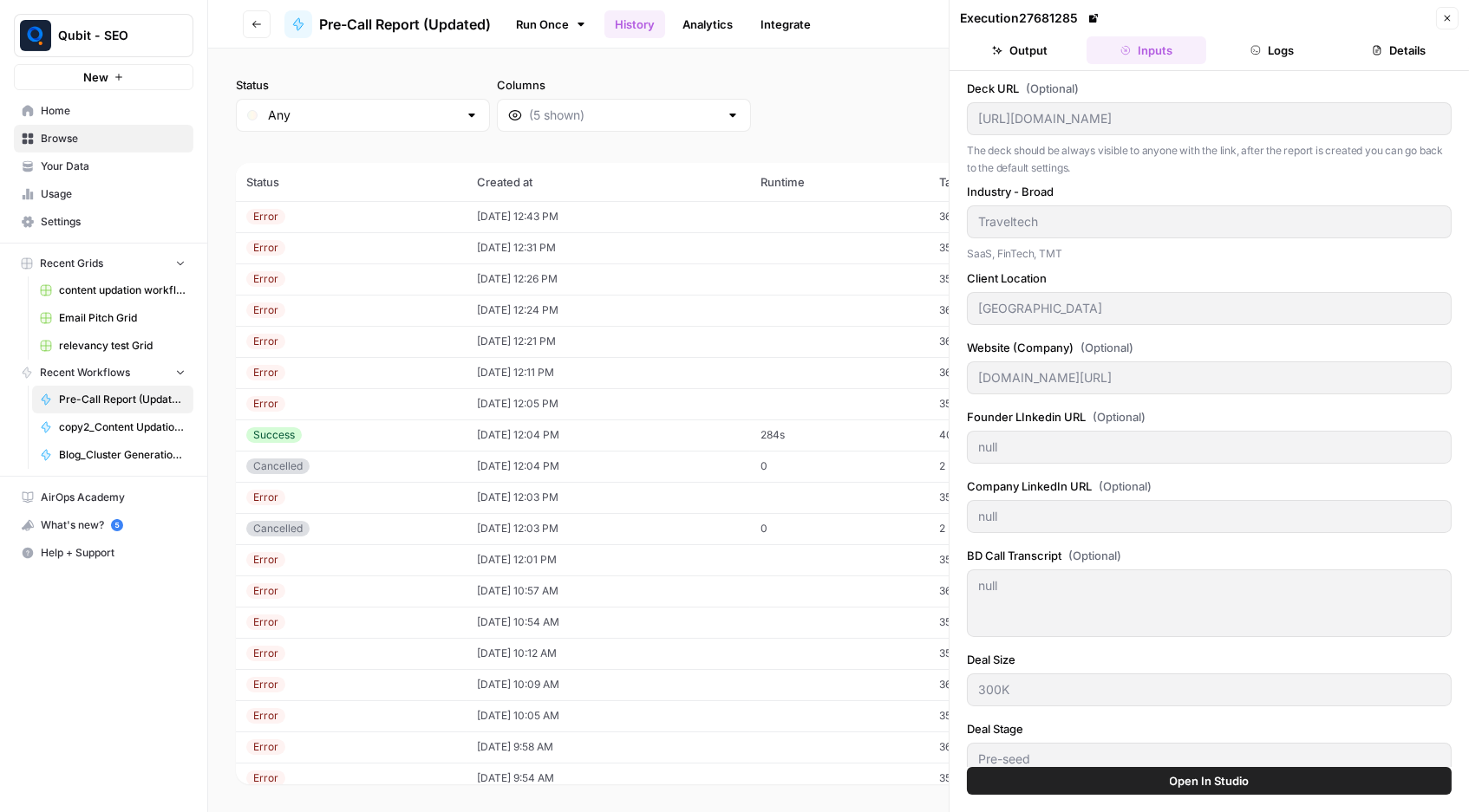
click at [1276, 50] on button "Logs" at bounding box center [1273, 51] width 120 height 28
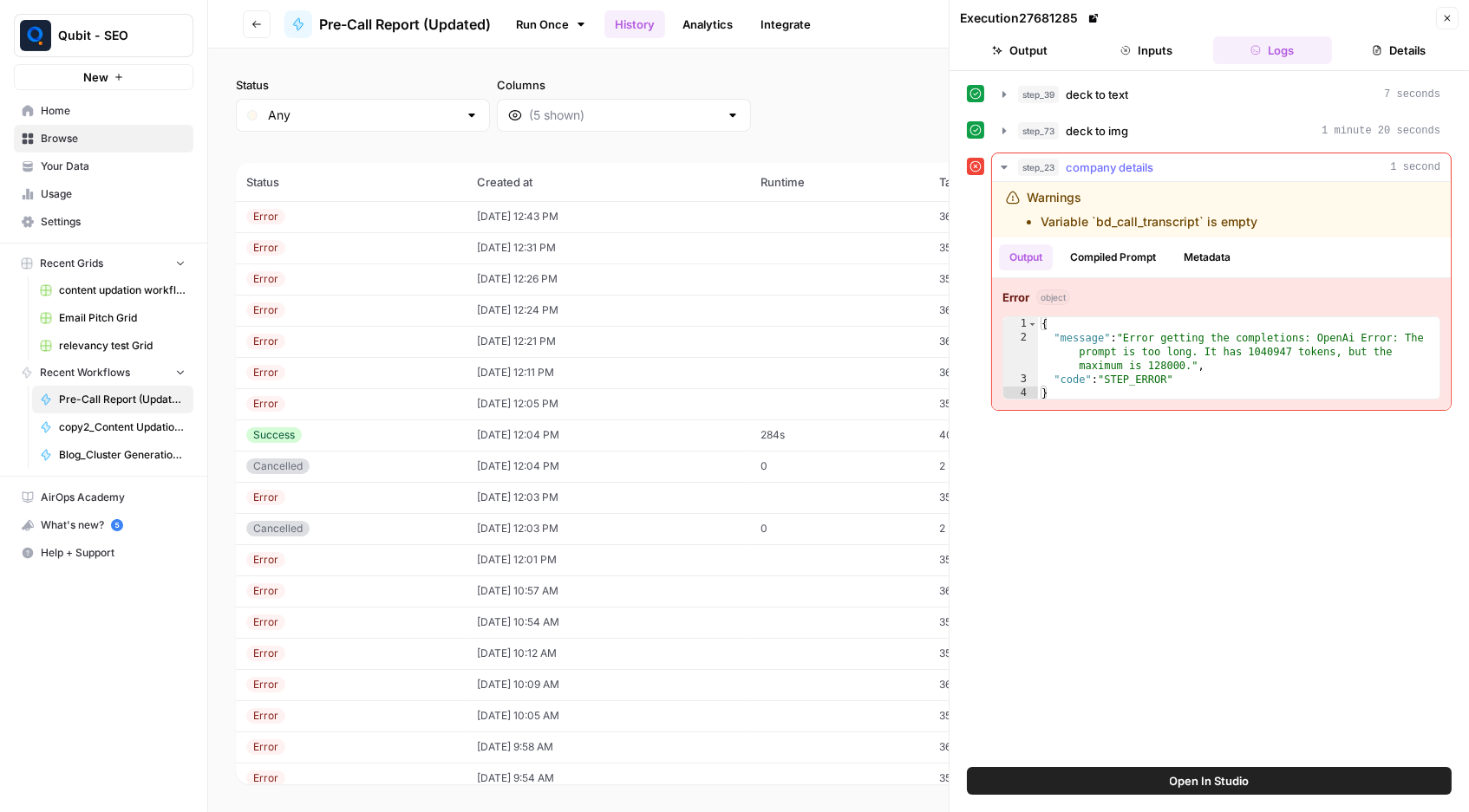
click at [1024, 291] on strong "Error" at bounding box center [1016, 297] width 27 height 17
click at [1434, 17] on button "Close" at bounding box center [1447, 18] width 23 height 23
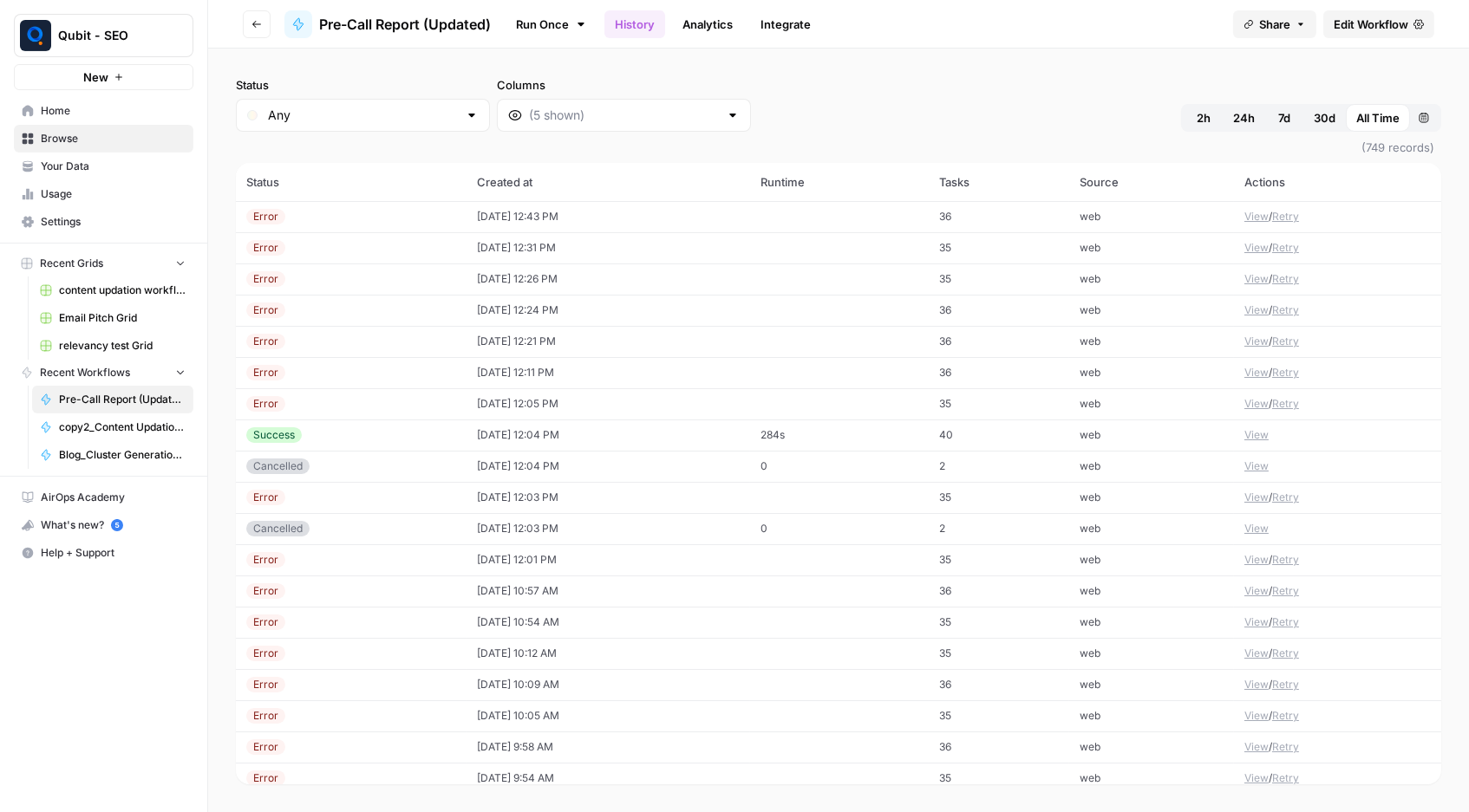
click at [1356, 33] on link "Edit Workflow" at bounding box center [1378, 24] width 111 height 28
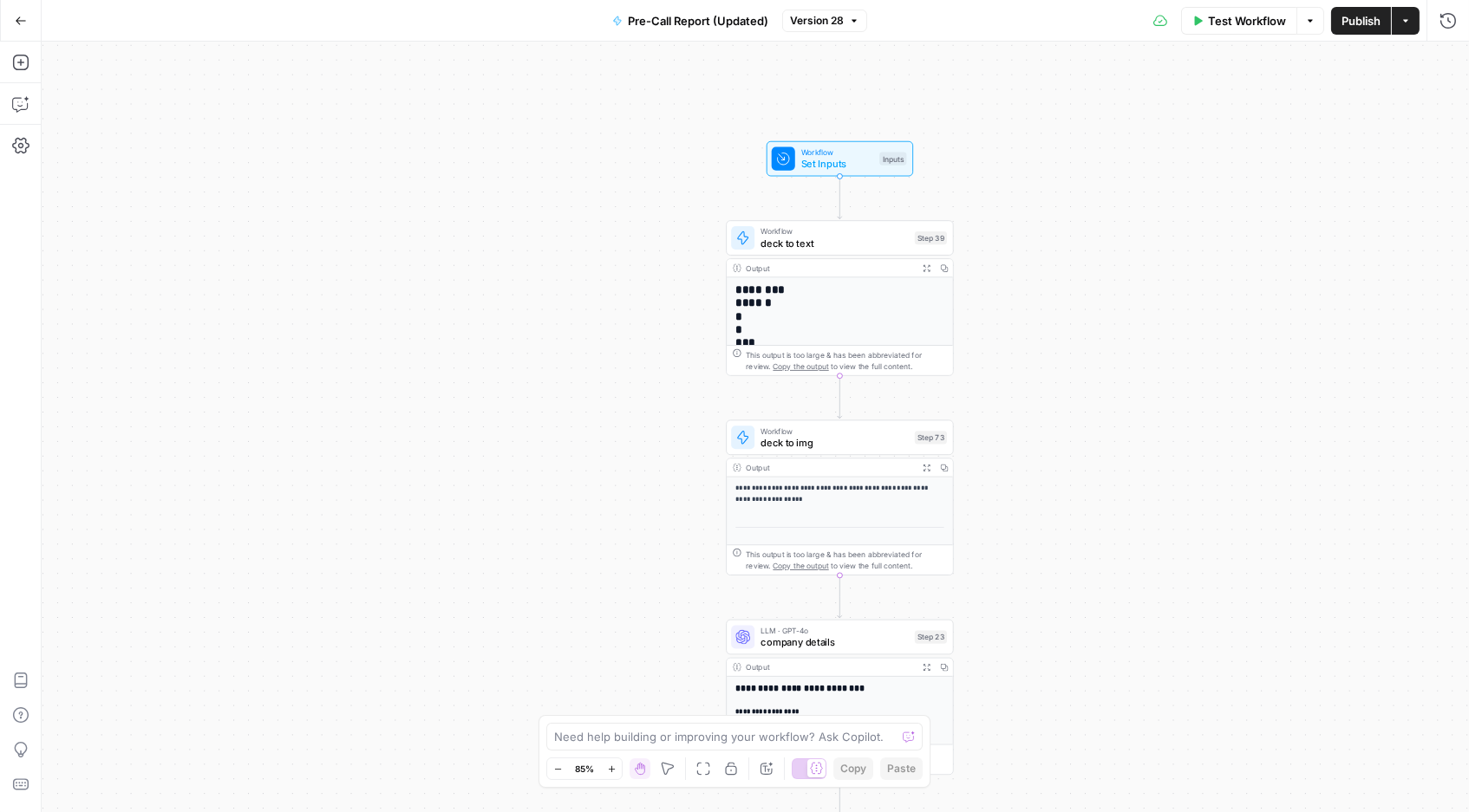
click at [865, 22] on button "Version 28" at bounding box center [825, 21] width 85 height 23
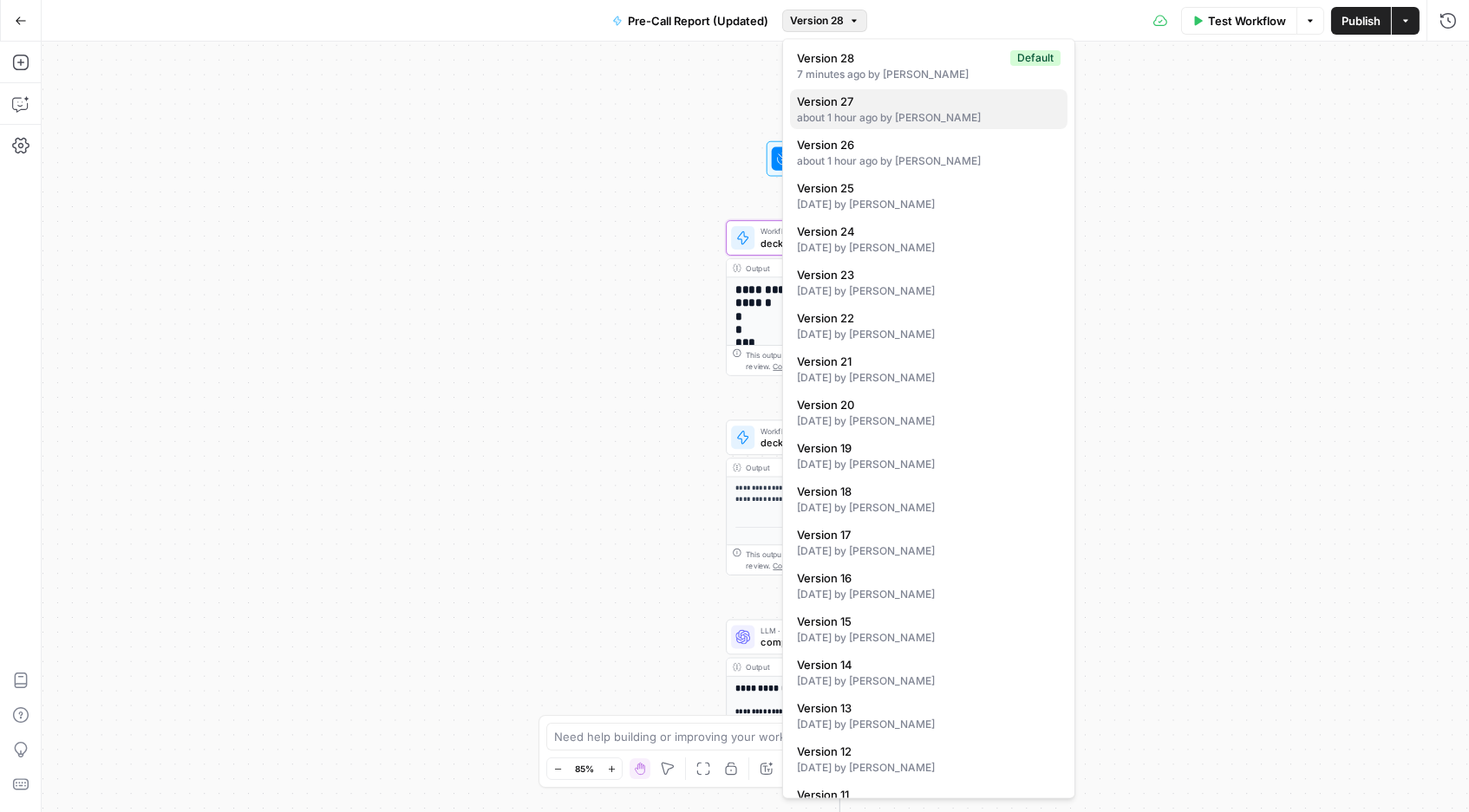
click at [888, 112] on div "about 1 hour ago by [PERSON_NAME]" at bounding box center [929, 119] width 264 height 16
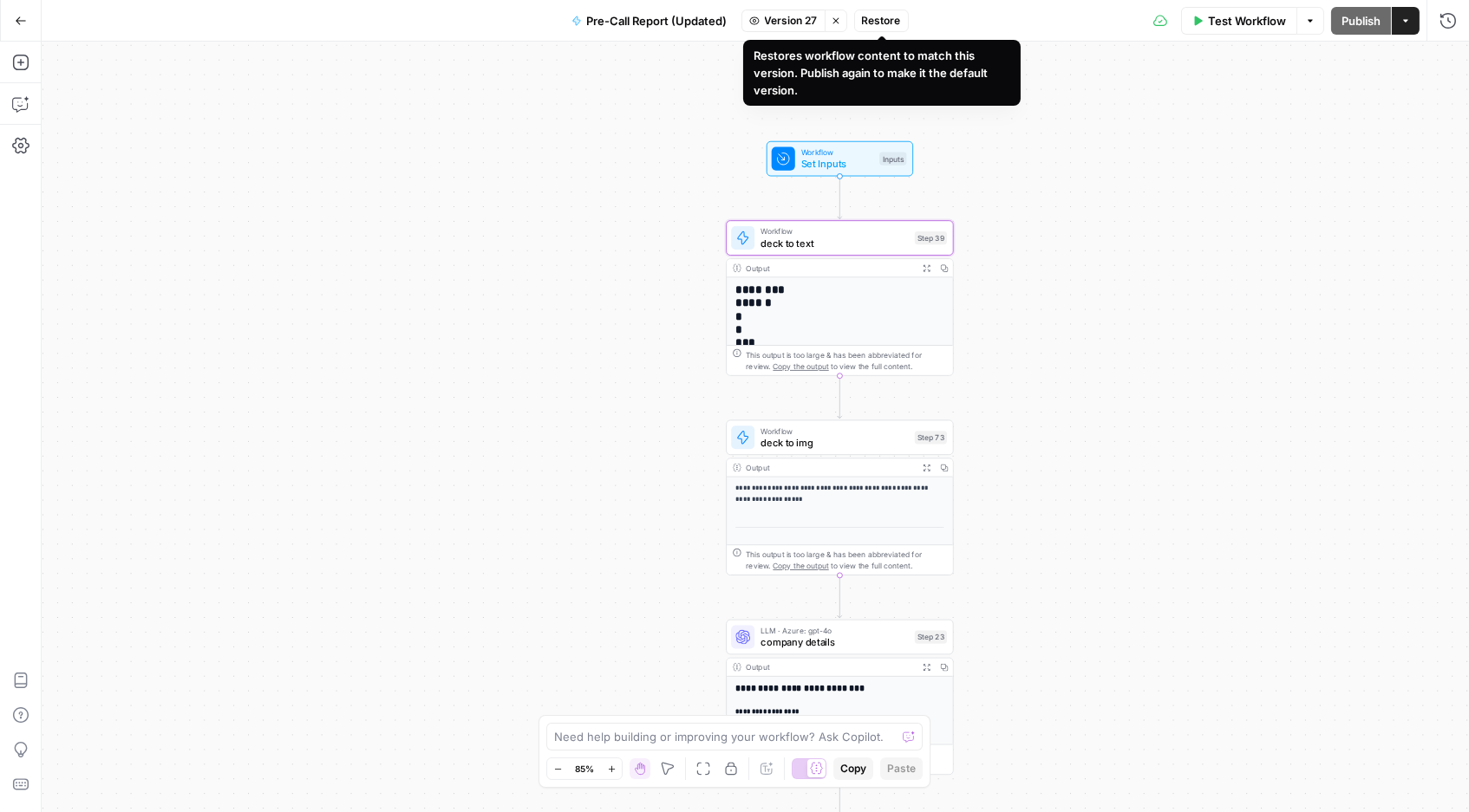
click at [882, 16] on span "Restore" at bounding box center [881, 21] width 39 height 16
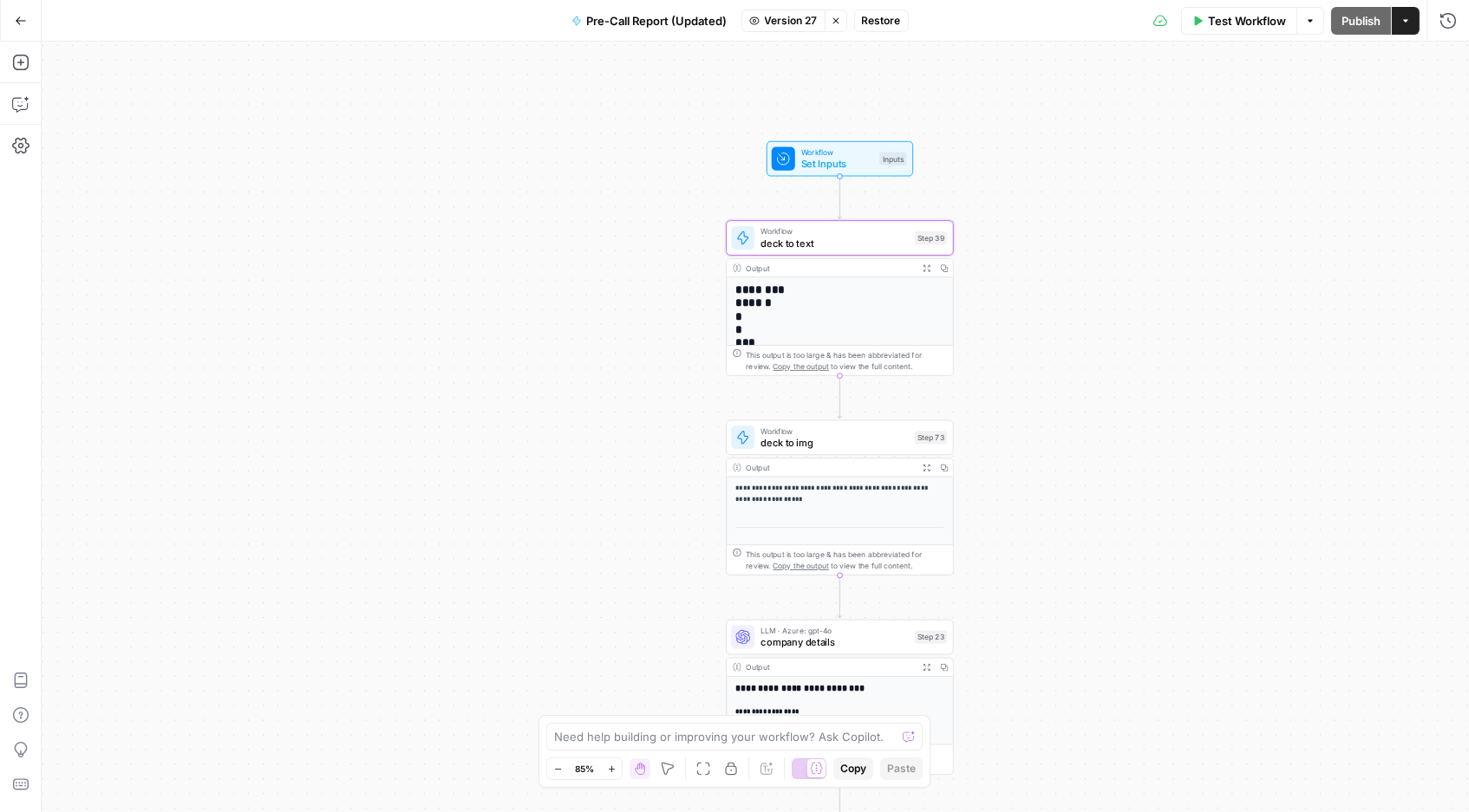
click at [882, 16] on span "Restore" at bounding box center [881, 21] width 39 height 16
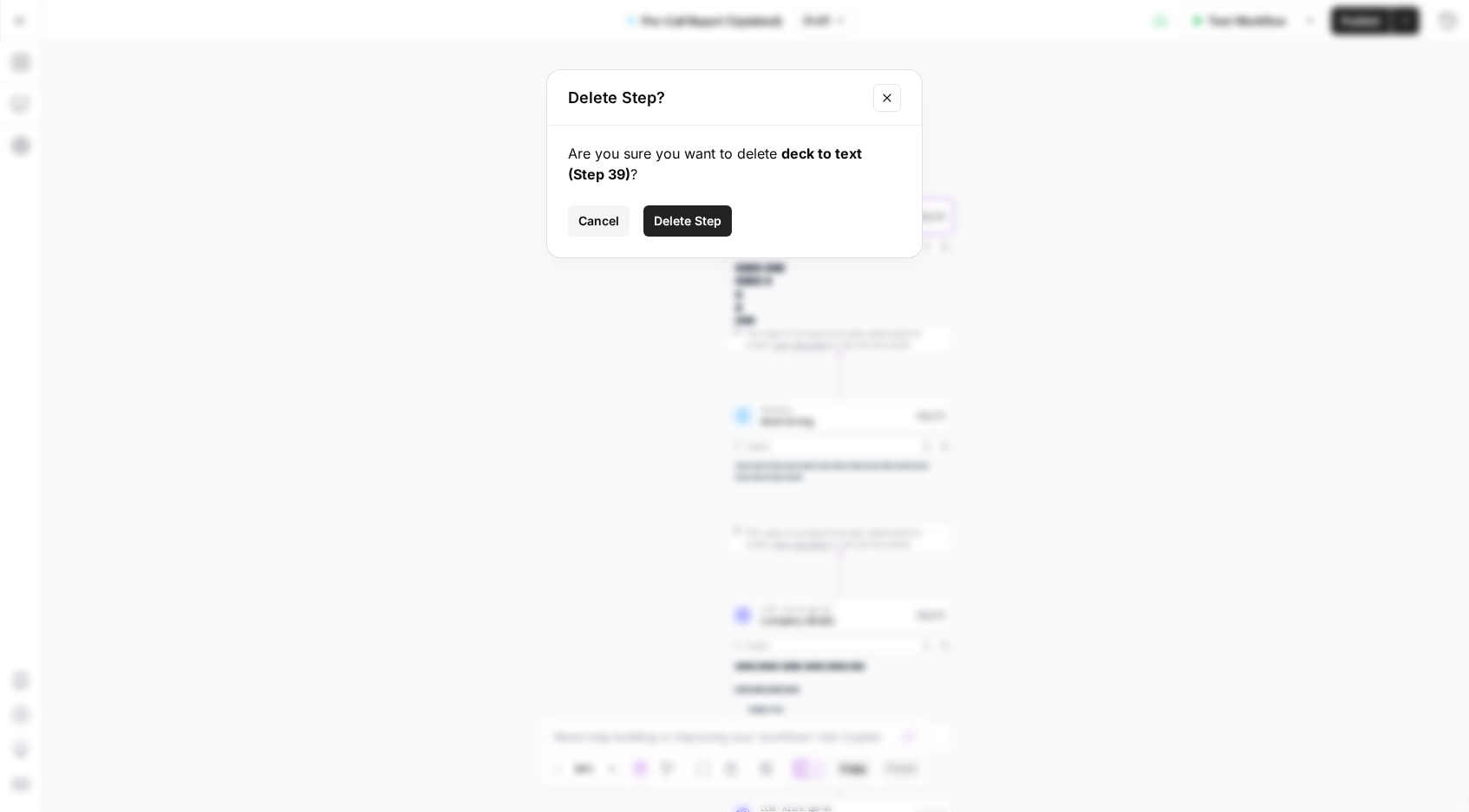
click at [886, 108] on button "Close modal" at bounding box center [888, 98] width 28 height 28
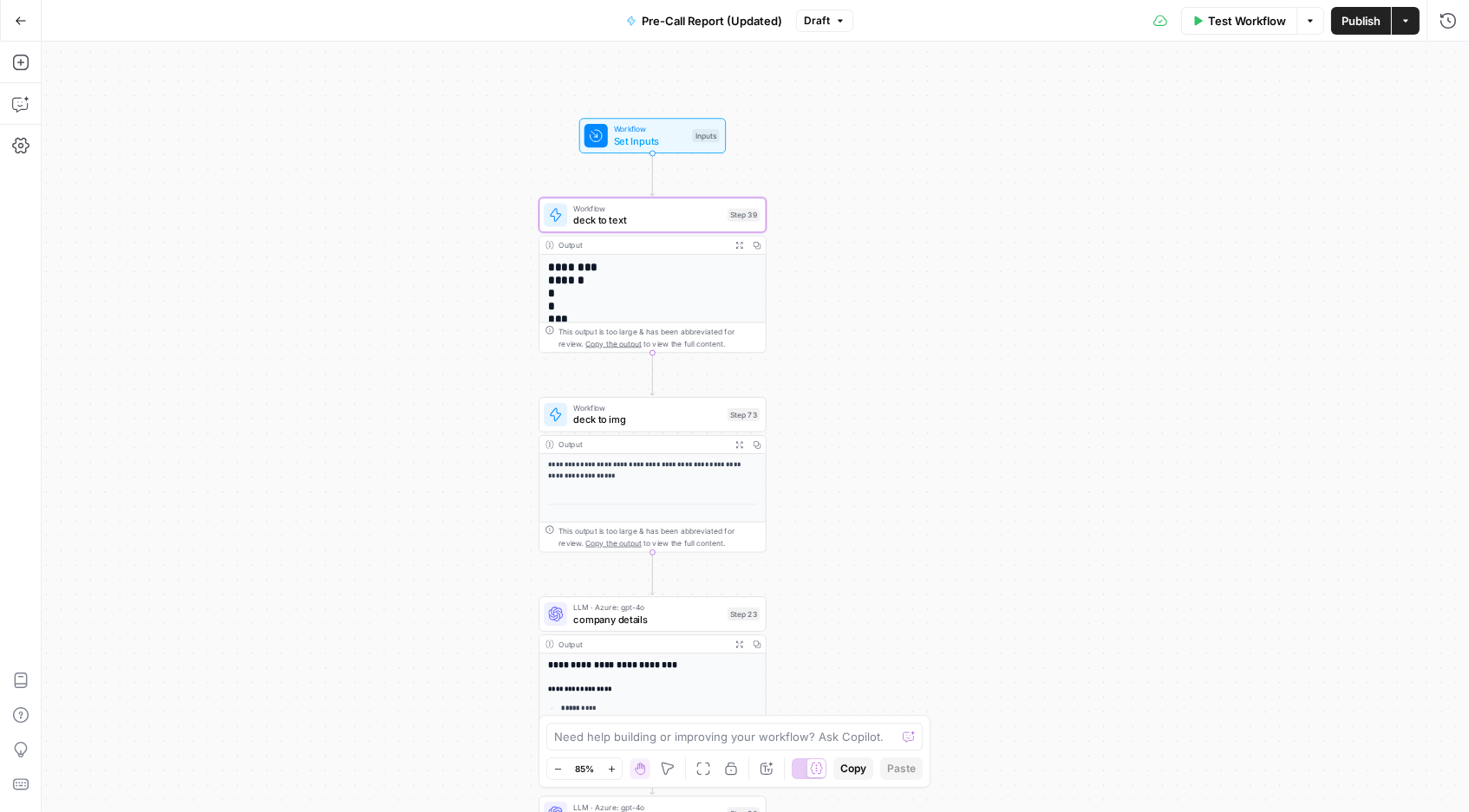
click at [685, 221] on span "deck to text" at bounding box center [648, 220] width 149 height 15
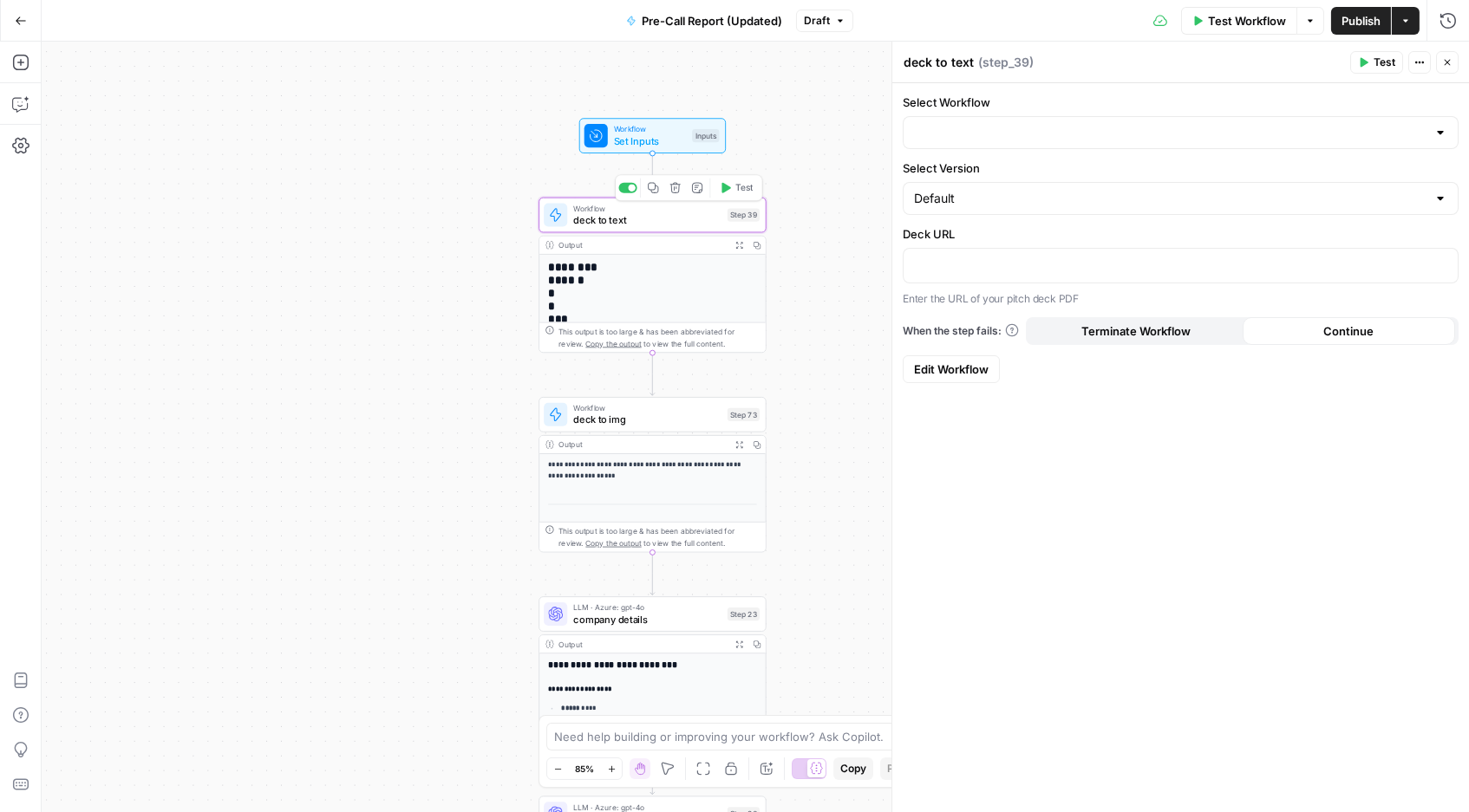
type input "Deck to Text"
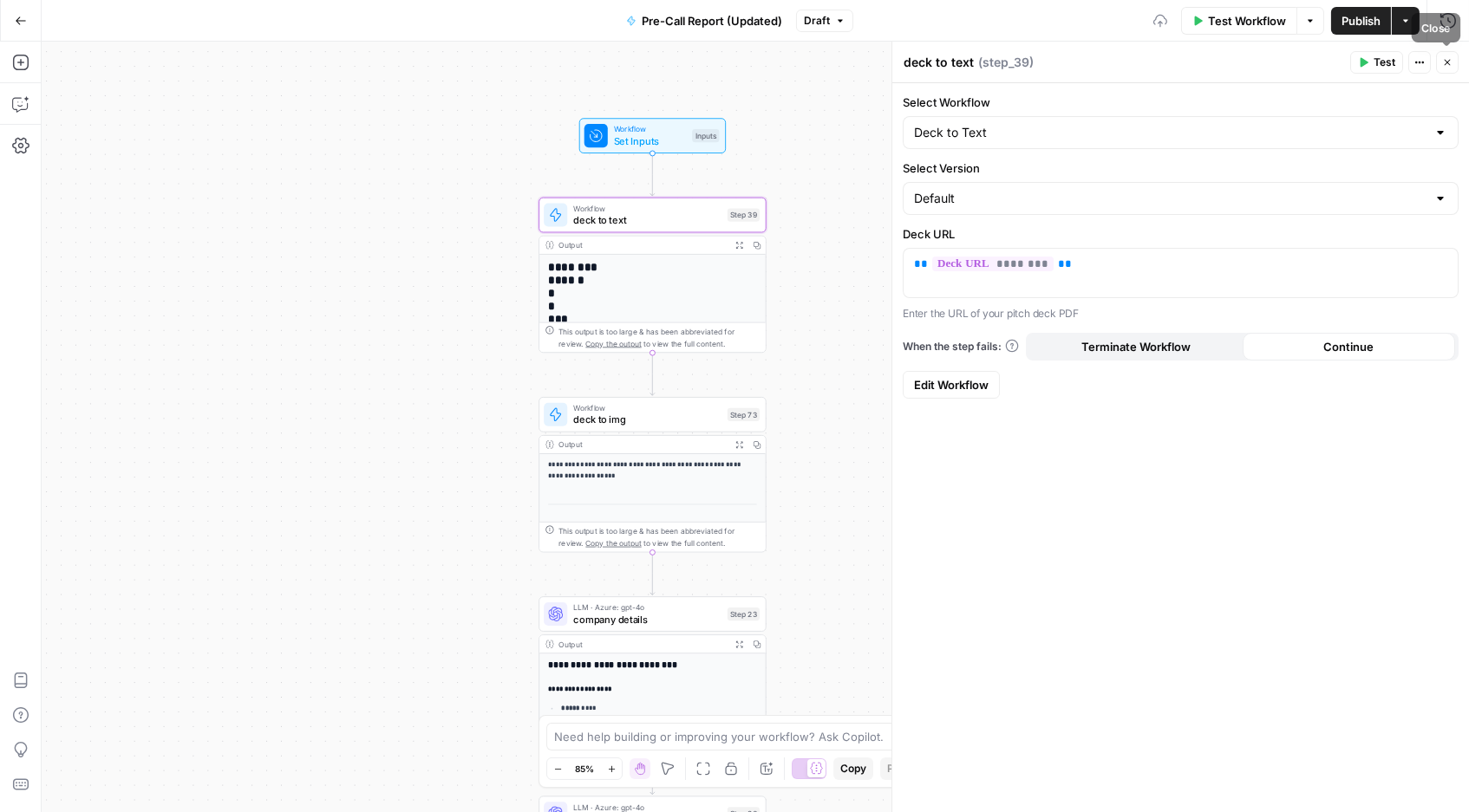
click at [1434, 58] on icon "button" at bounding box center [1447, 62] width 10 height 10
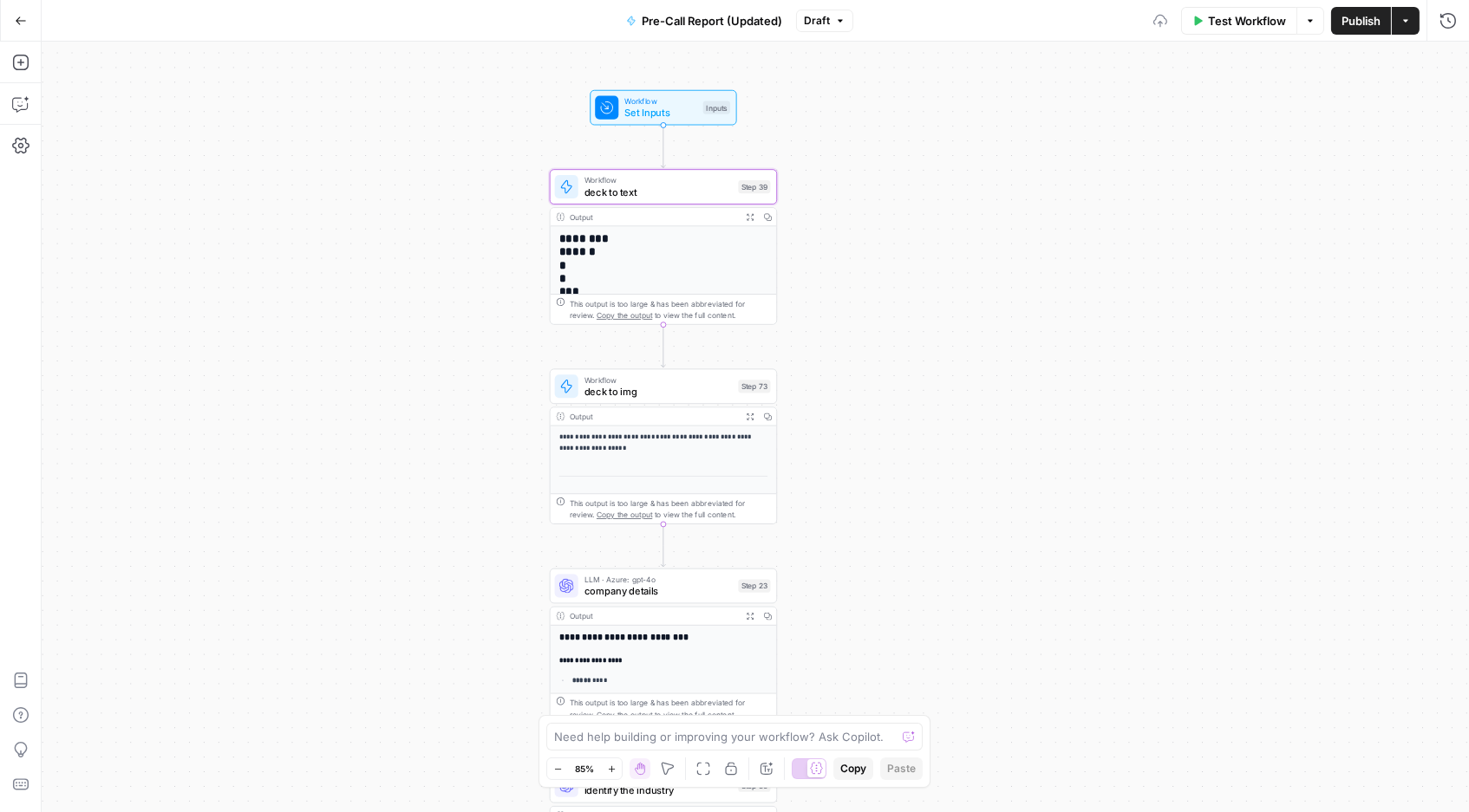
click at [686, 453] on p "**********" at bounding box center [664, 444] width 209 height 24
click at [674, 635] on h3 "**********" at bounding box center [664, 637] width 209 height 11
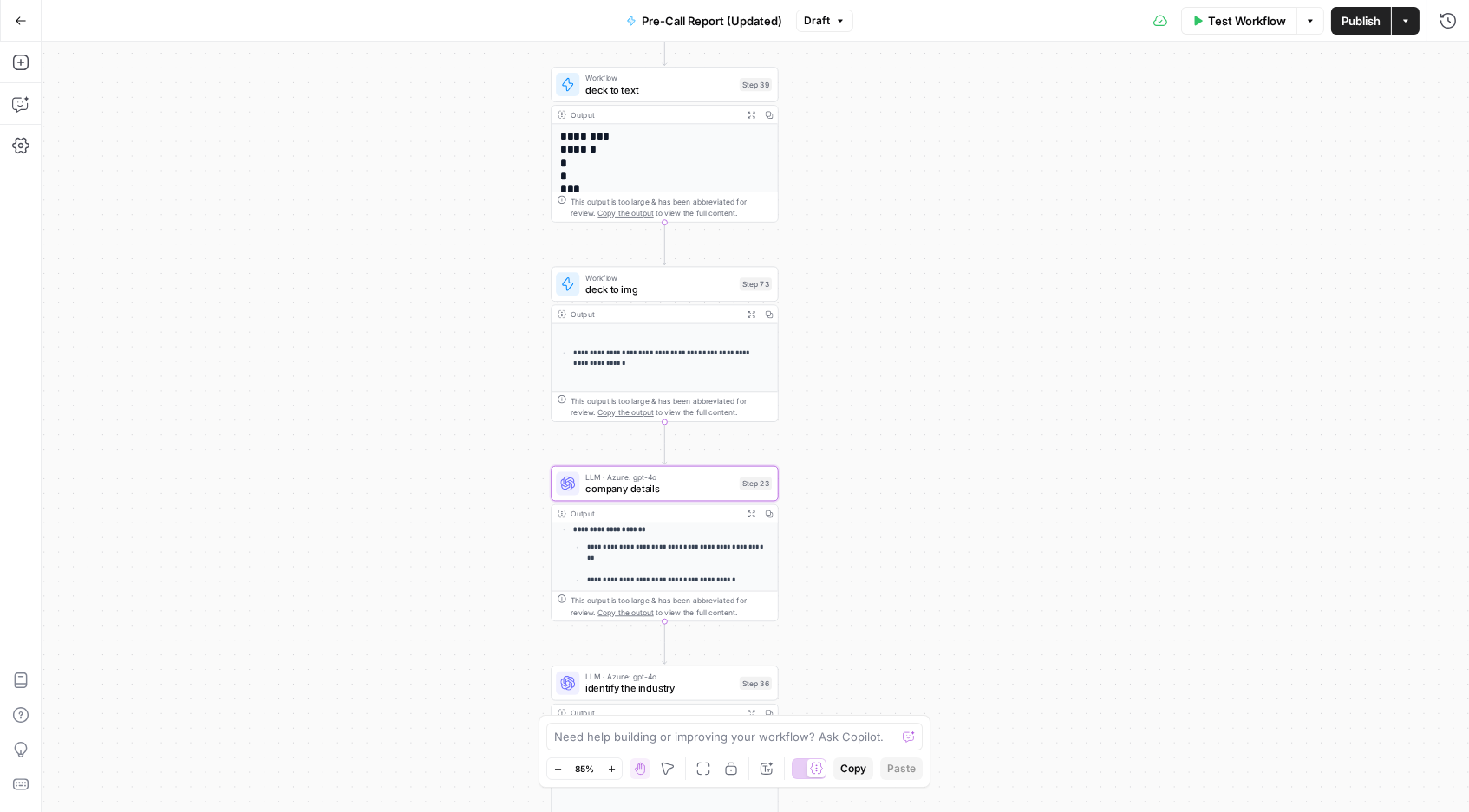
click at [667, 547] on li "**********" at bounding box center [671, 566] width 198 height 87
click at [664, 483] on span "company details" at bounding box center [659, 489] width 149 height 15
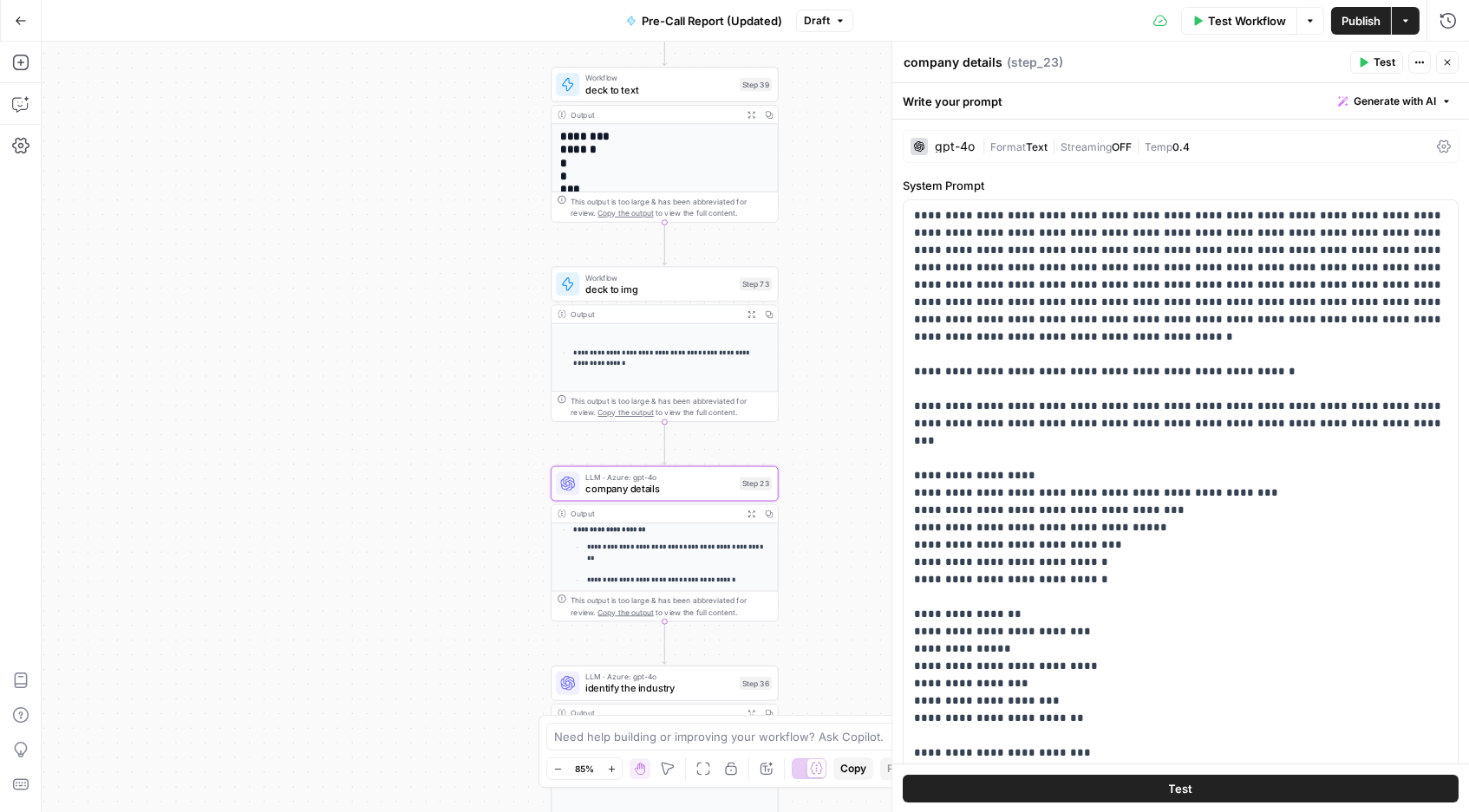
click at [1434, 66] on icon "button" at bounding box center [1447, 62] width 10 height 10
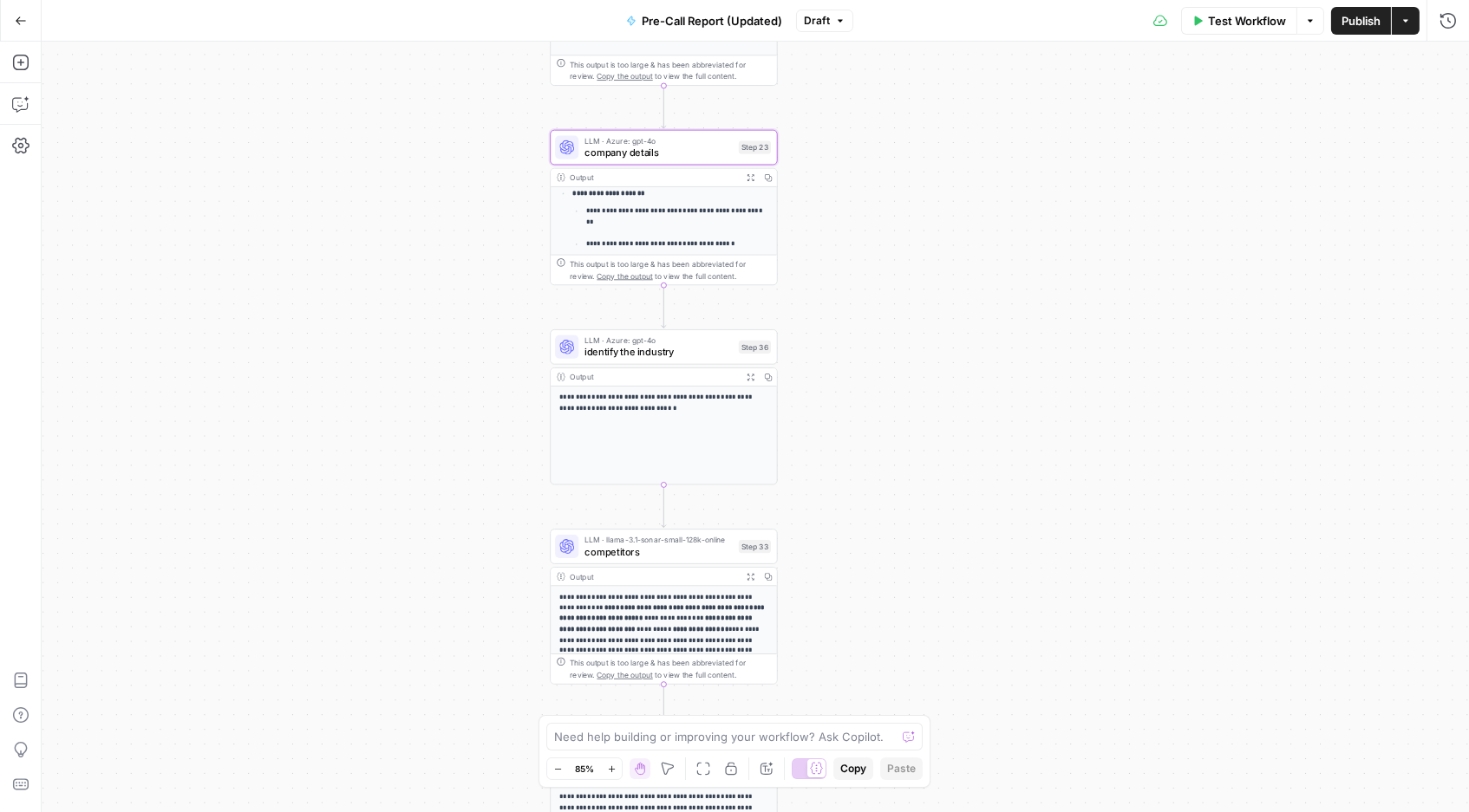
click at [686, 153] on span "company details" at bounding box center [658, 153] width 149 height 15
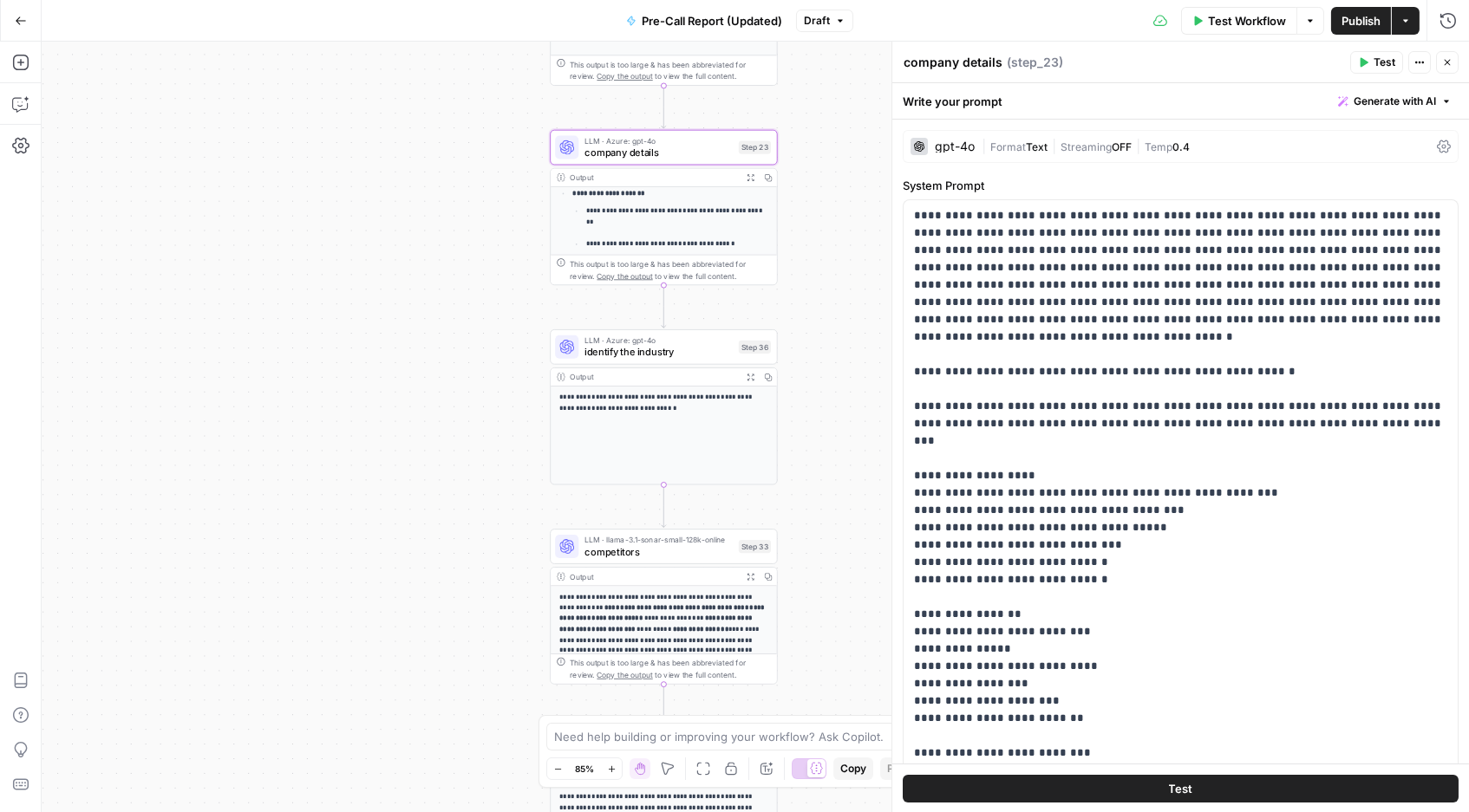
click at [1051, 149] on span "|" at bounding box center [1054, 146] width 13 height 17
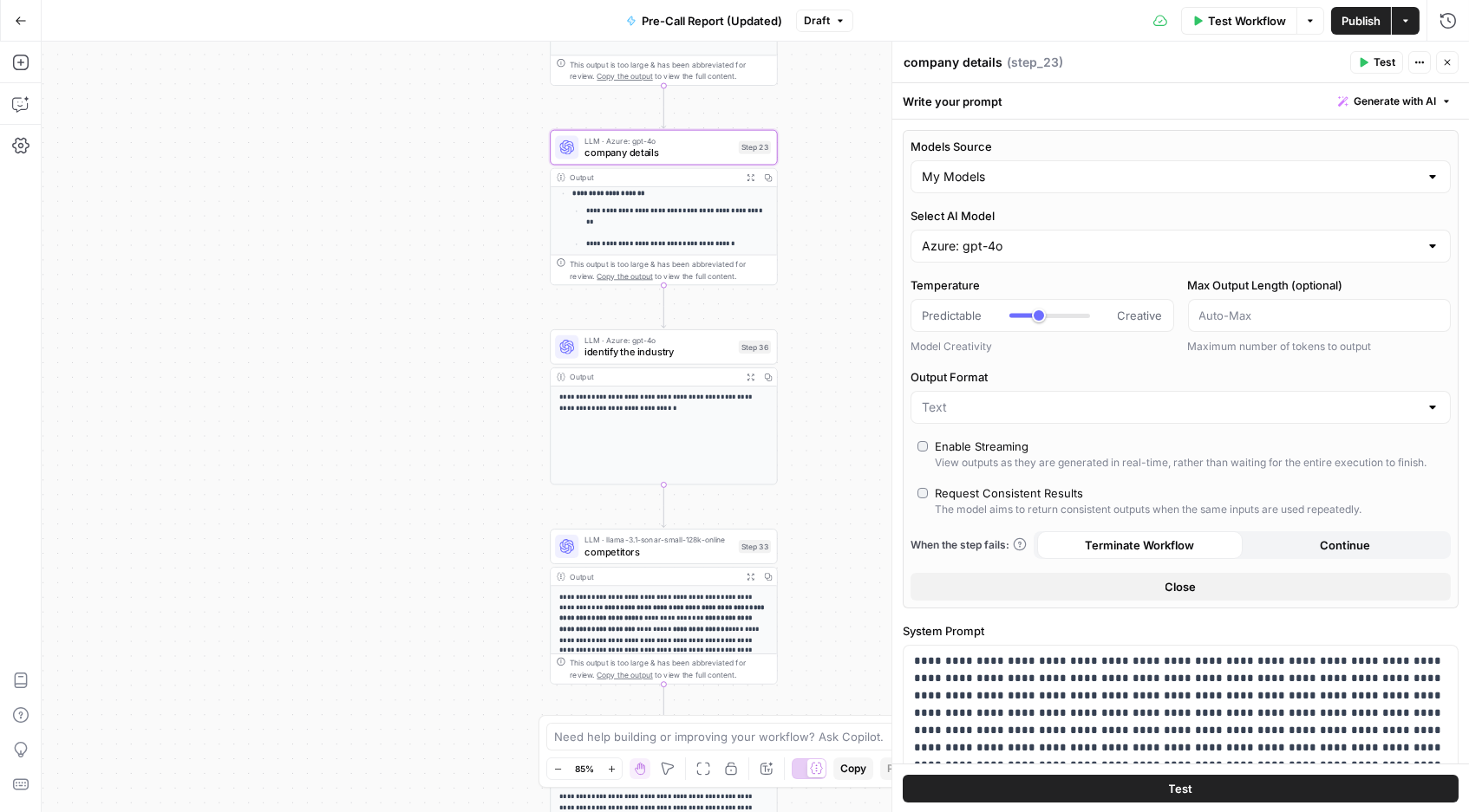
click at [1050, 259] on div "Azure: gpt-4o" at bounding box center [1180, 246] width 540 height 33
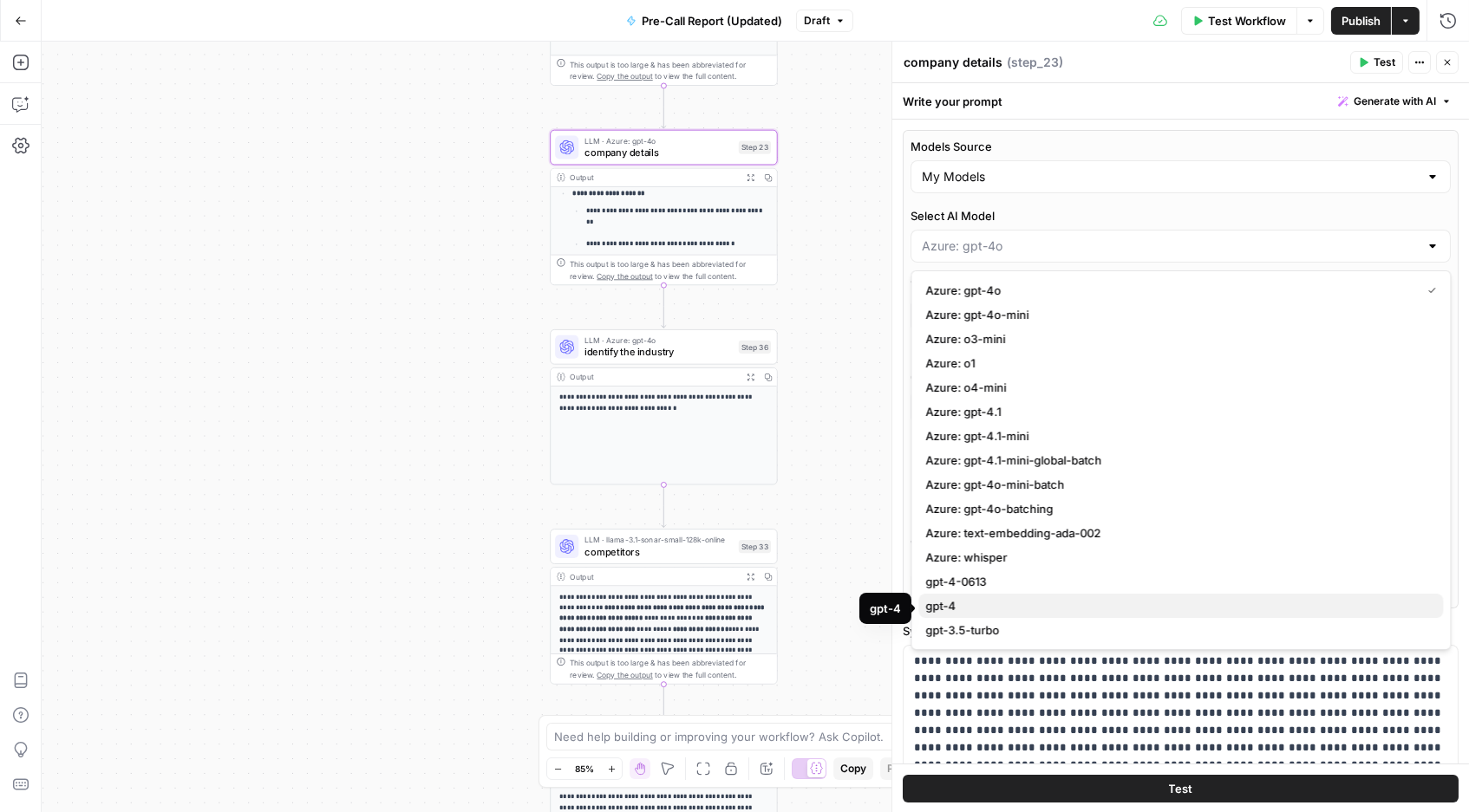
scroll to position [0, 0]
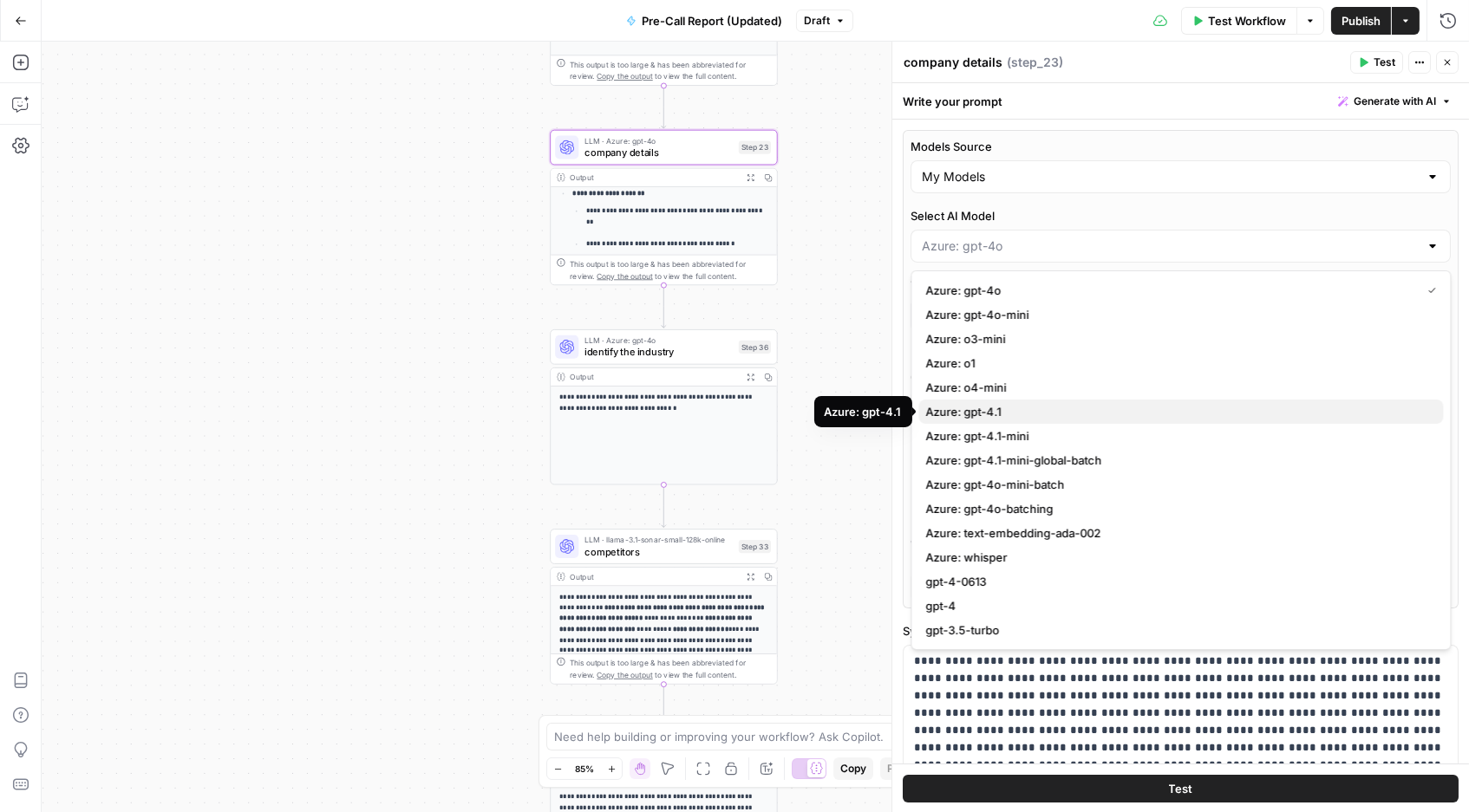
click at [1055, 409] on span "Azure: gpt-4.1" at bounding box center [1178, 412] width 504 height 17
type input "Azure: gpt-4.1"
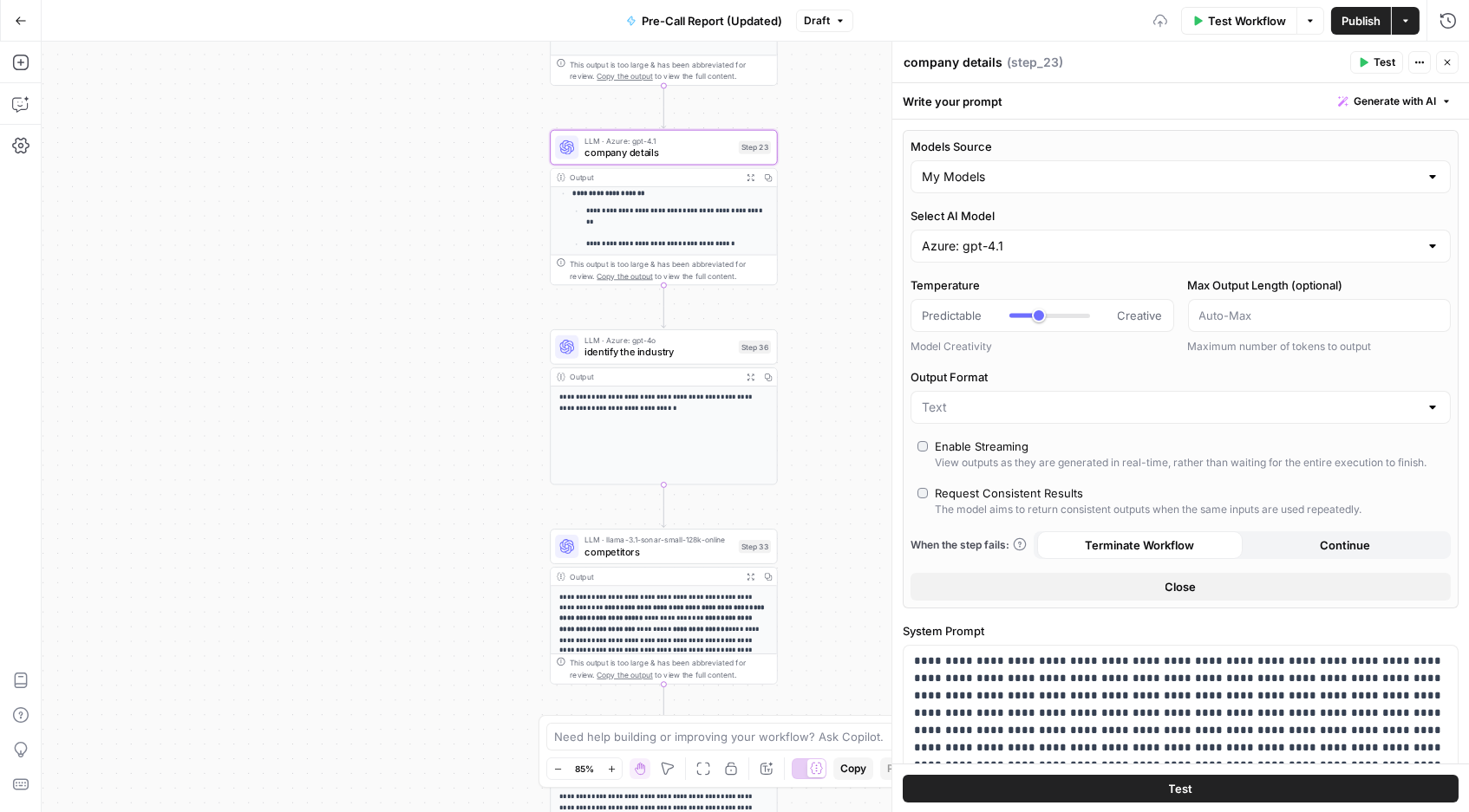
click at [1034, 482] on div "Models Source My Models Select AI Model Azure: gpt-4.1 Temperature Predictable …" at bounding box center [1180, 369] width 556 height 478
click at [1034, 497] on div "Request Consistent Results" at bounding box center [1009, 493] width 149 height 17
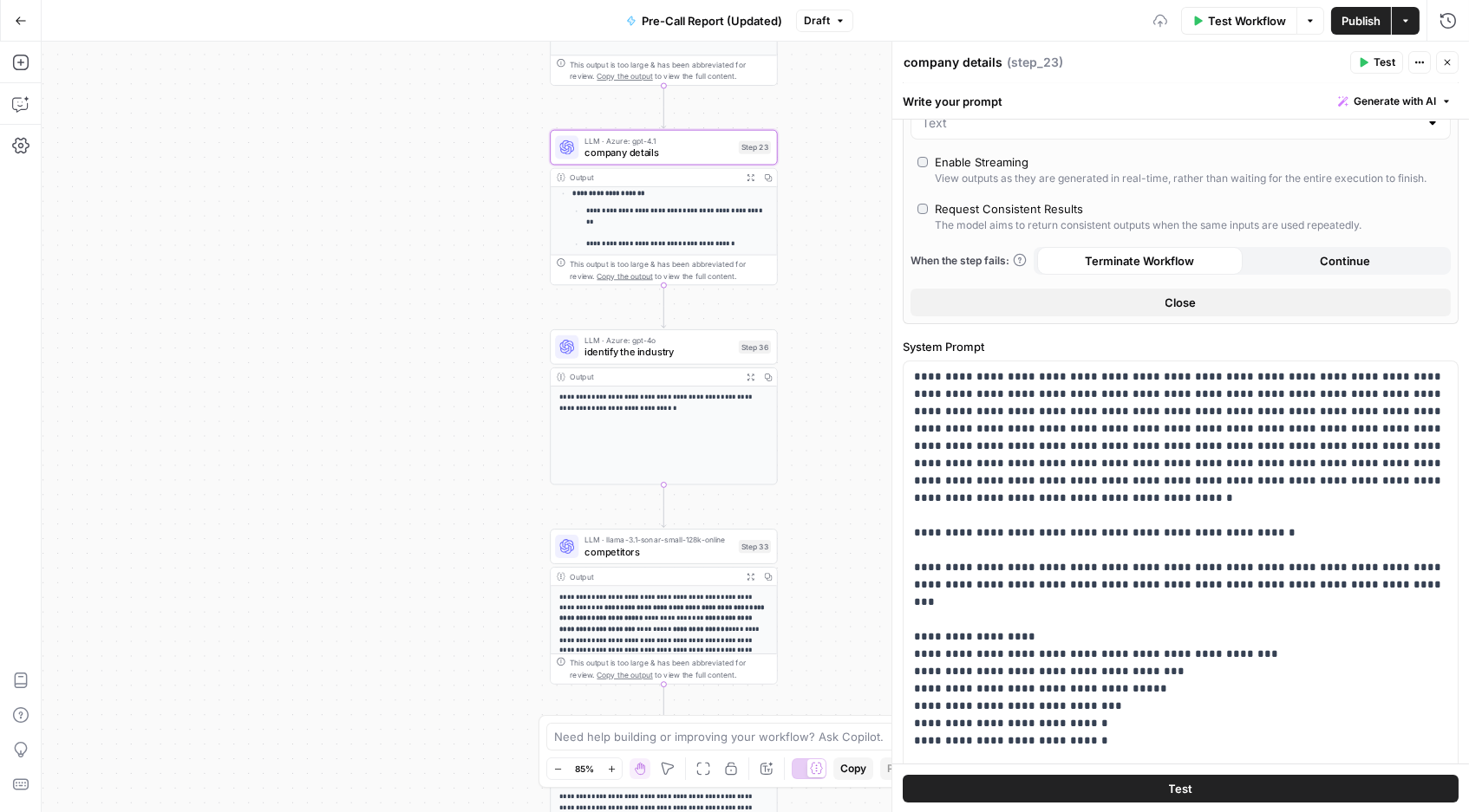
scroll to position [452, 0]
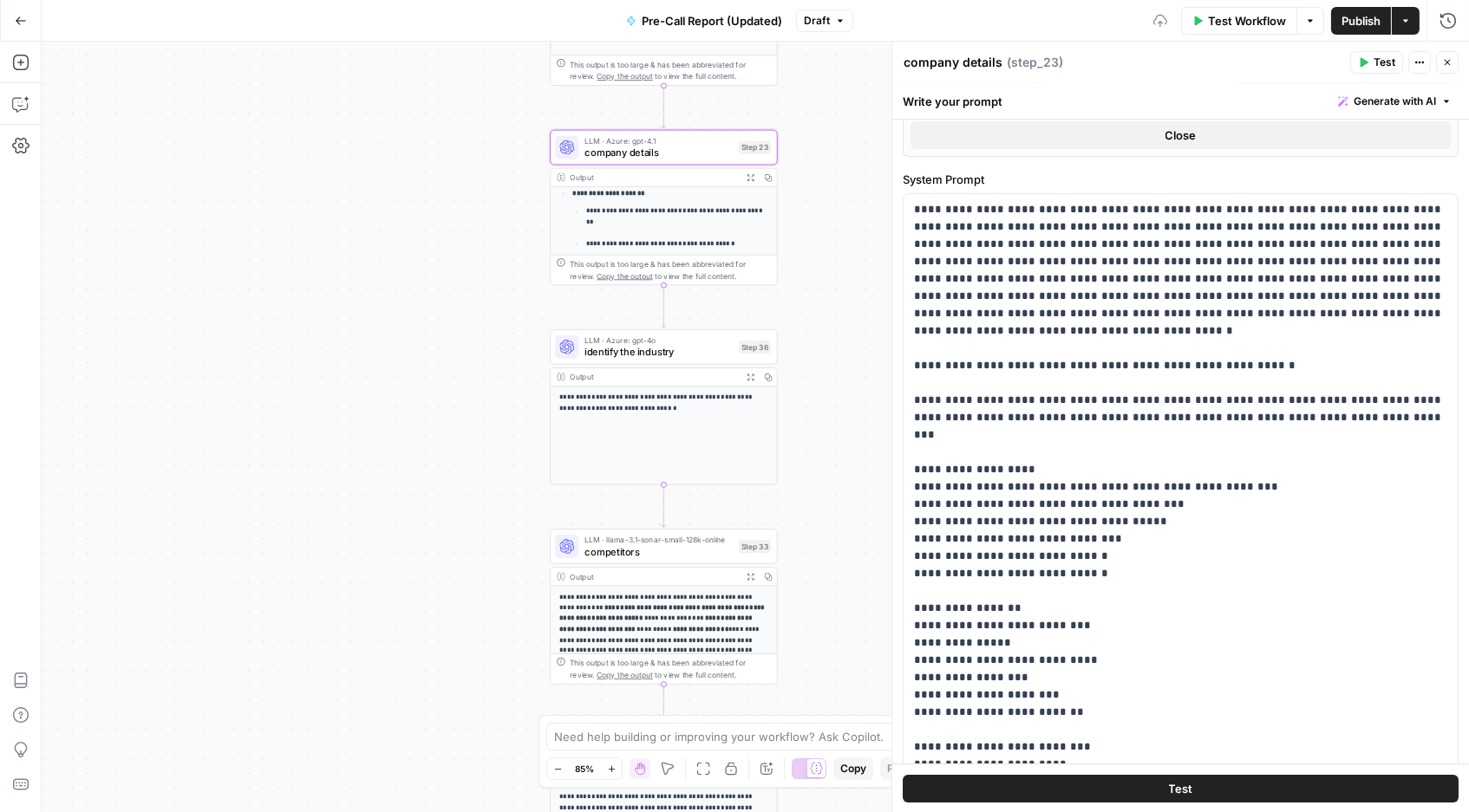
click at [1141, 711] on button "Test" at bounding box center [1180, 789] width 556 height 28
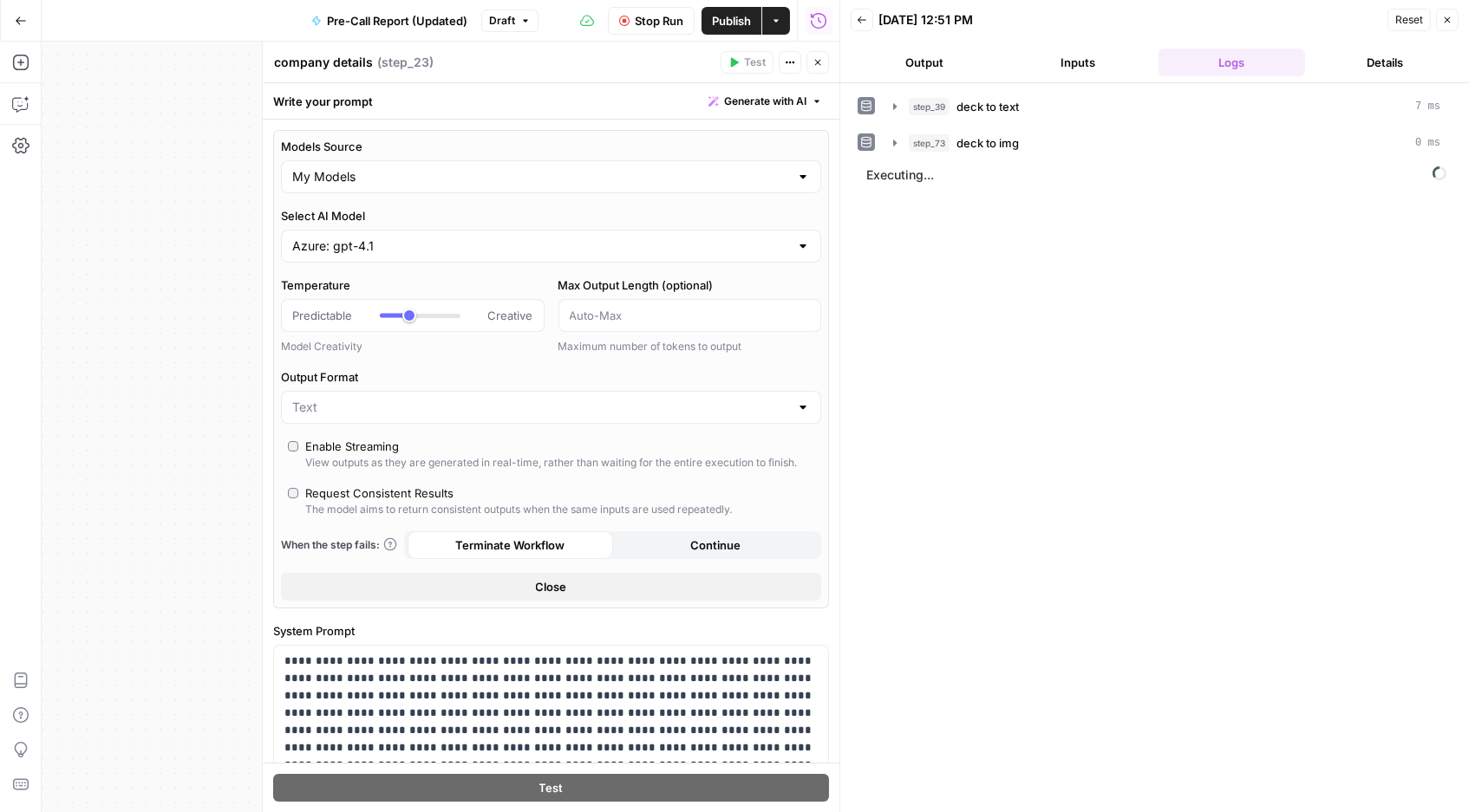
click at [1434, 27] on button "Close" at bounding box center [1447, 20] width 23 height 23
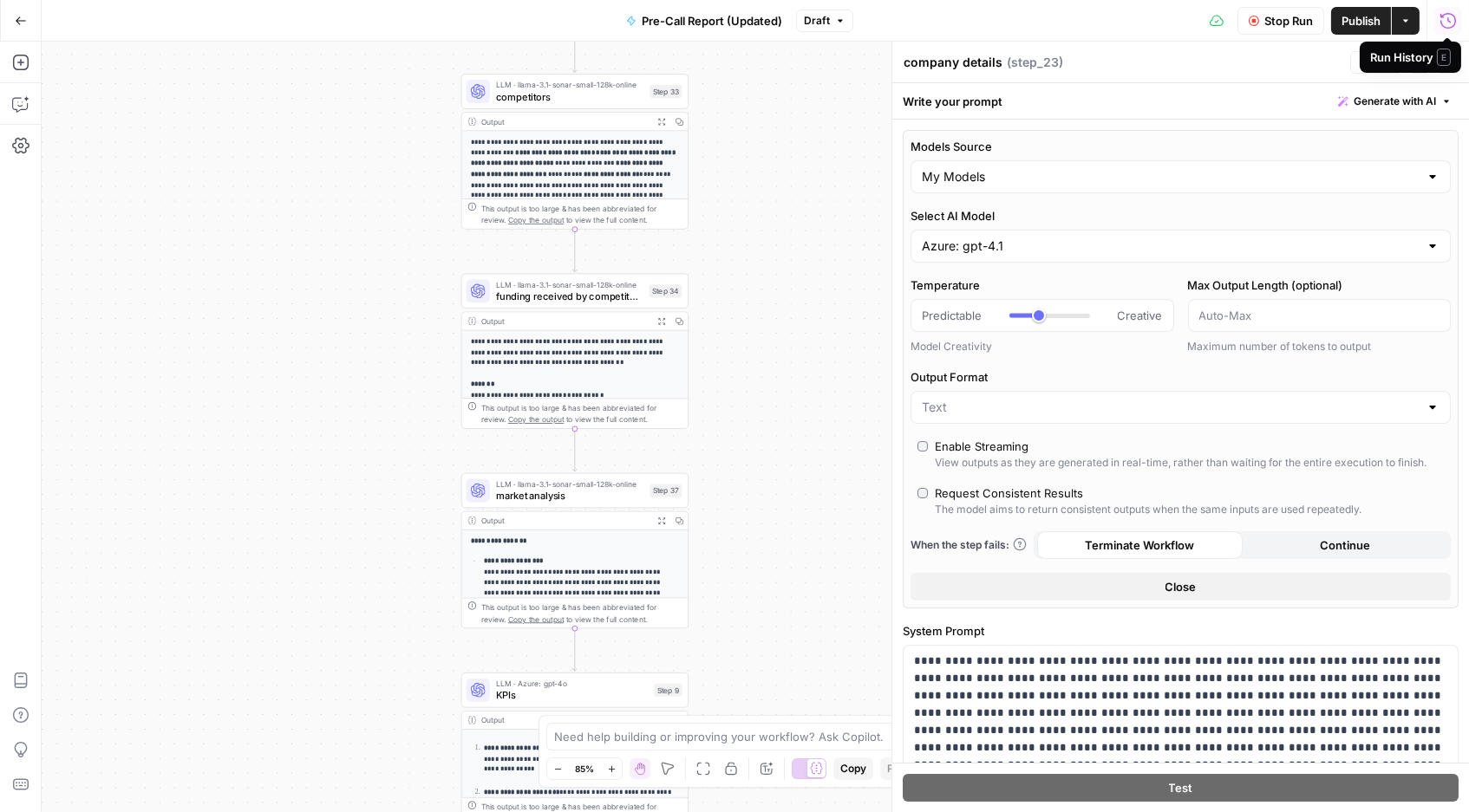
click at [1279, 20] on span "Stop Run" at bounding box center [1289, 21] width 49 height 17
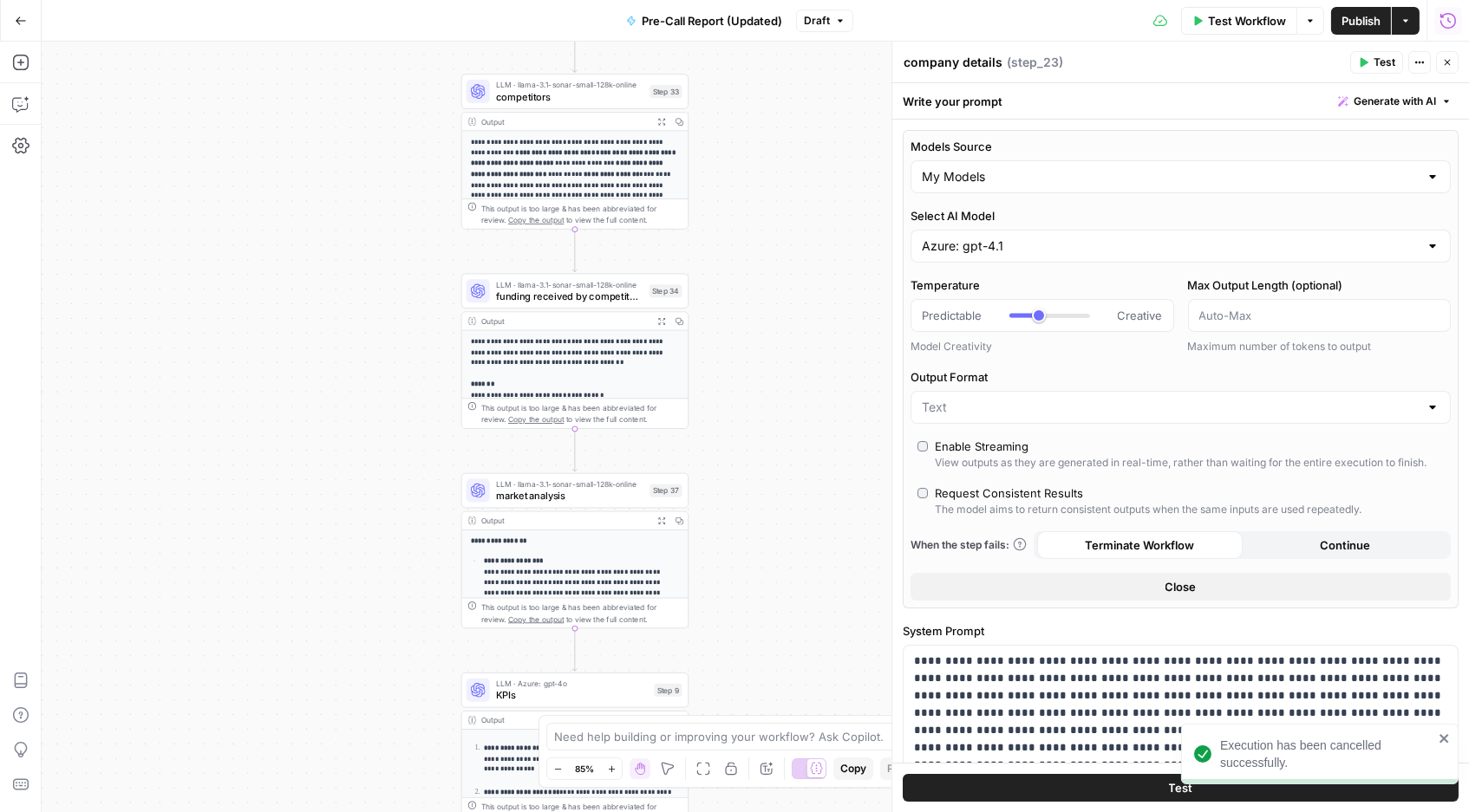
click at [1366, 12] on span "Publish" at bounding box center [1361, 21] width 39 height 17
type input "***"
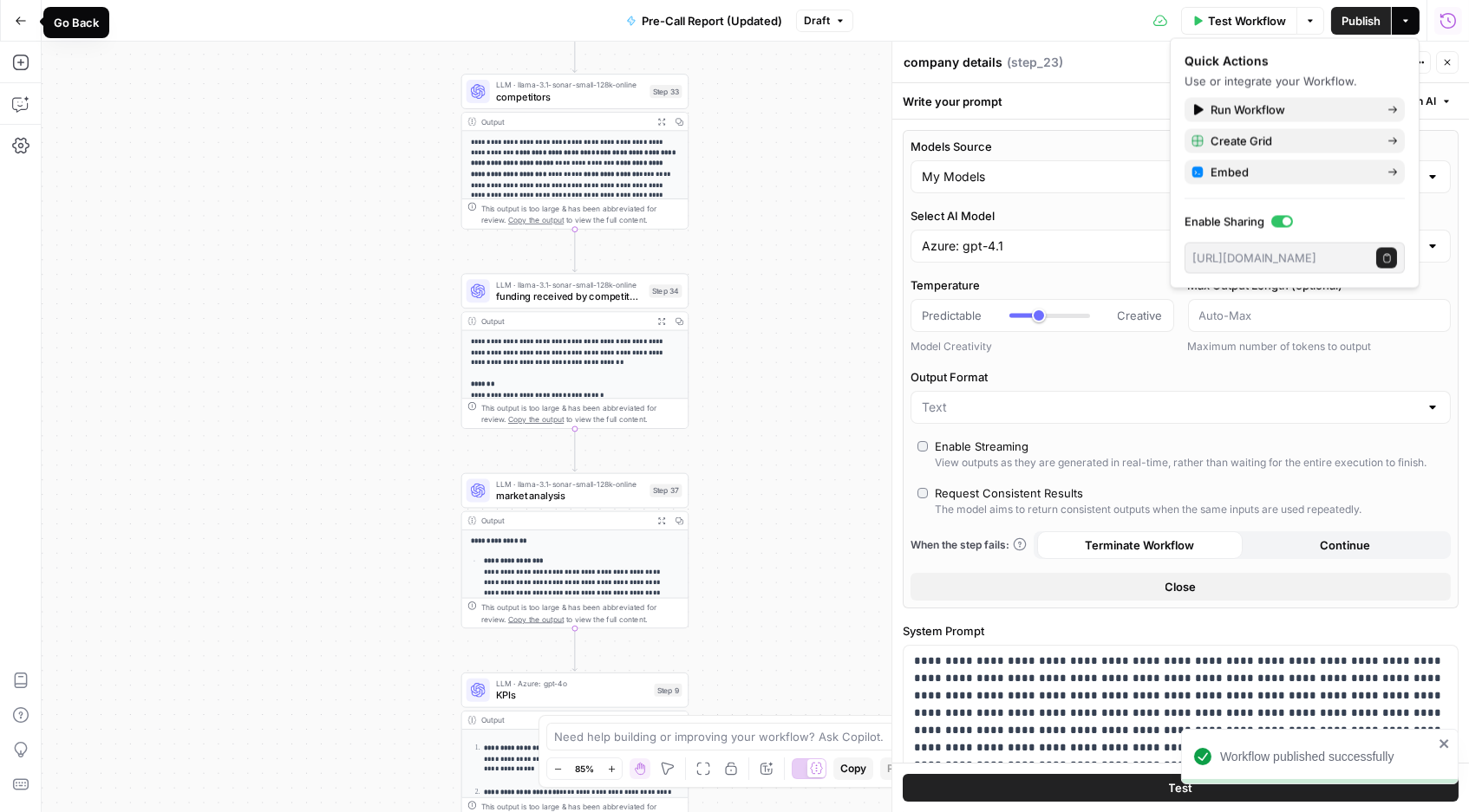
click at [16, 25] on icon "button" at bounding box center [21, 21] width 12 height 12
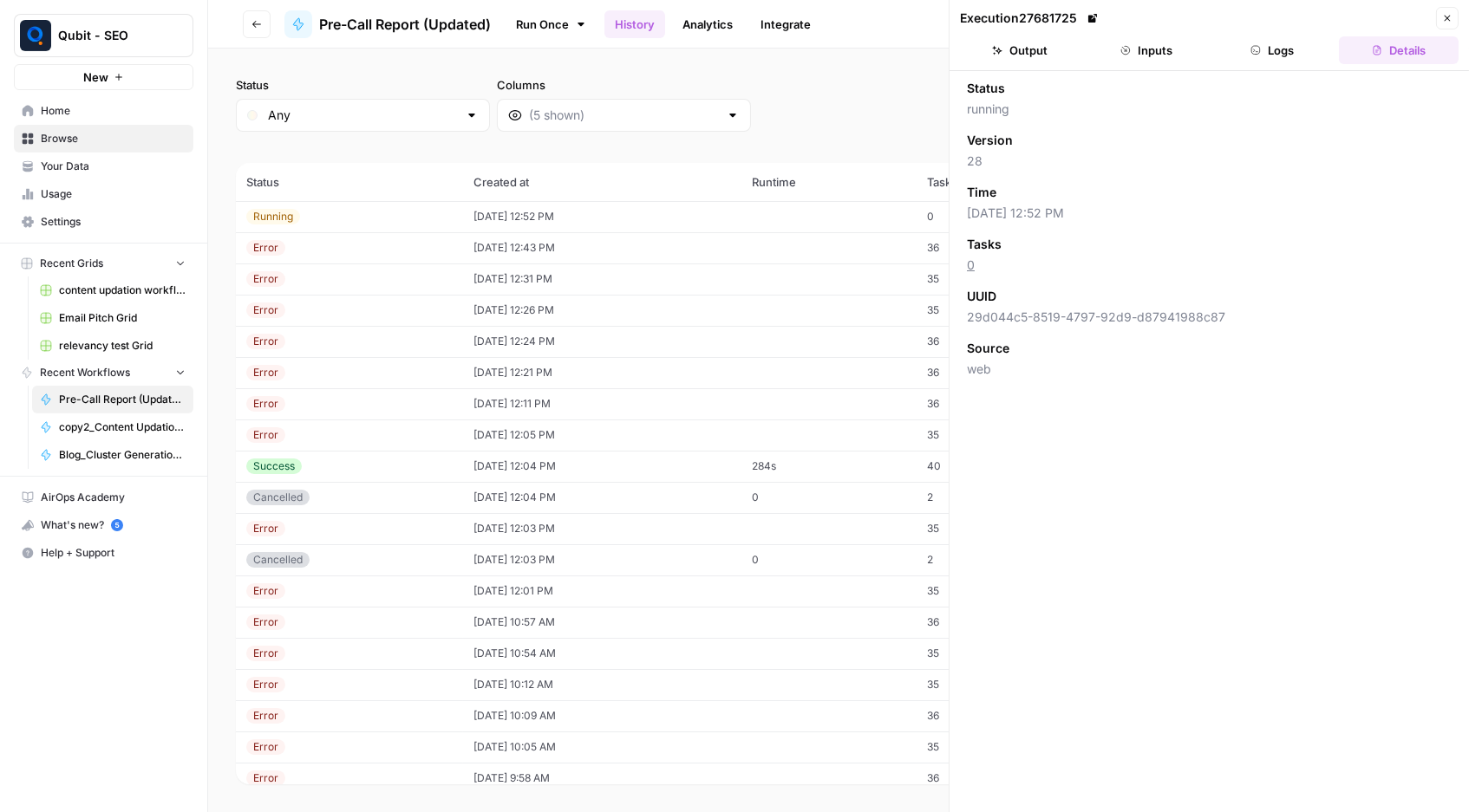
click at [1051, 64] on button "Output" at bounding box center [1020, 51] width 120 height 28
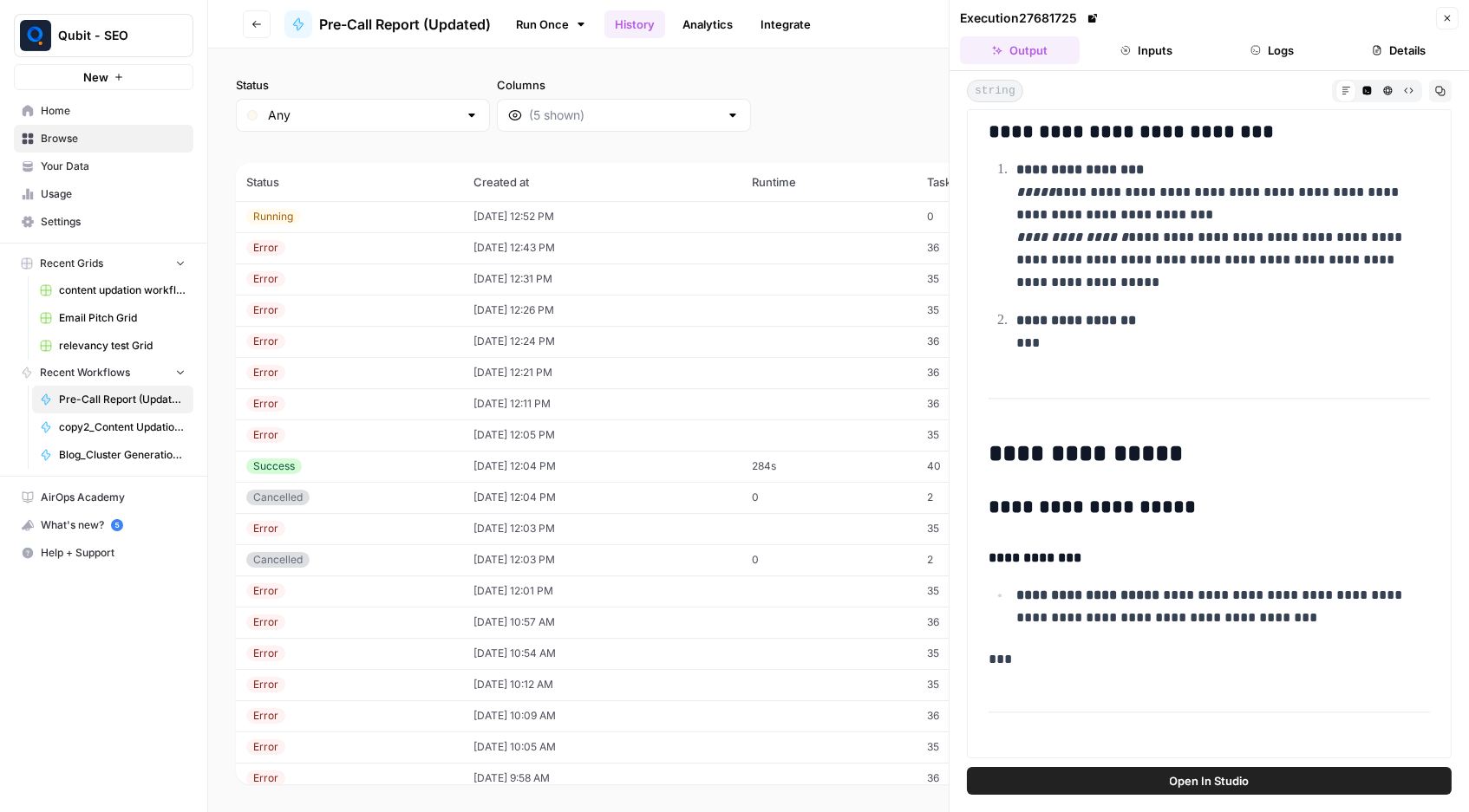
scroll to position [8227, 0]
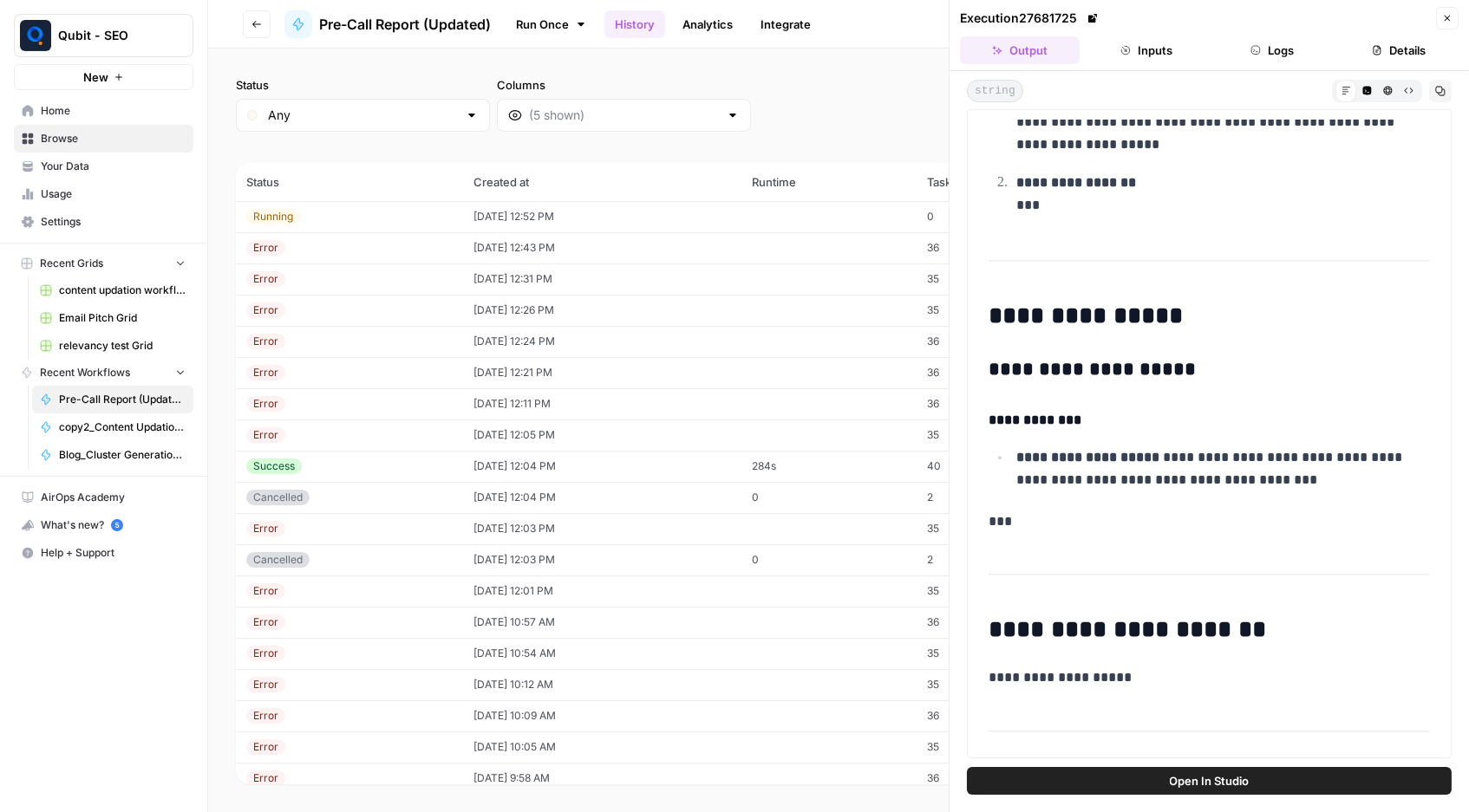
drag, startPoint x: 990, startPoint y: 142, endPoint x: 1090, endPoint y: 811, distance: 676.4
click at [1090, 711] on div "**********" at bounding box center [1209, 441] width 519 height 741
copy div "**********"
click at [1434, 18] on button "Close" at bounding box center [1447, 18] width 23 height 23
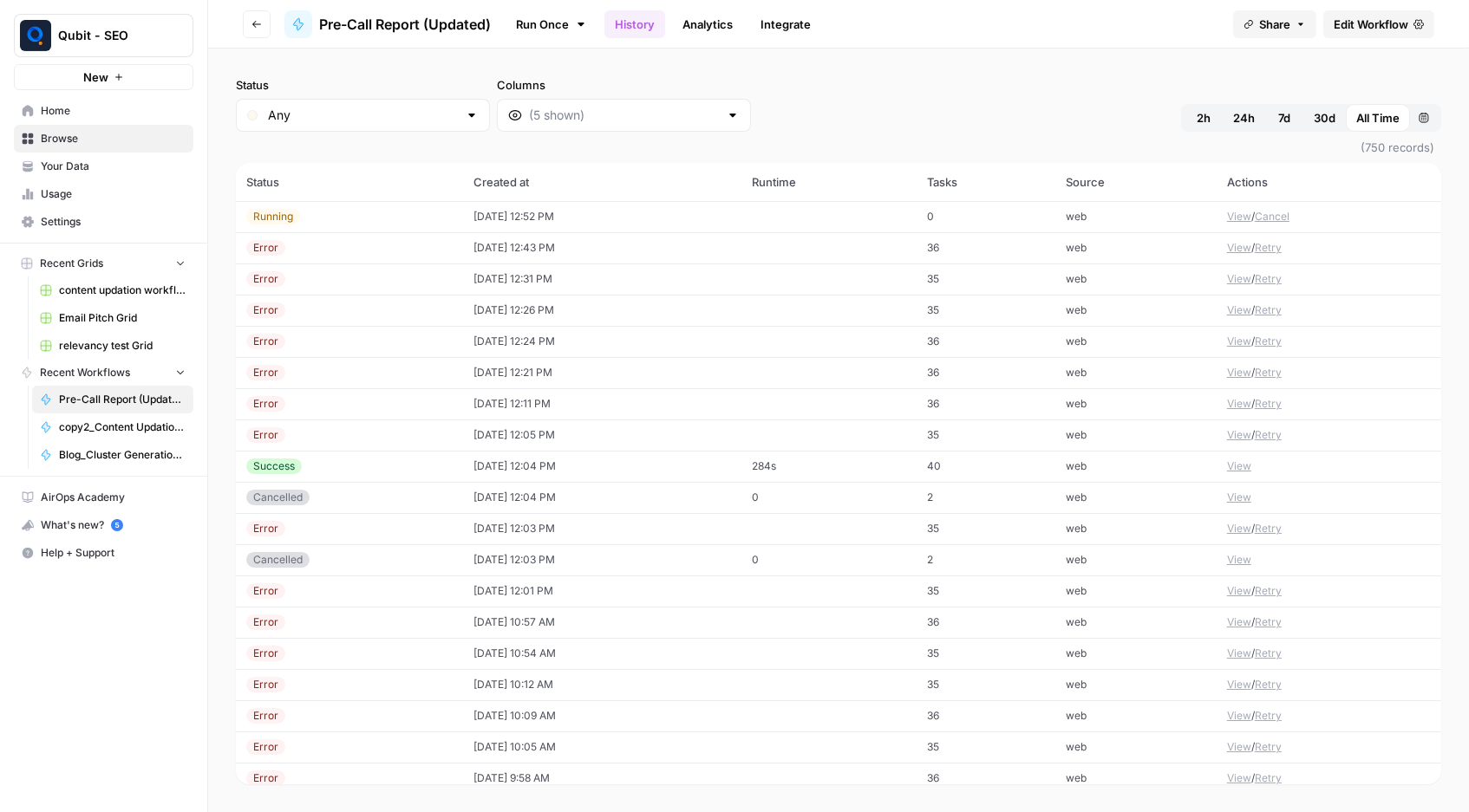
click at [1230, 302] on button "View" at bounding box center [1239, 310] width 24 height 16
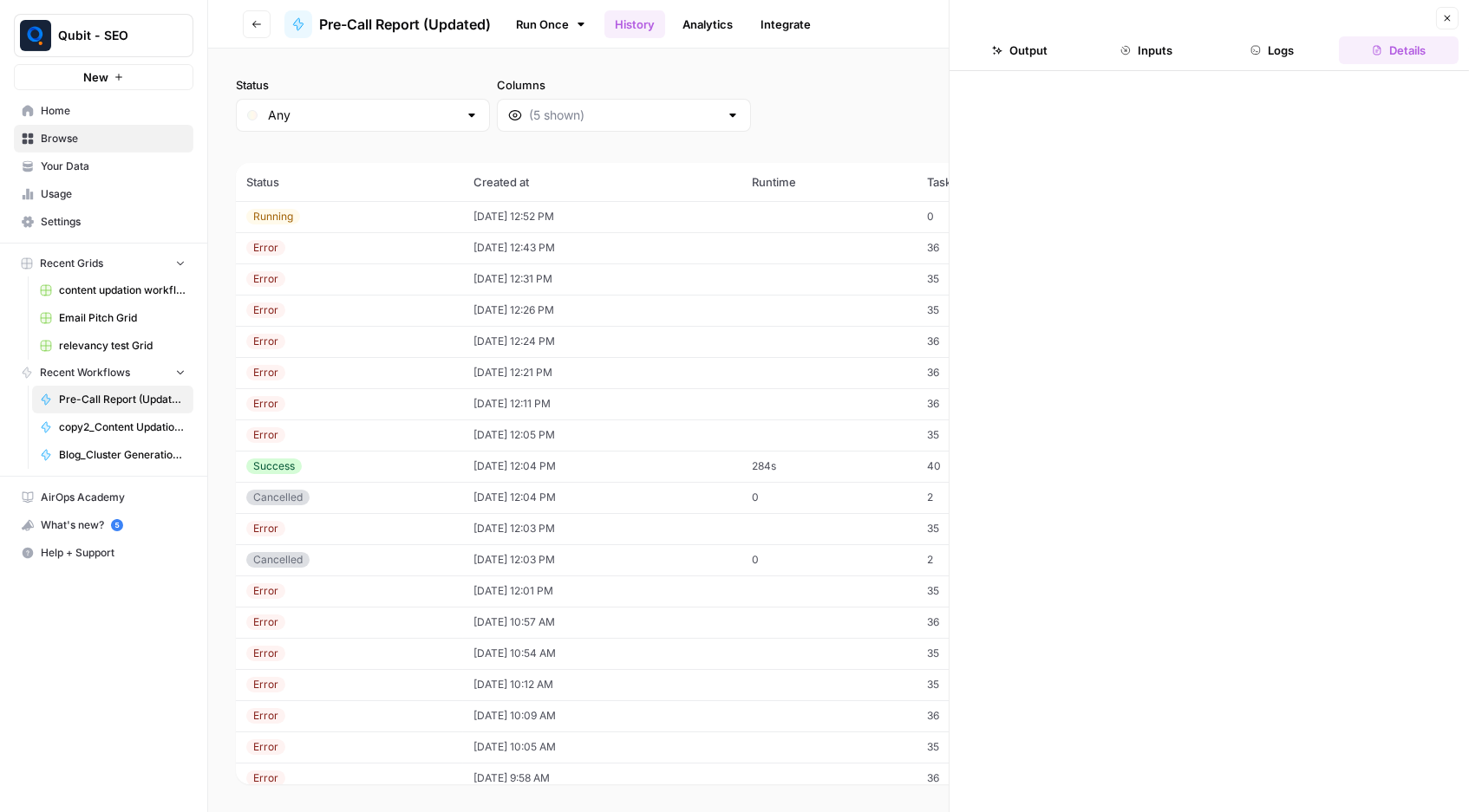
click at [1152, 52] on button "Inputs" at bounding box center [1146, 51] width 120 height 28
click at [1013, 53] on button "Output" at bounding box center [1020, 51] width 120 height 28
click at [1126, 66] on header "Close Output Inputs Logs Details" at bounding box center [1209, 35] width 519 height 71
click at [1138, 54] on button "Inputs" at bounding box center [1146, 51] width 120 height 28
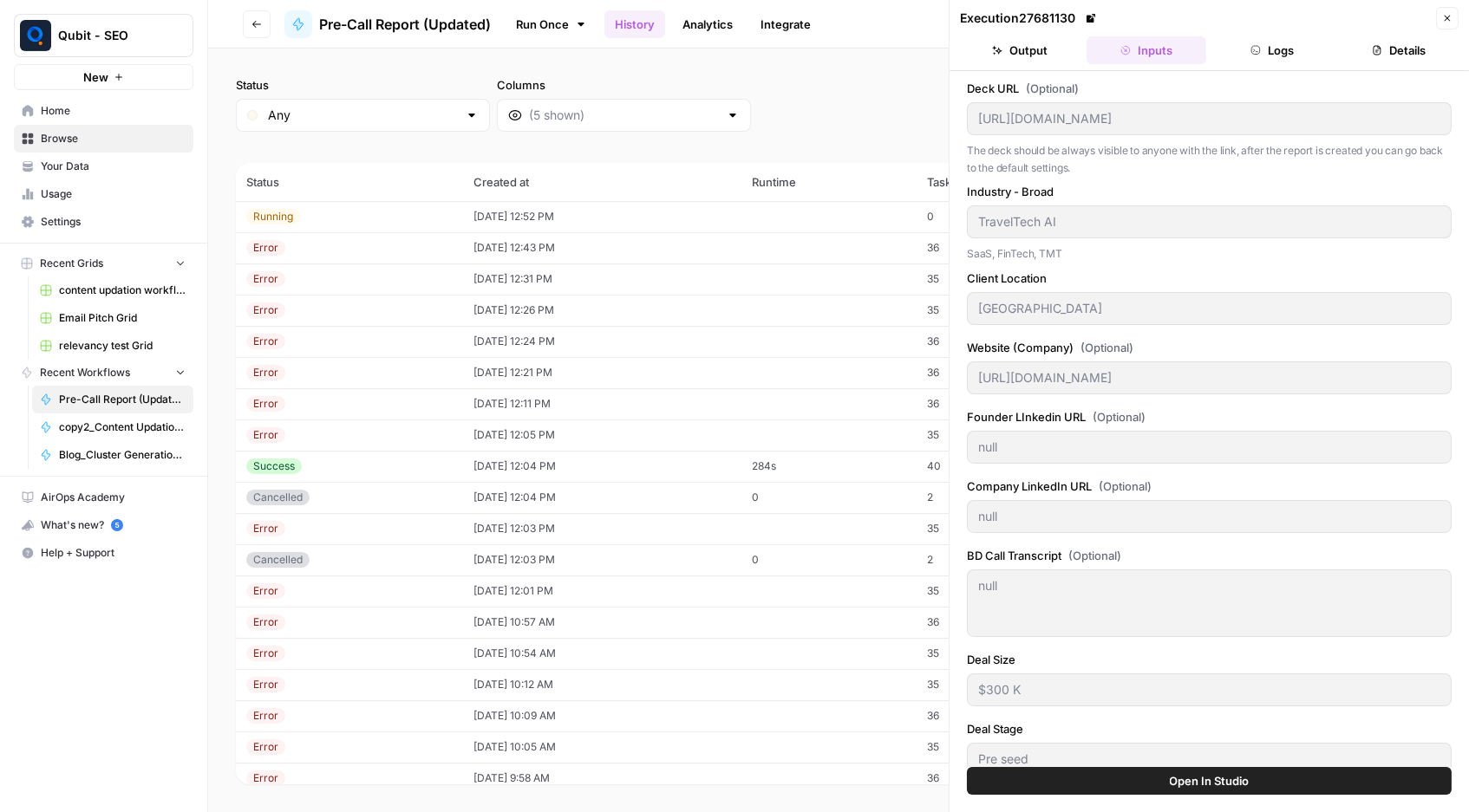
click at [1434, 25] on button "Close" at bounding box center [1447, 18] width 23 height 23
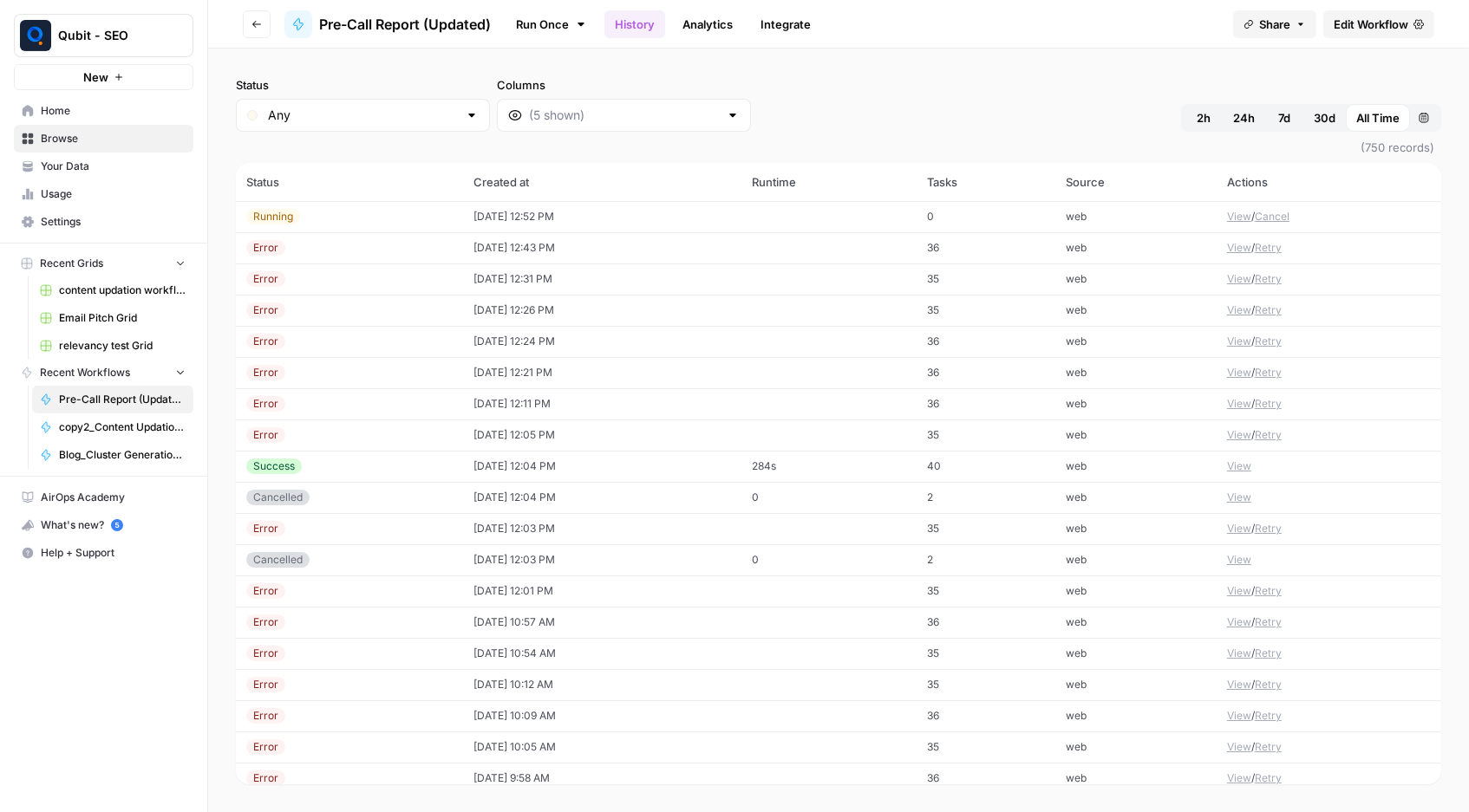
click at [1237, 271] on button "View" at bounding box center [1239, 279] width 24 height 16
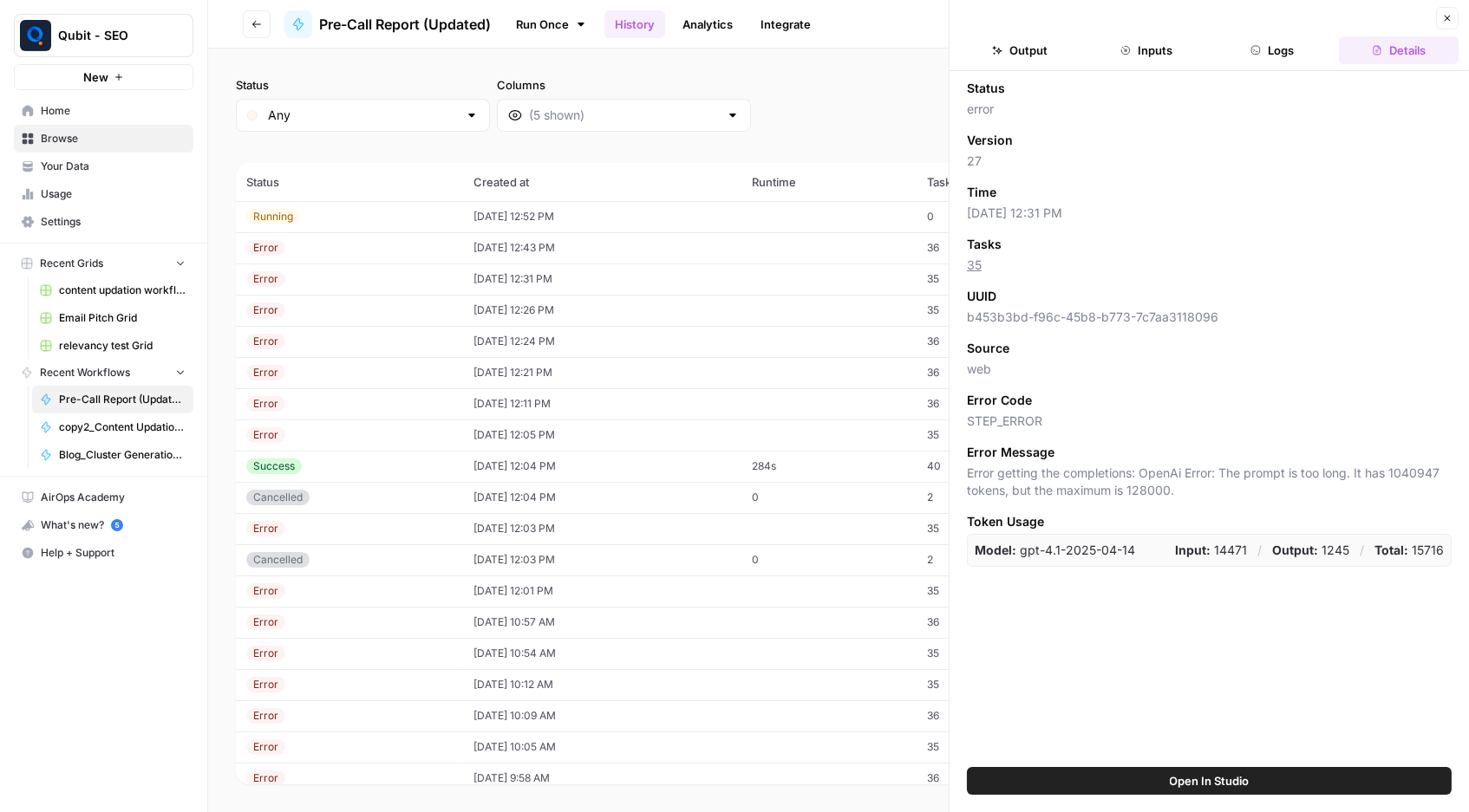
click at [1163, 64] on button "Inputs" at bounding box center [1146, 51] width 120 height 28
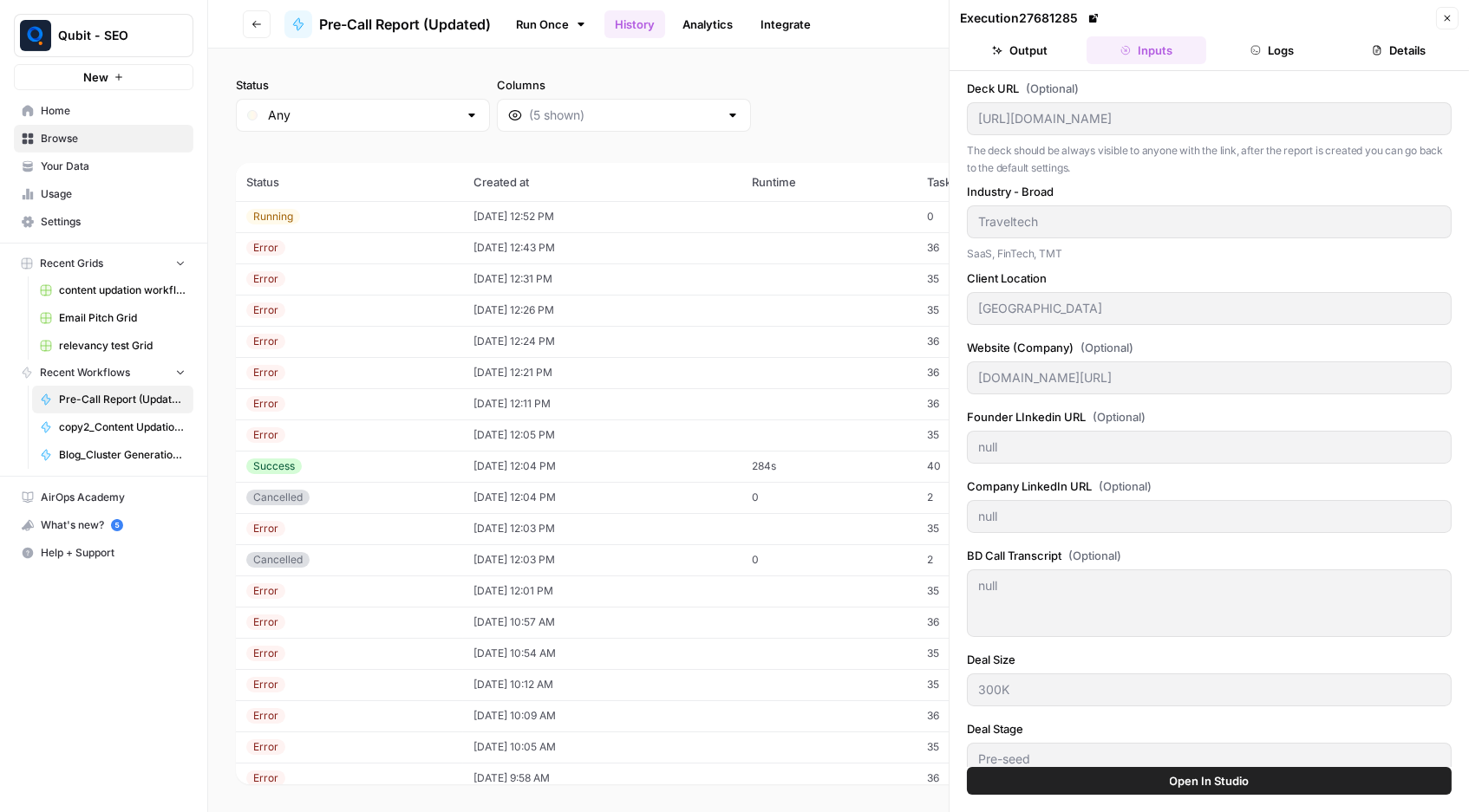
click at [1434, 27] on button "Close" at bounding box center [1447, 18] width 23 height 23
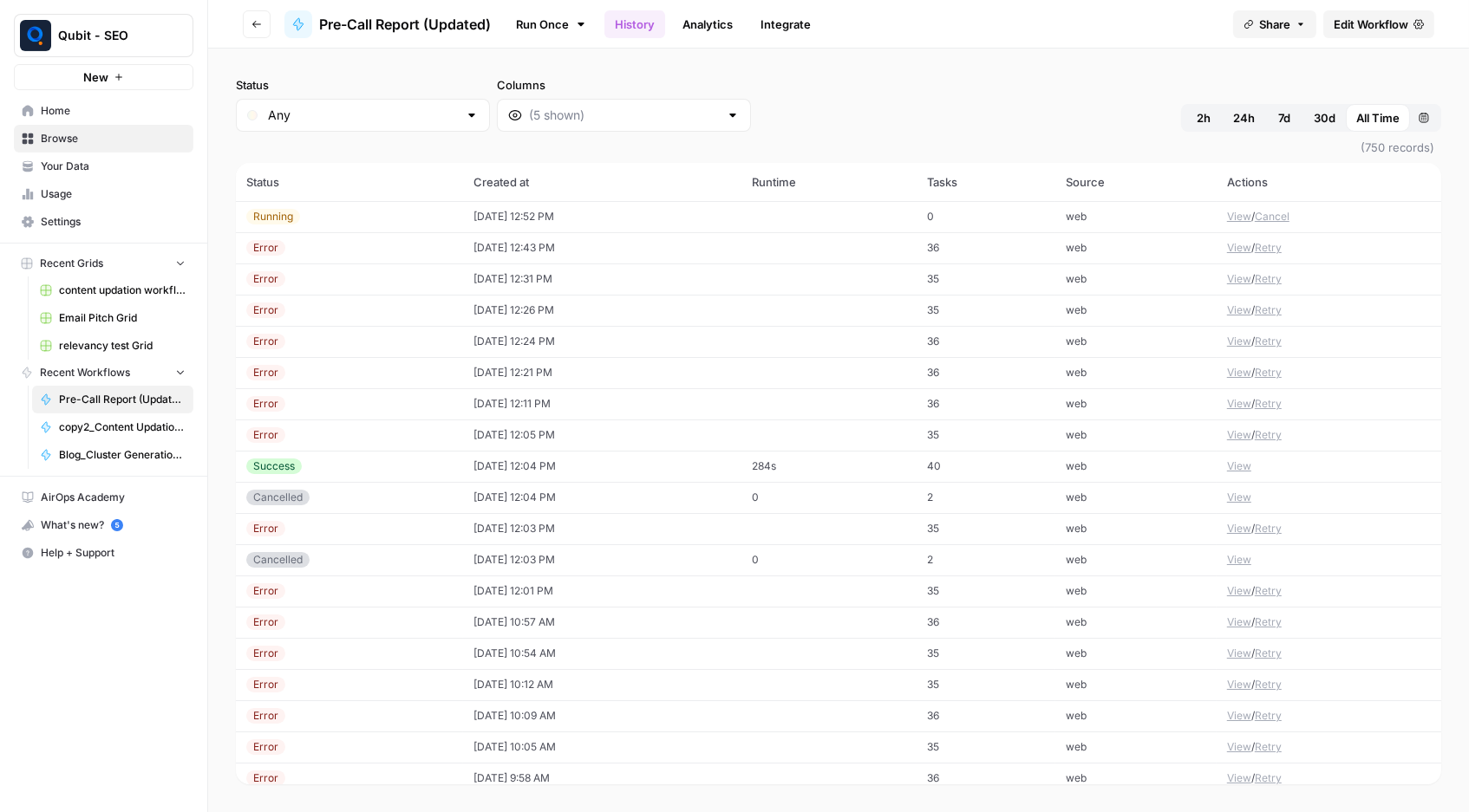
click at [1277, 209] on button "Cancel" at bounding box center [1272, 217] width 35 height 16
click at [1275, 240] on button "Retry" at bounding box center [1268, 248] width 27 height 16
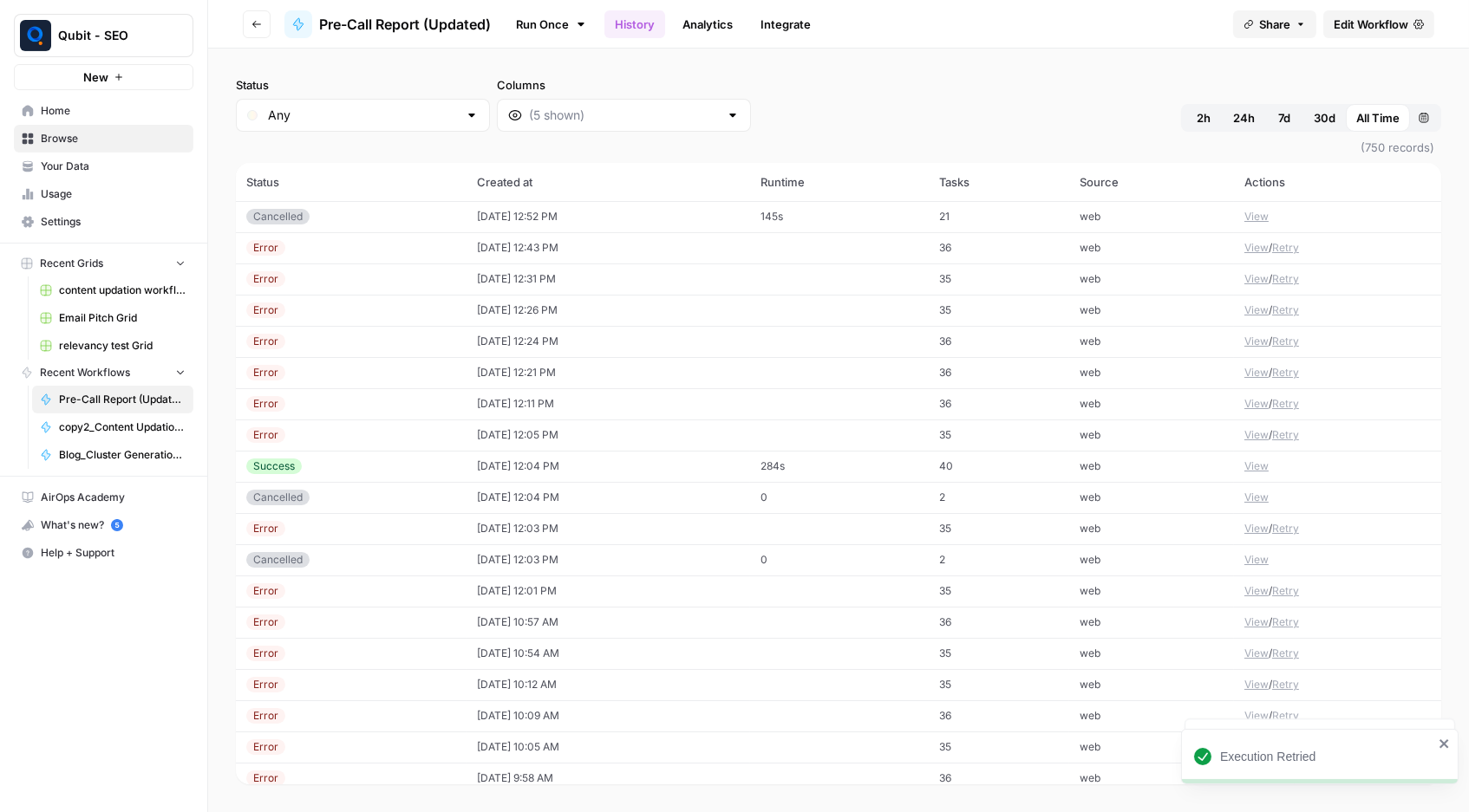
click at [1264, 240] on button "View" at bounding box center [1257, 248] width 24 height 16
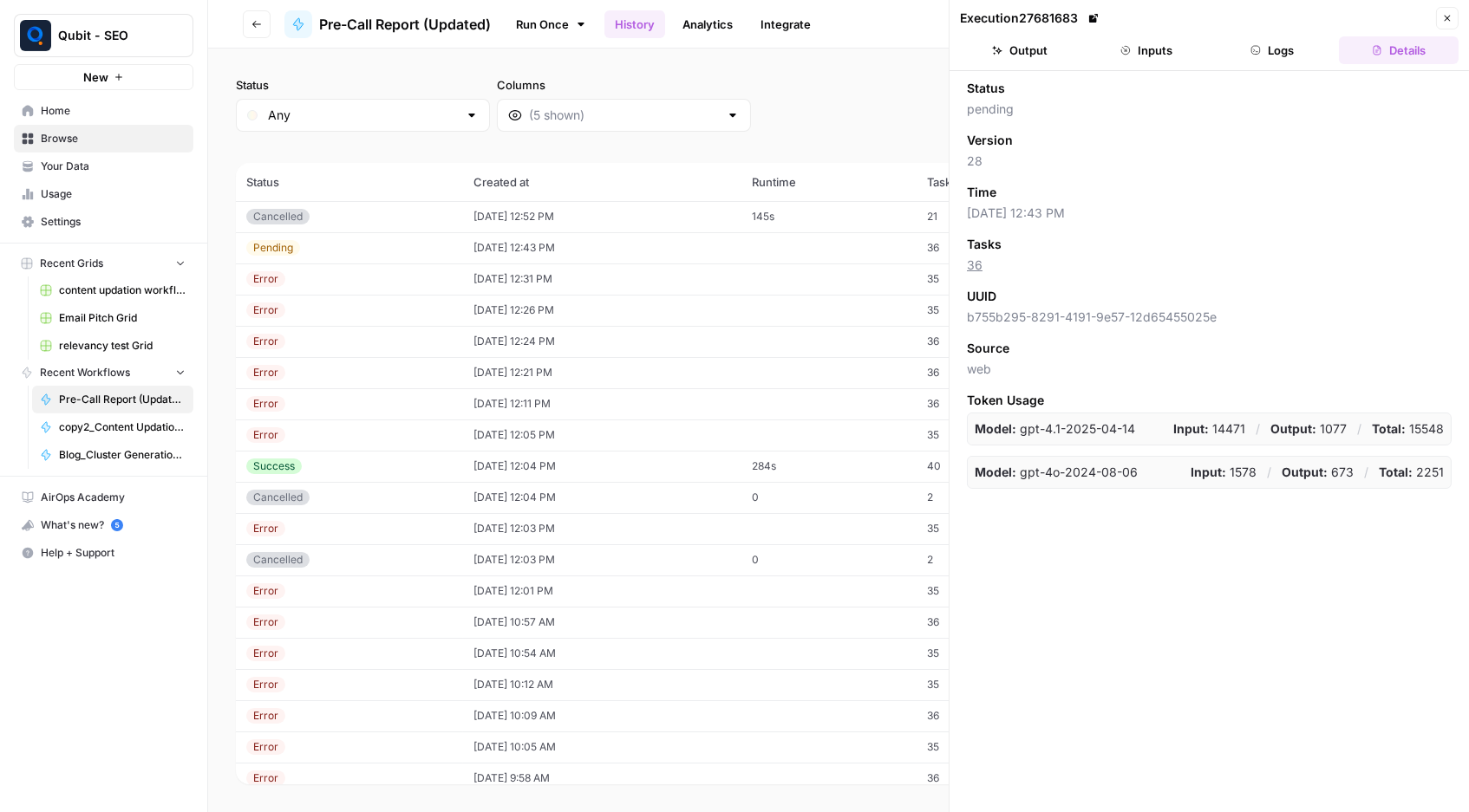
click at [1145, 51] on button "Inputs" at bounding box center [1146, 51] width 120 height 28
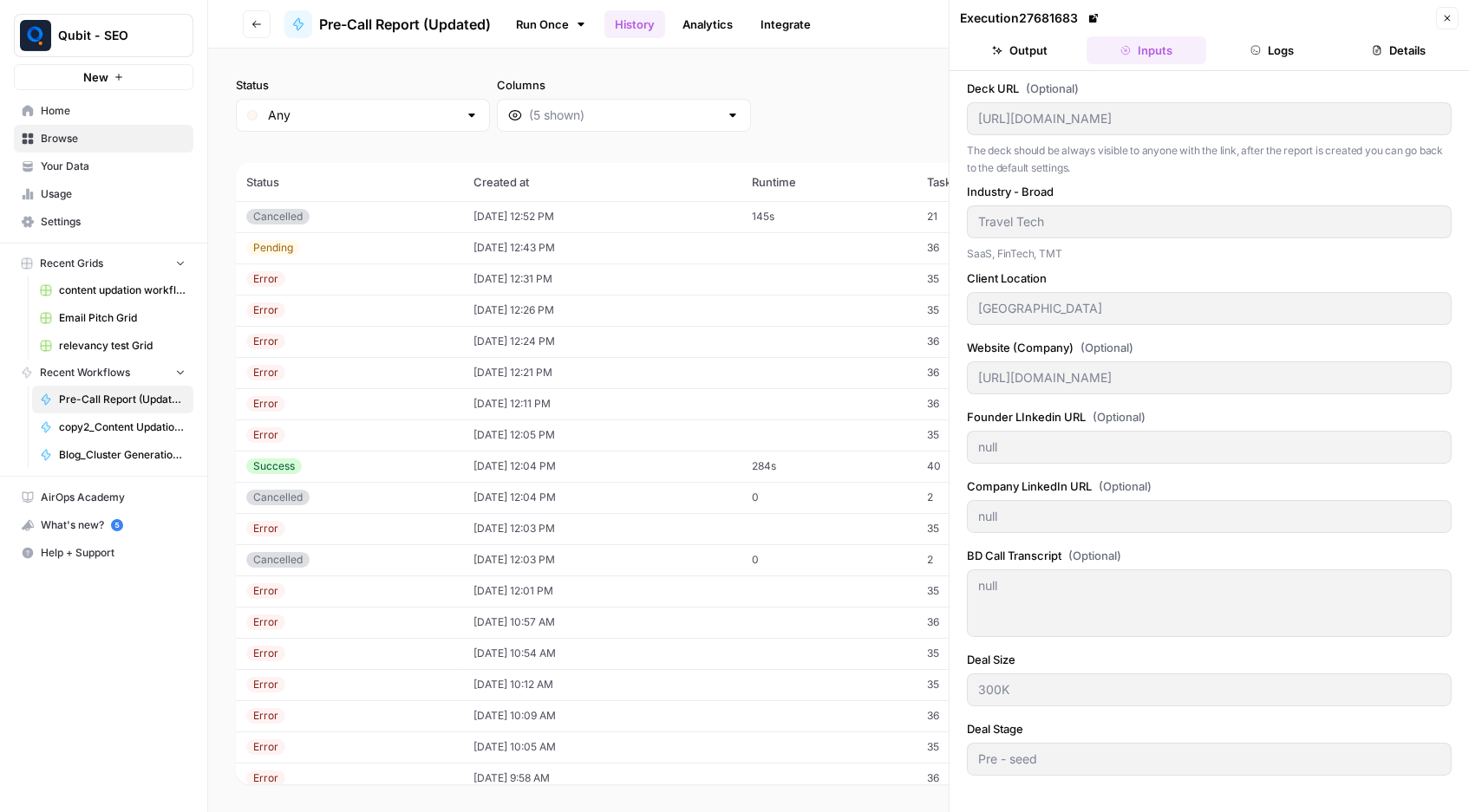
click at [1016, 48] on button "Output" at bounding box center [1020, 51] width 120 height 28
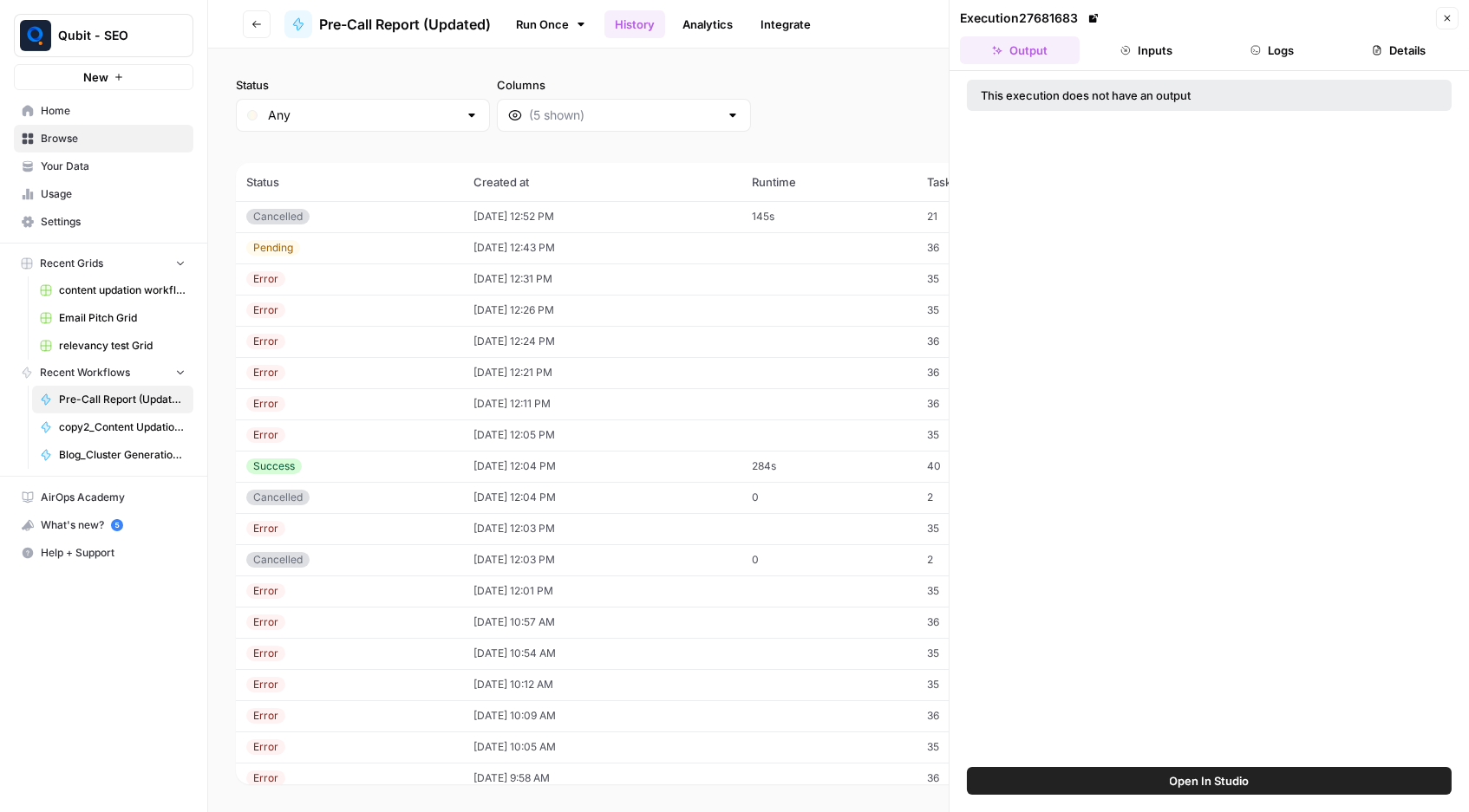
click at [1267, 45] on button "Logs" at bounding box center [1273, 51] width 120 height 28
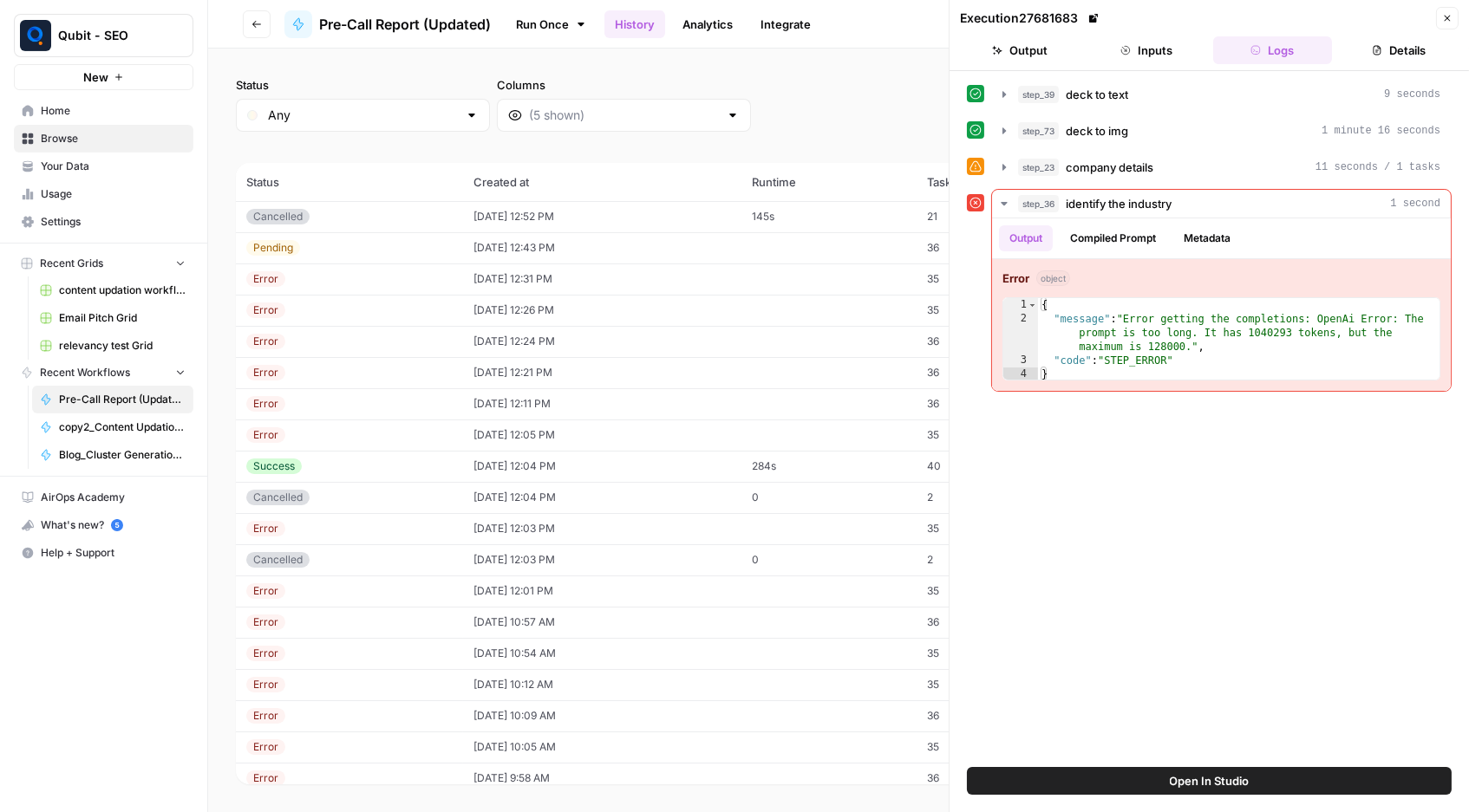
click at [1434, 26] on button "Close" at bounding box center [1447, 18] width 23 height 23
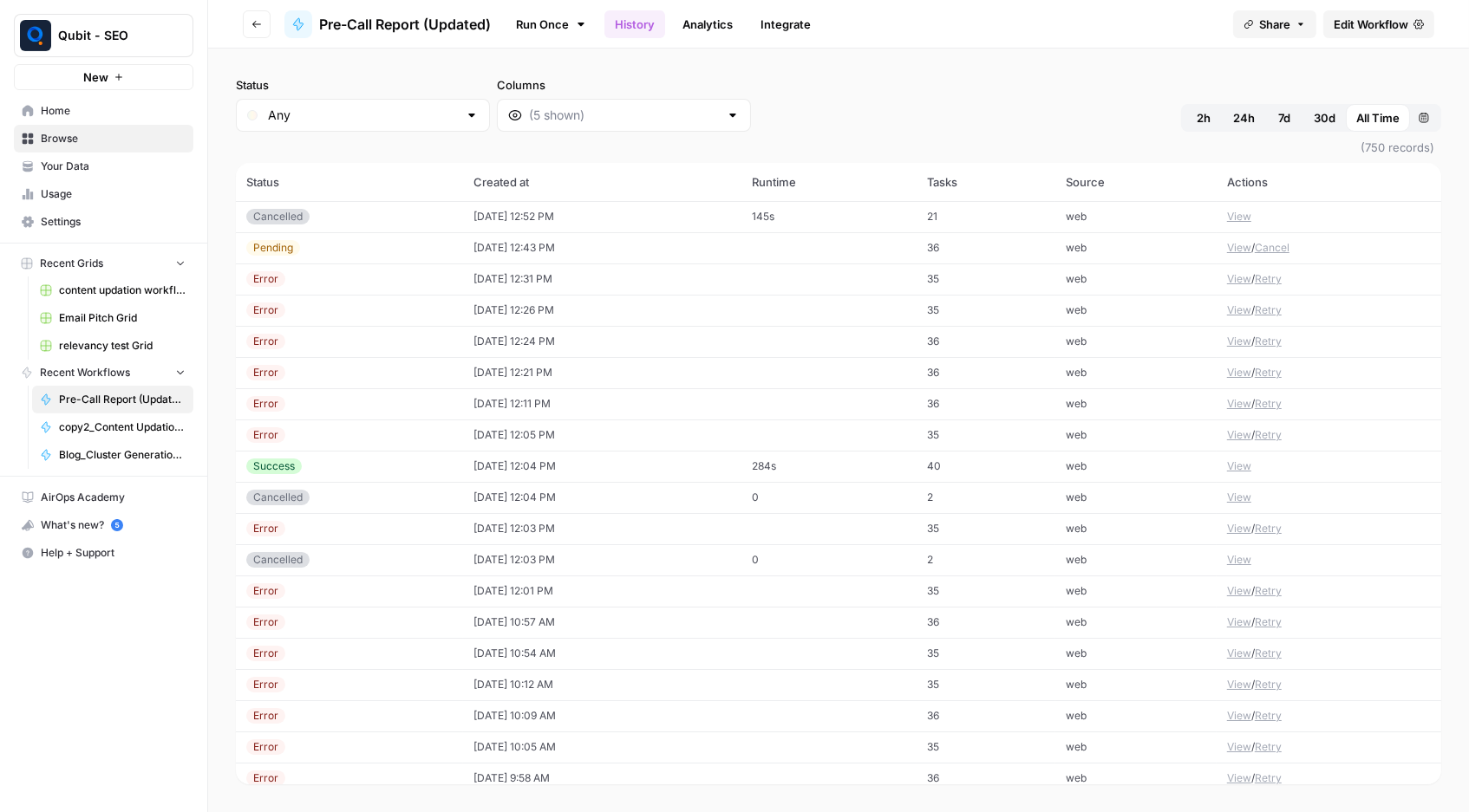
click at [1348, 18] on span "Edit Workflow" at bounding box center [1370, 24] width 74 height 17
